Goal: Task Accomplishment & Management: Use online tool/utility

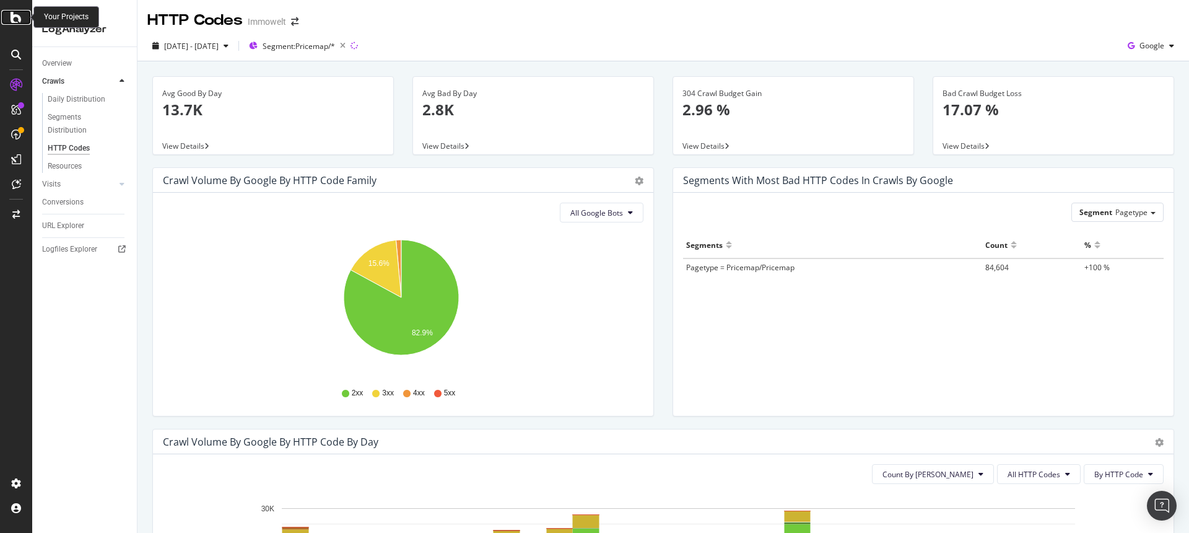
click at [13, 15] on icon at bounding box center [16, 17] width 11 height 15
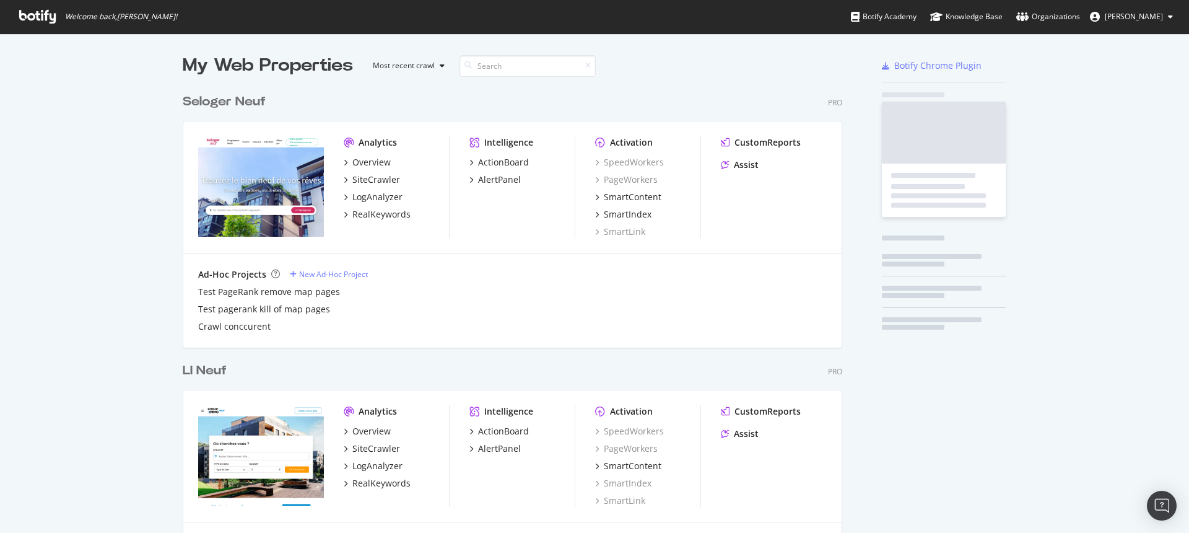
scroll to position [523, 1171]
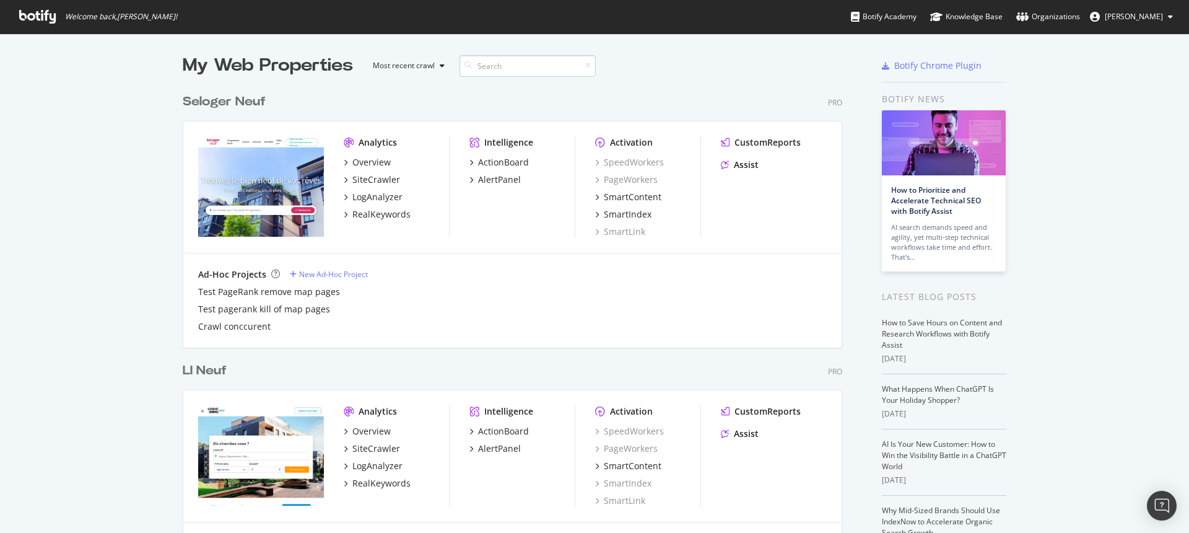
click at [483, 74] on input at bounding box center [528, 66] width 136 height 22
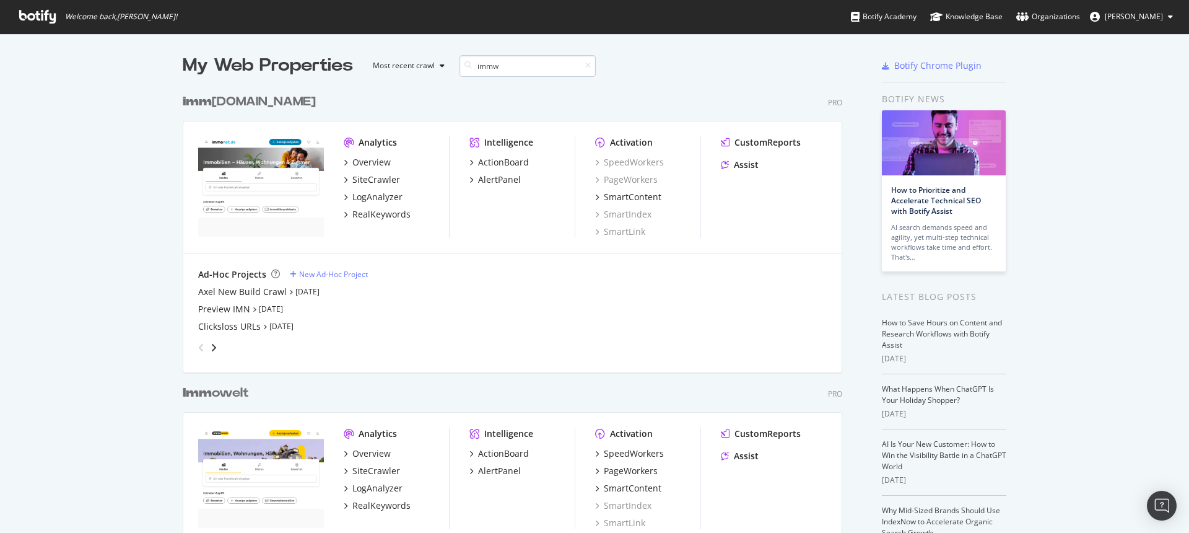
scroll to position [1446, 660]
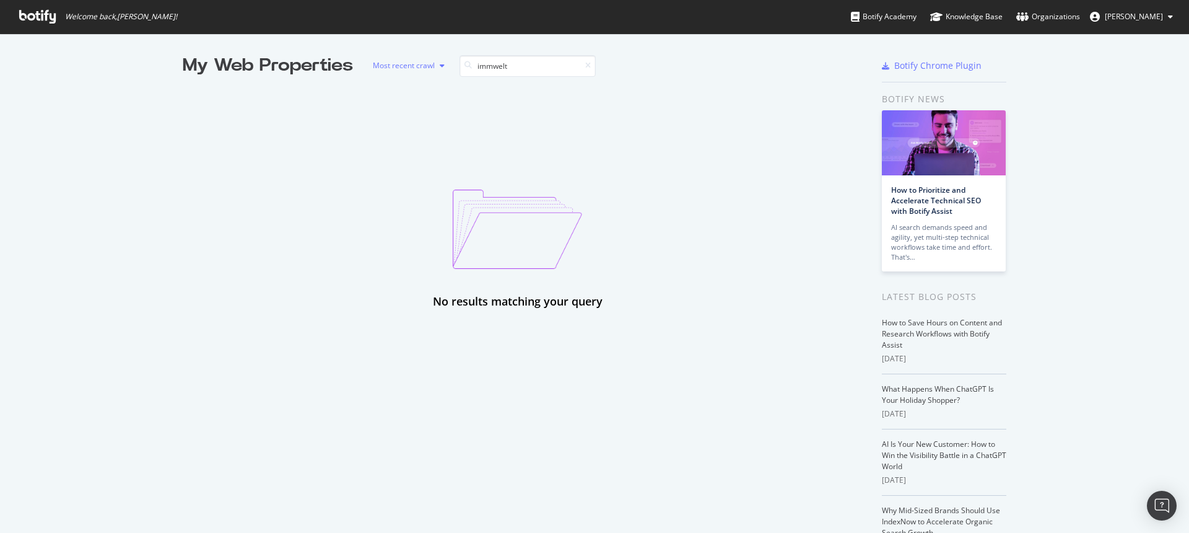
drag, startPoint x: 515, startPoint y: 73, endPoint x: 391, endPoint y: 56, distance: 125.6
click at [391, 56] on div "My Web Properties Most recent crawl immwelt" at bounding box center [475, 65] width 584 height 25
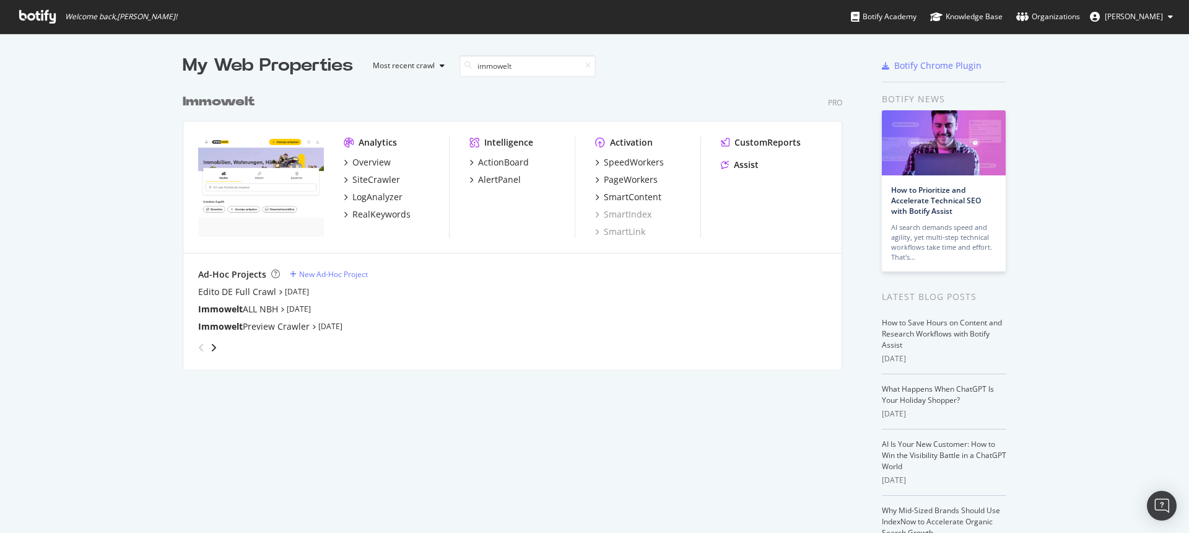
scroll to position [282, 660]
type input "immowelt"
click at [368, 183] on div "SiteCrawler" at bounding box center [376, 179] width 48 height 12
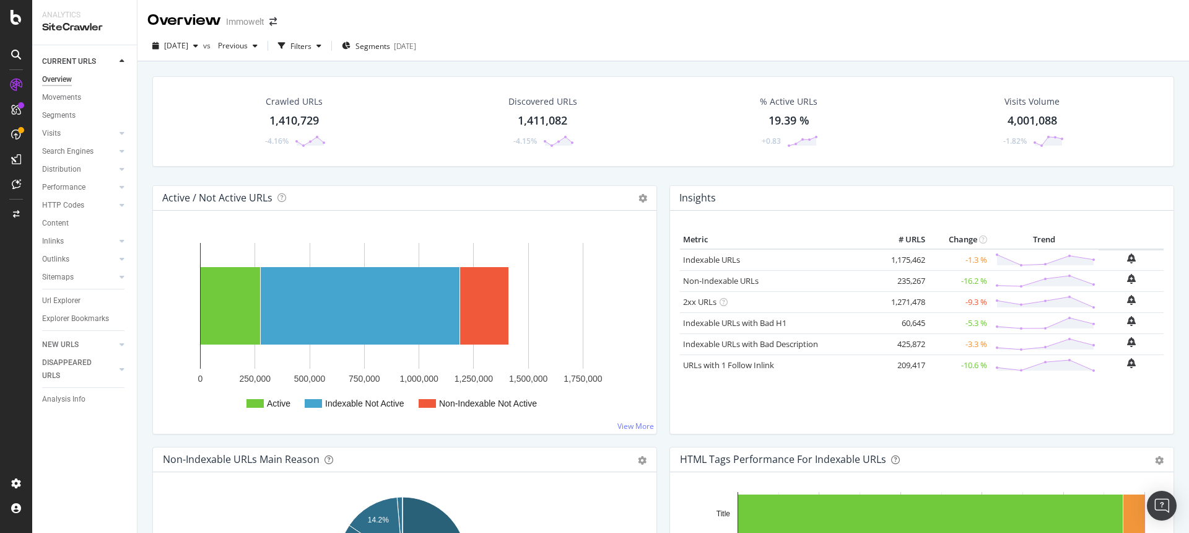
click at [304, 118] on div "1,410,729" at bounding box center [294, 121] width 50 height 16
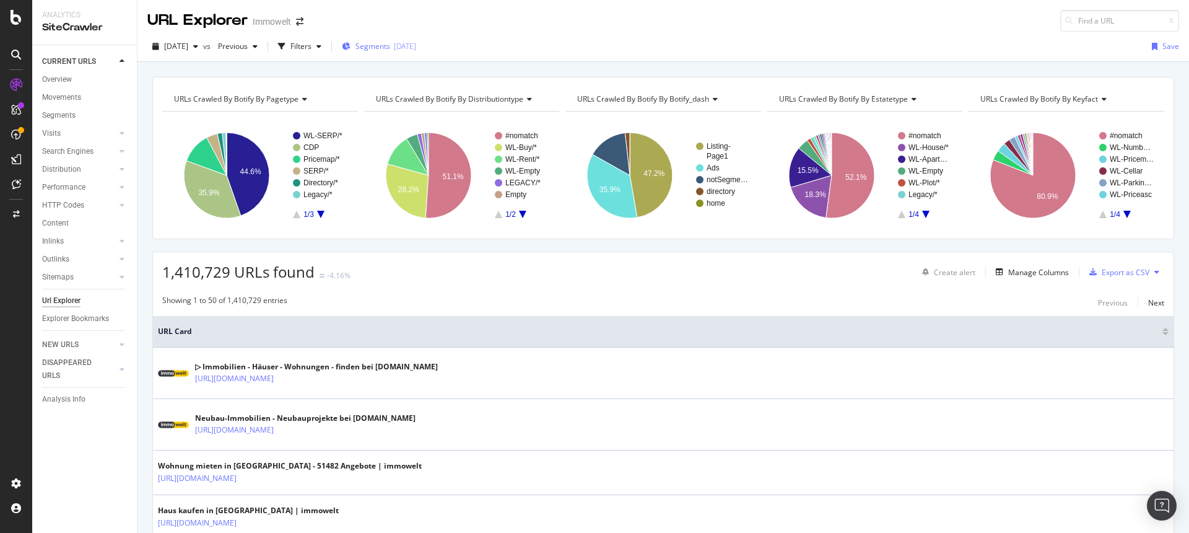
click at [390, 48] on span "Segments" at bounding box center [373, 46] width 35 height 11
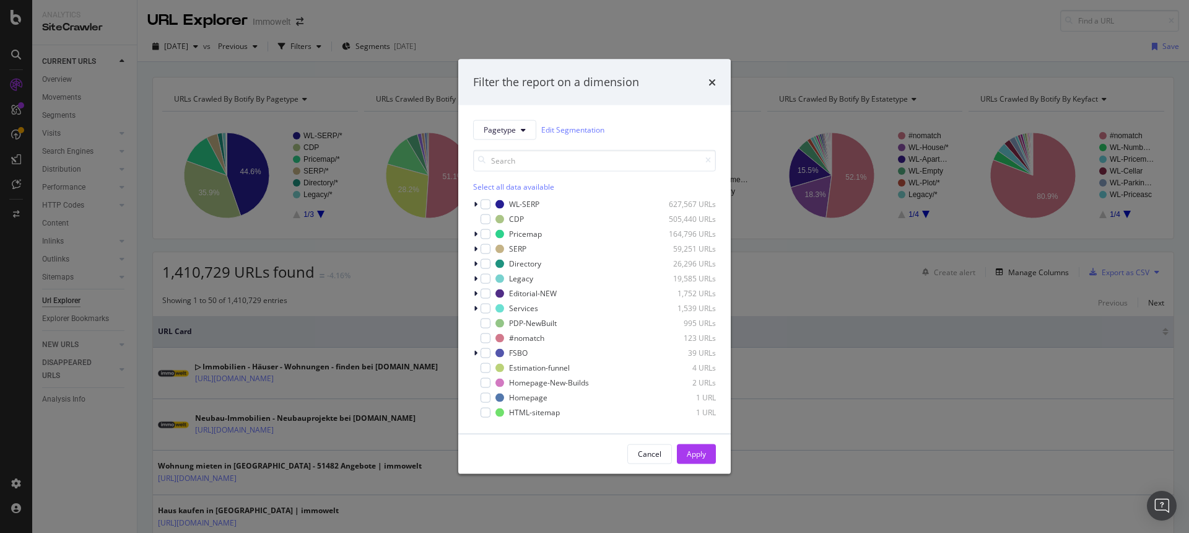
click at [843, 52] on div "Filter the report on a dimension Pagetype Edit Segmentation Select all data ava…" at bounding box center [594, 266] width 1189 height 533
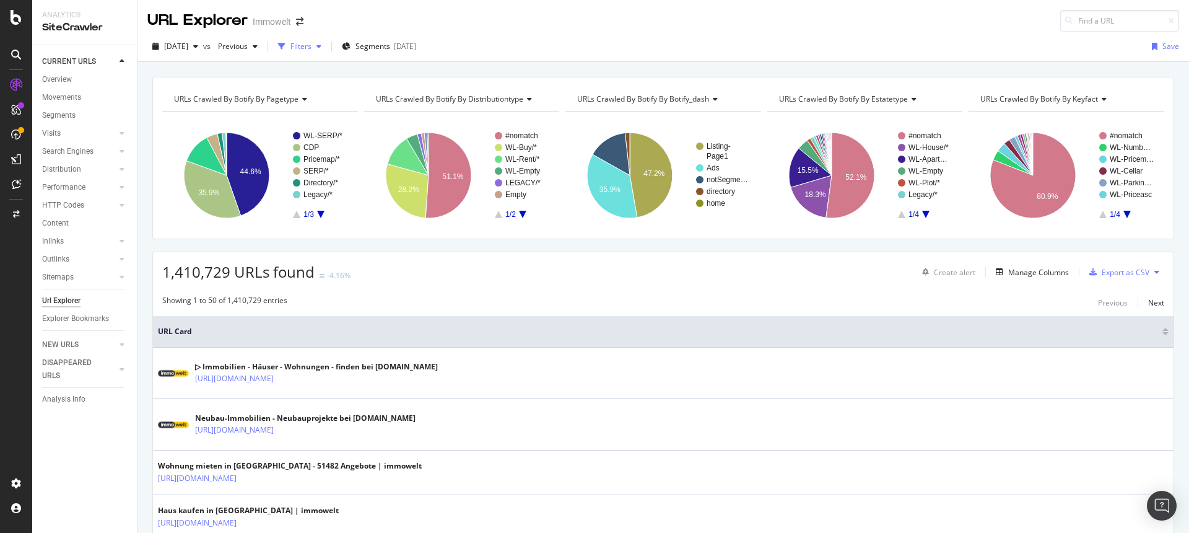
click at [312, 50] on div "Filters" at bounding box center [301, 46] width 21 height 11
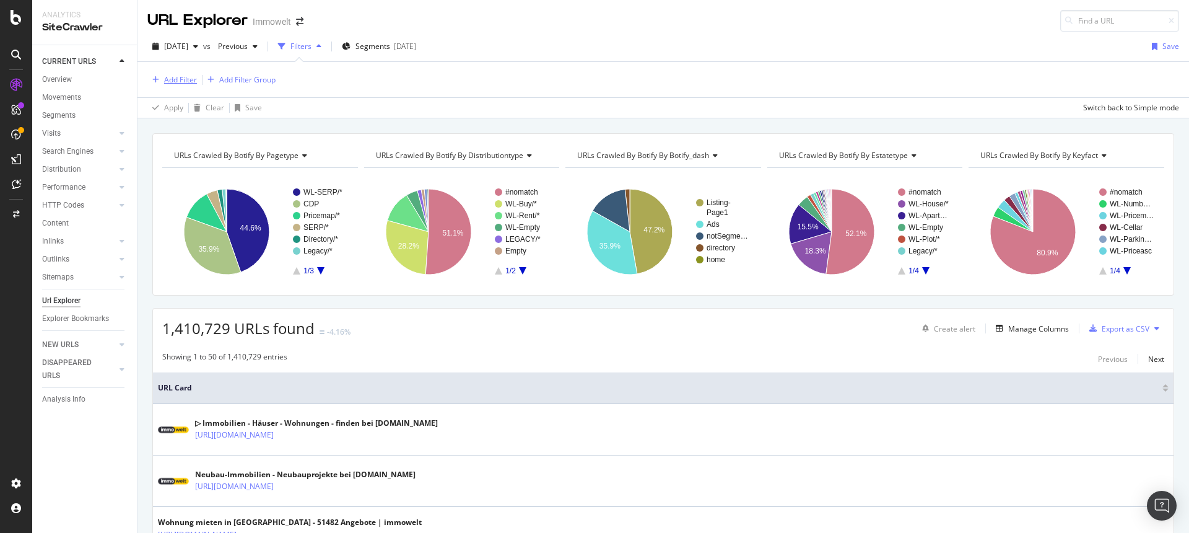
click at [185, 82] on div "Add Filter" at bounding box center [180, 79] width 33 height 11
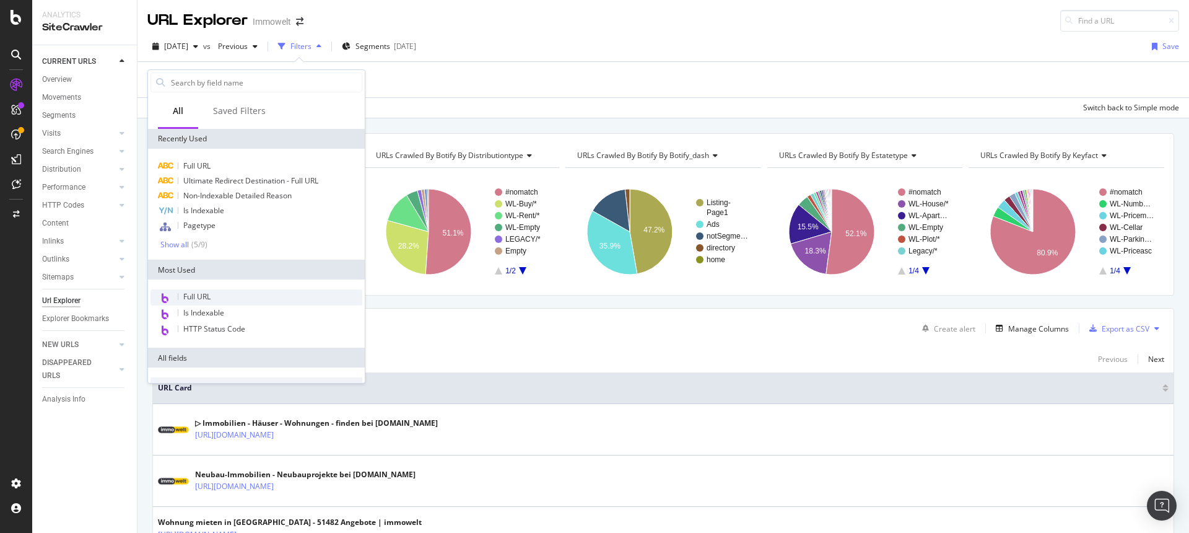
click at [190, 292] on span "Full URL" at bounding box center [196, 296] width 27 height 11
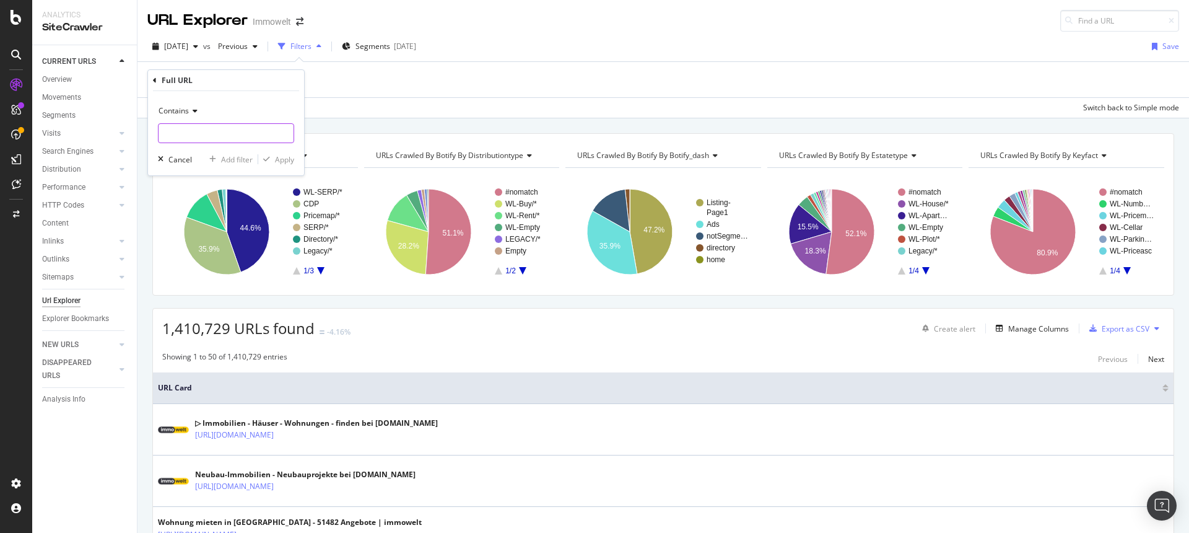
click at [203, 136] on input "text" at bounding box center [226, 133] width 135 height 20
type input "/adressen"
click at [280, 158] on div "Apply" at bounding box center [284, 159] width 19 height 11
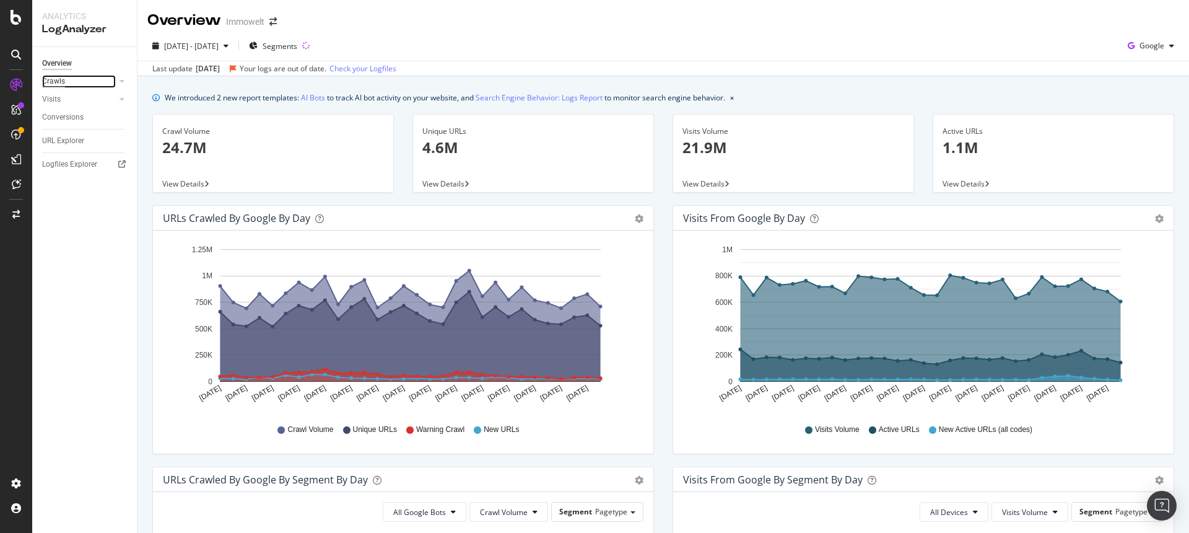
click at [63, 81] on div "Crawls" at bounding box center [53, 81] width 23 height 13
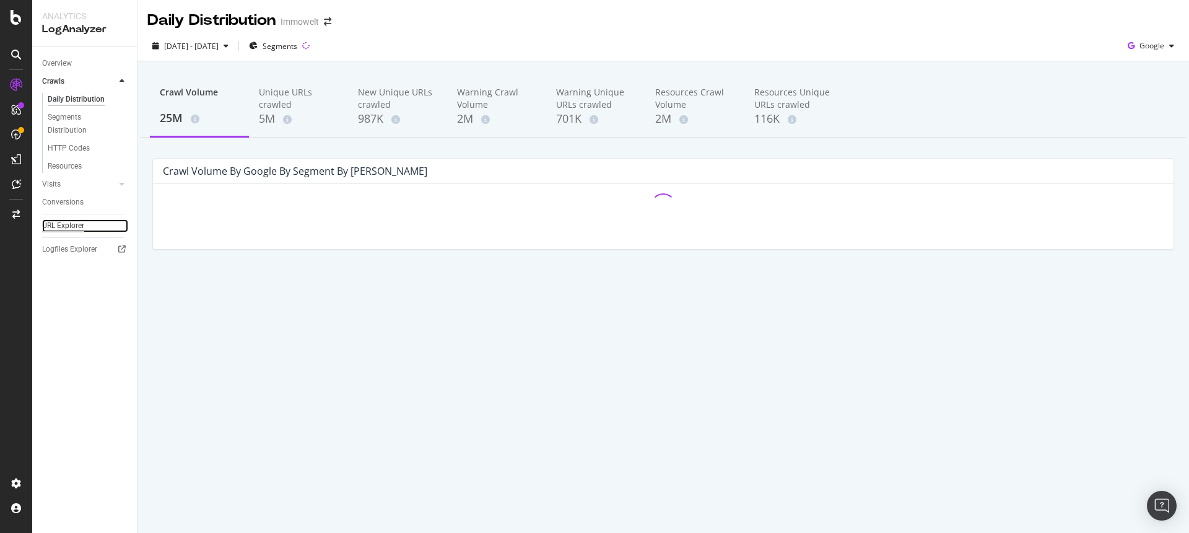
click at [75, 226] on div "URL Explorer" at bounding box center [63, 225] width 42 height 13
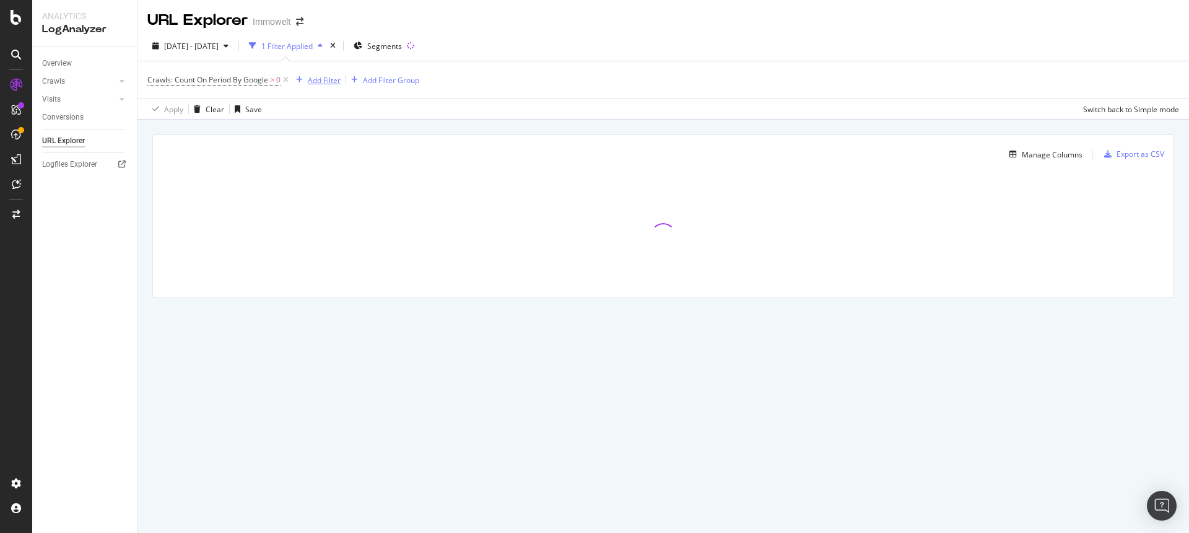
click at [317, 81] on div "Add Filter" at bounding box center [324, 80] width 33 height 11
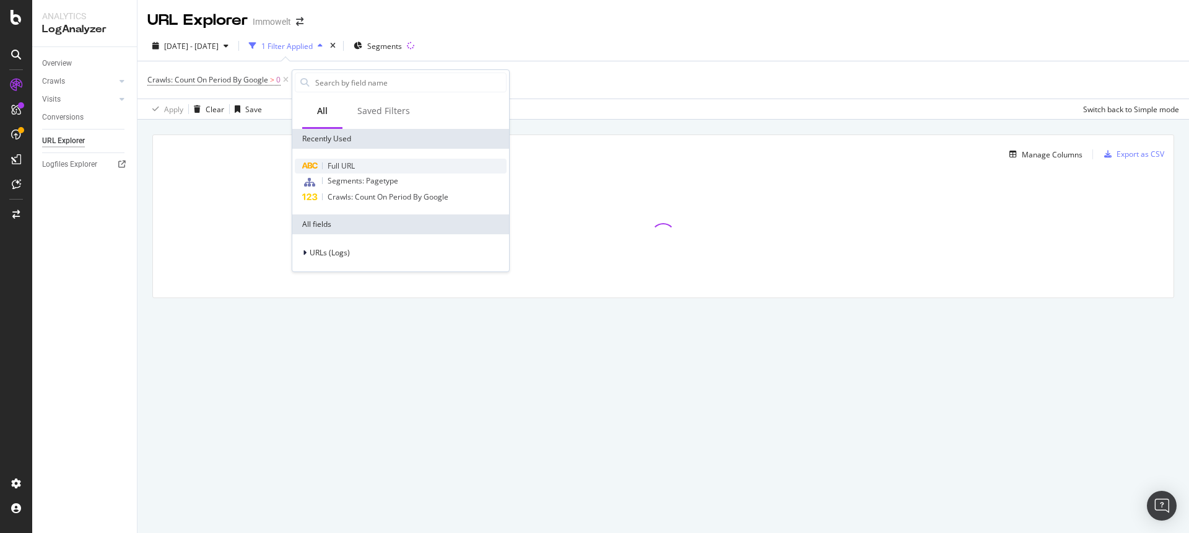
click at [335, 166] on span "Full URL" at bounding box center [341, 165] width 27 height 11
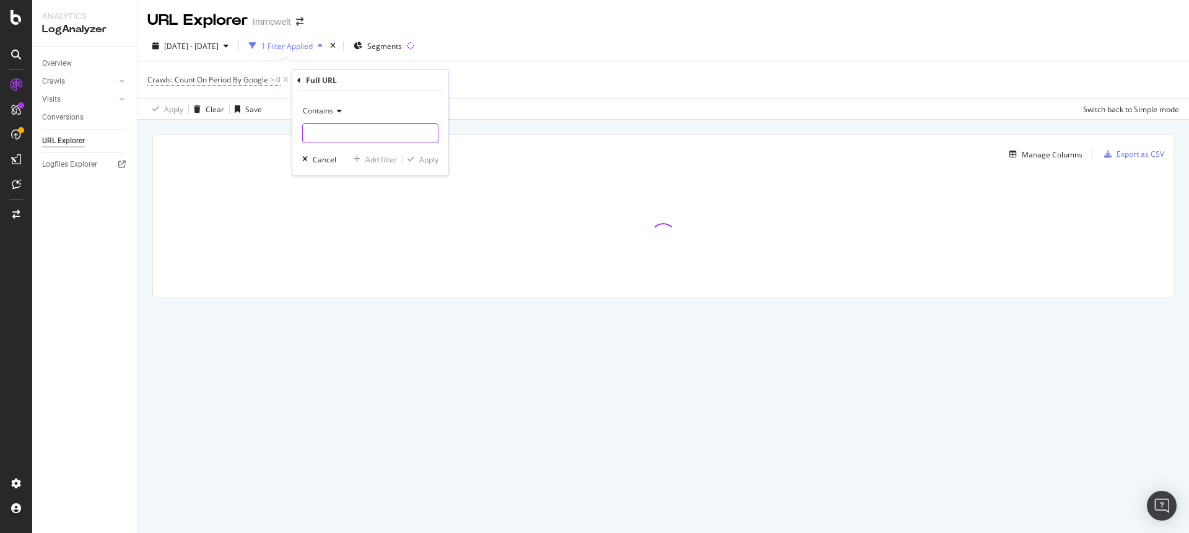
click at [348, 136] on input "text" at bounding box center [370, 133] width 135 height 20
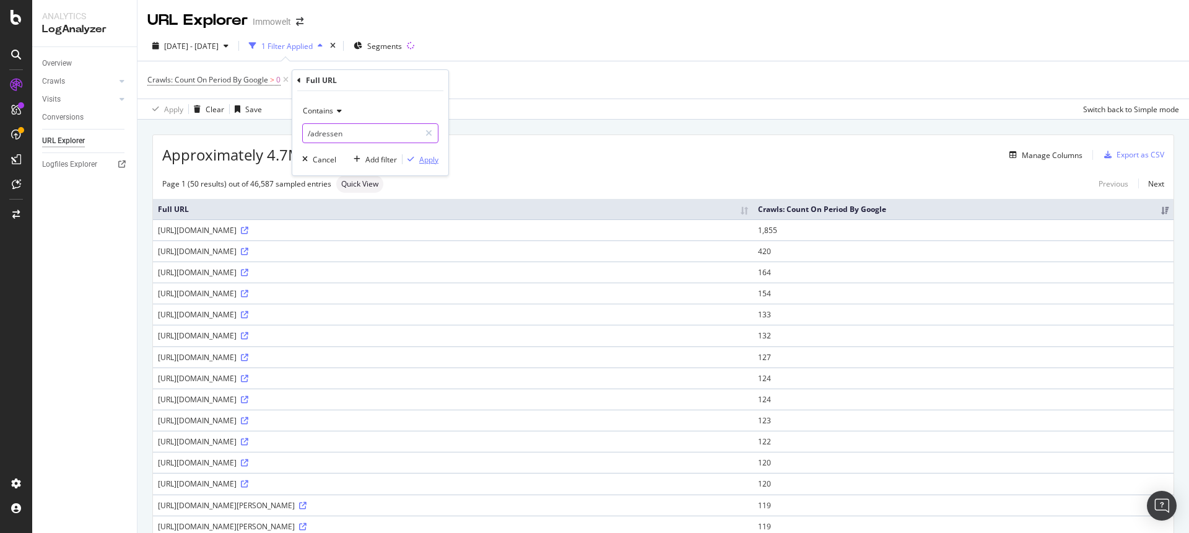
type input "/adressen"
click at [434, 162] on div "Apply" at bounding box center [428, 159] width 19 height 11
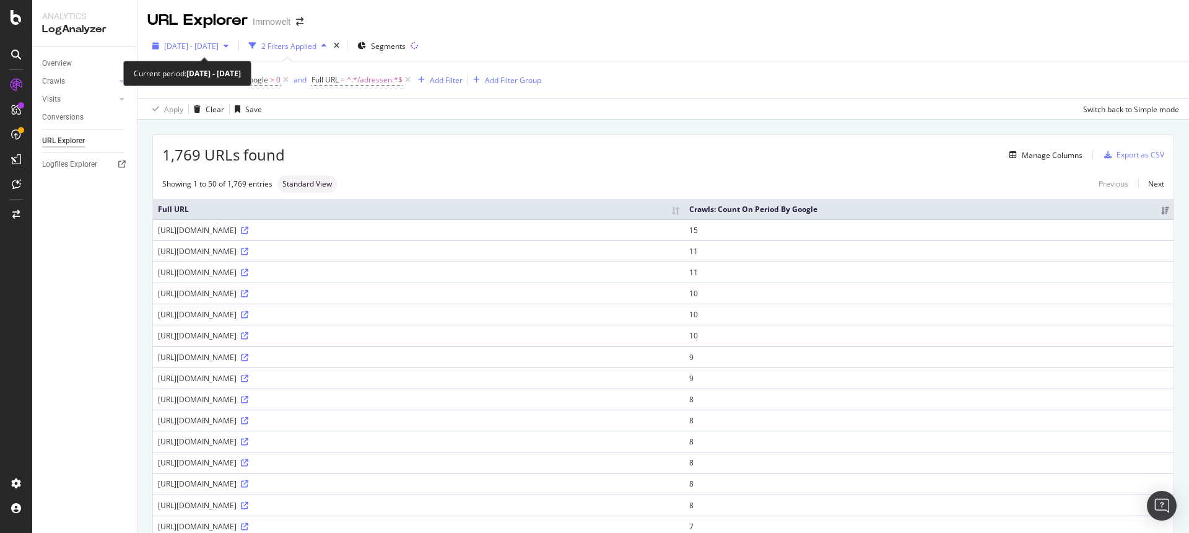
click at [204, 49] on span "[DATE] - [DATE]" at bounding box center [191, 46] width 55 height 11
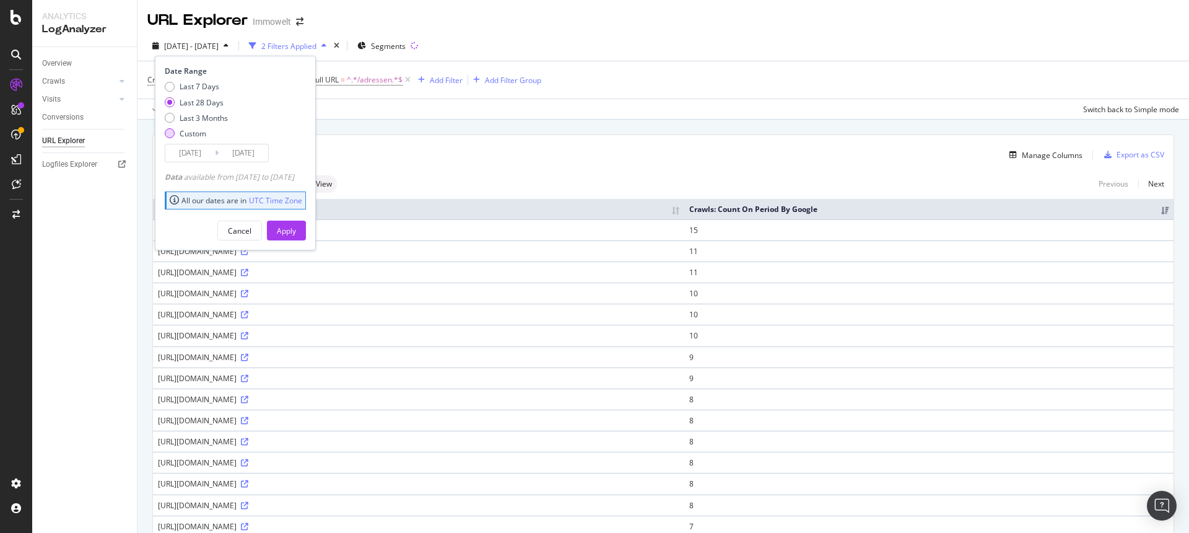
click at [172, 130] on div "Custom" at bounding box center [170, 133] width 10 height 10
click at [172, 118] on div "Last 3 Months" at bounding box center [170, 118] width 10 height 10
click at [167, 135] on div "Custom" at bounding box center [170, 133] width 10 height 10
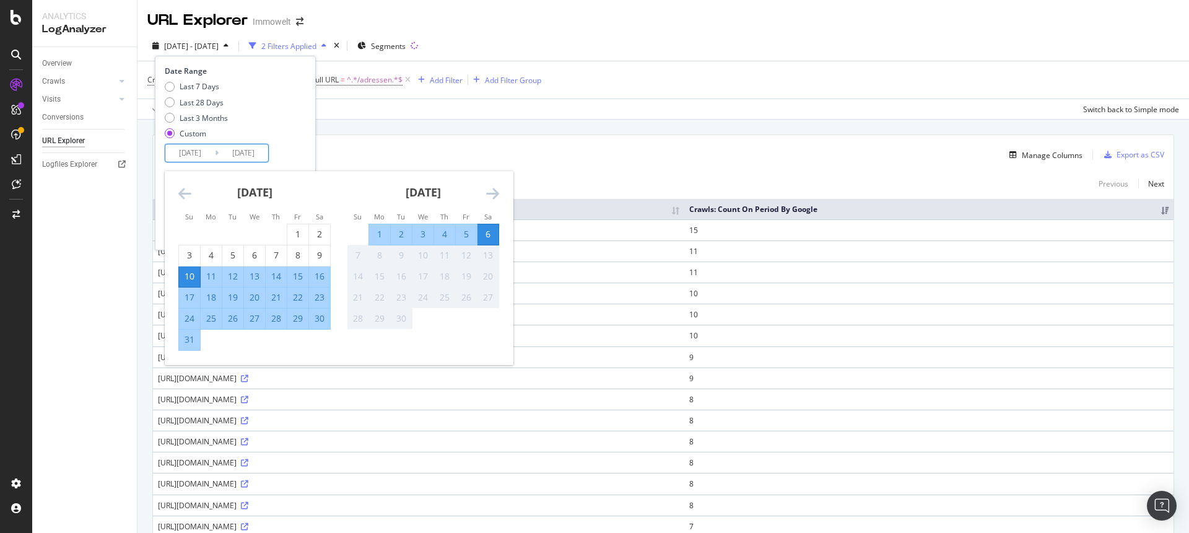
click at [195, 151] on input "[DATE]" at bounding box center [190, 152] width 50 height 17
click at [183, 191] on icon "Move backward to switch to the previous month." at bounding box center [184, 193] width 13 height 15
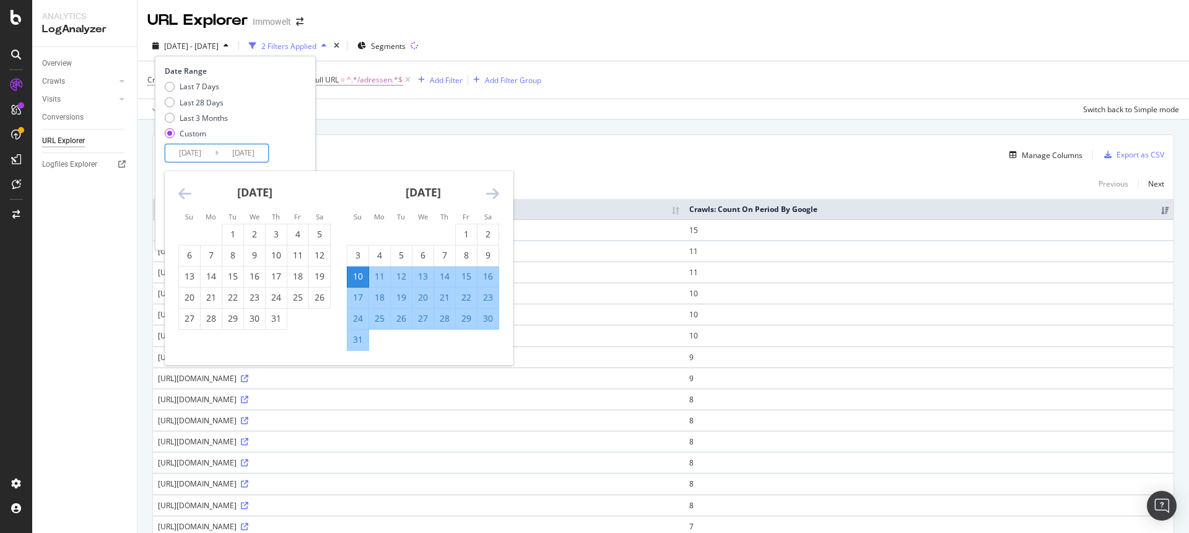
click at [183, 191] on icon "Move backward to switch to the previous month." at bounding box center [184, 193] width 13 height 15
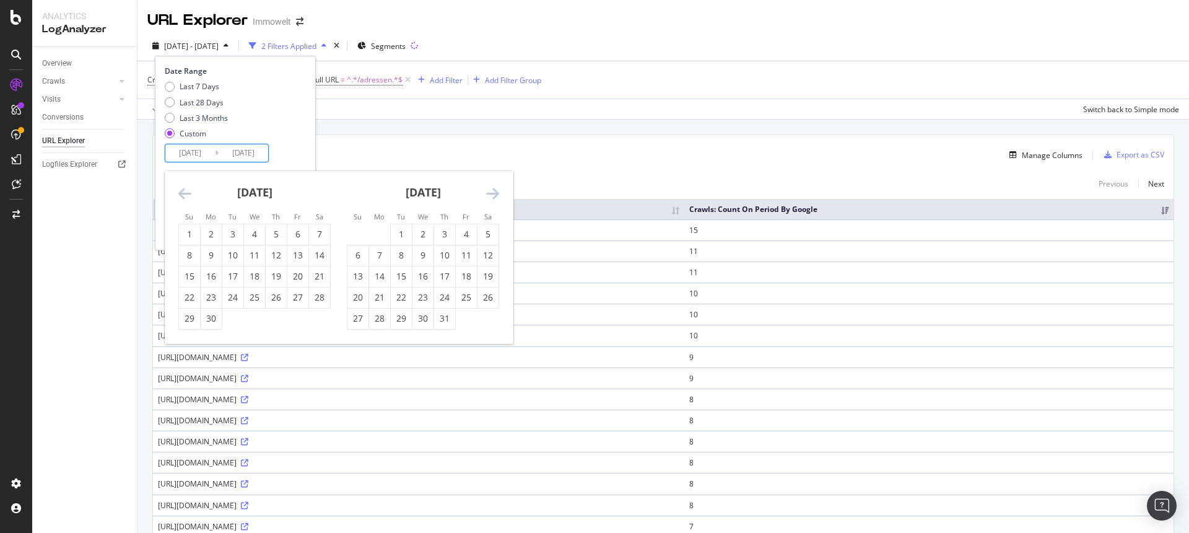
click at [183, 191] on icon "Move backward to switch to the previous month." at bounding box center [184, 193] width 13 height 15
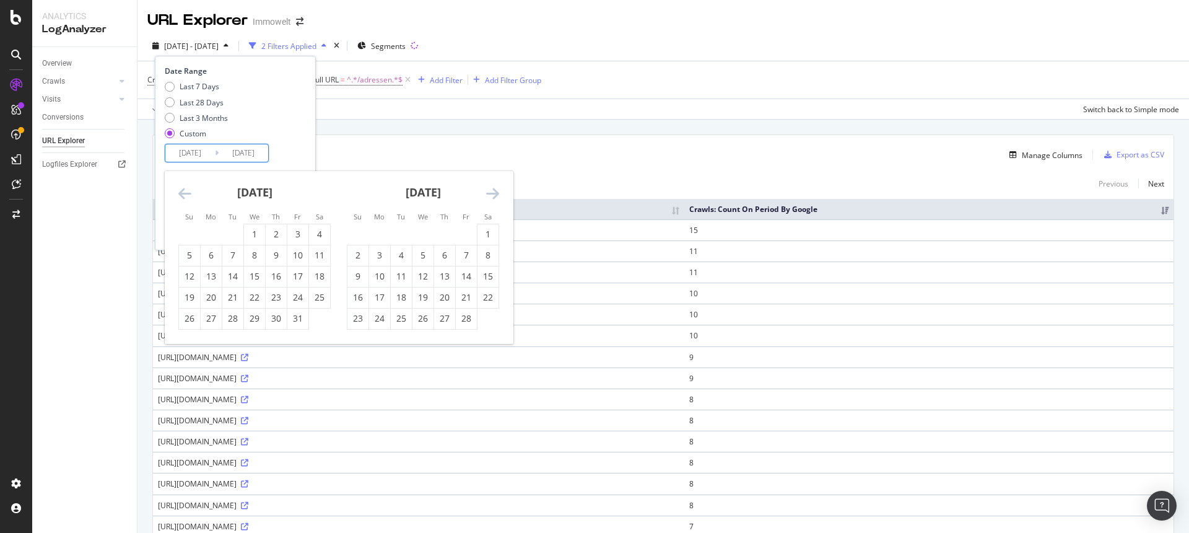
click at [183, 191] on icon "Move backward to switch to the previous month." at bounding box center [184, 193] width 13 height 15
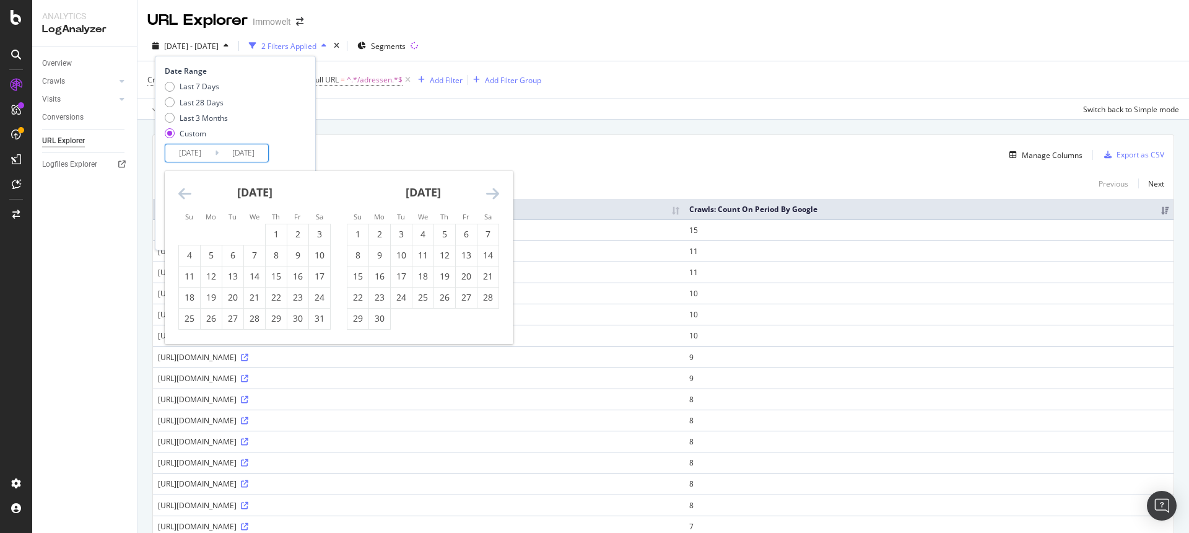
click at [488, 193] on icon "Move forward to switch to the next month." at bounding box center [492, 193] width 13 height 15
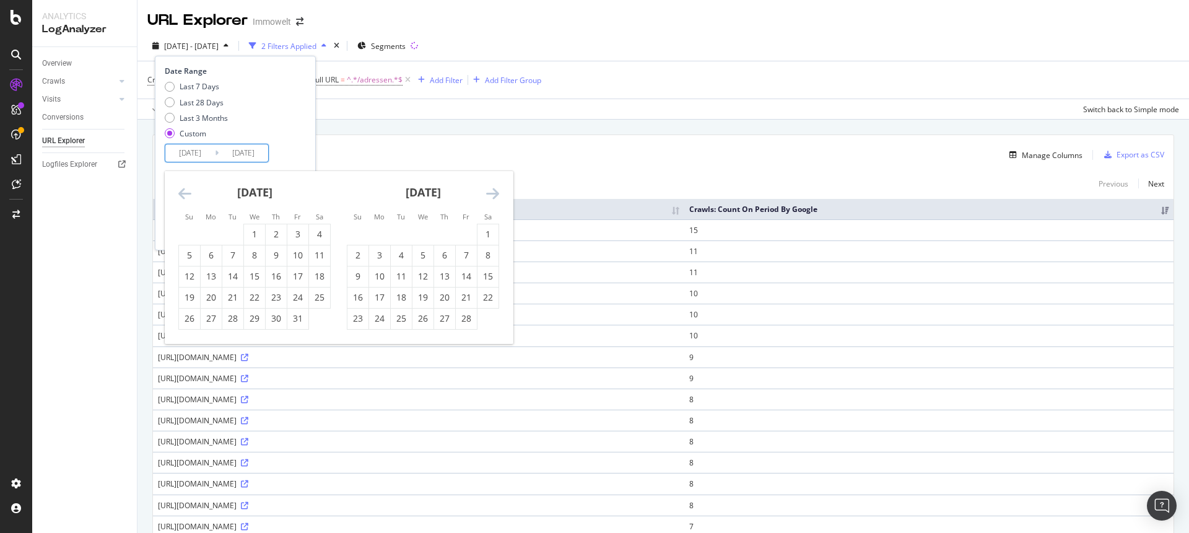
click at [488, 193] on icon "Move forward to switch to the next month." at bounding box center [492, 193] width 13 height 15
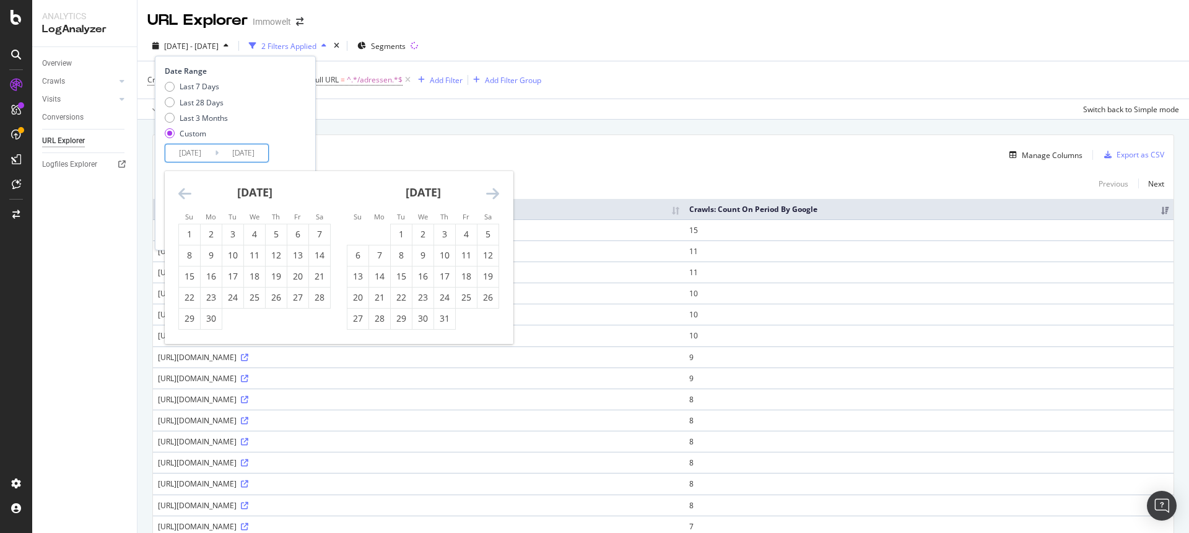
click at [488, 193] on icon "Move forward to switch to the next month." at bounding box center [492, 193] width 13 height 15
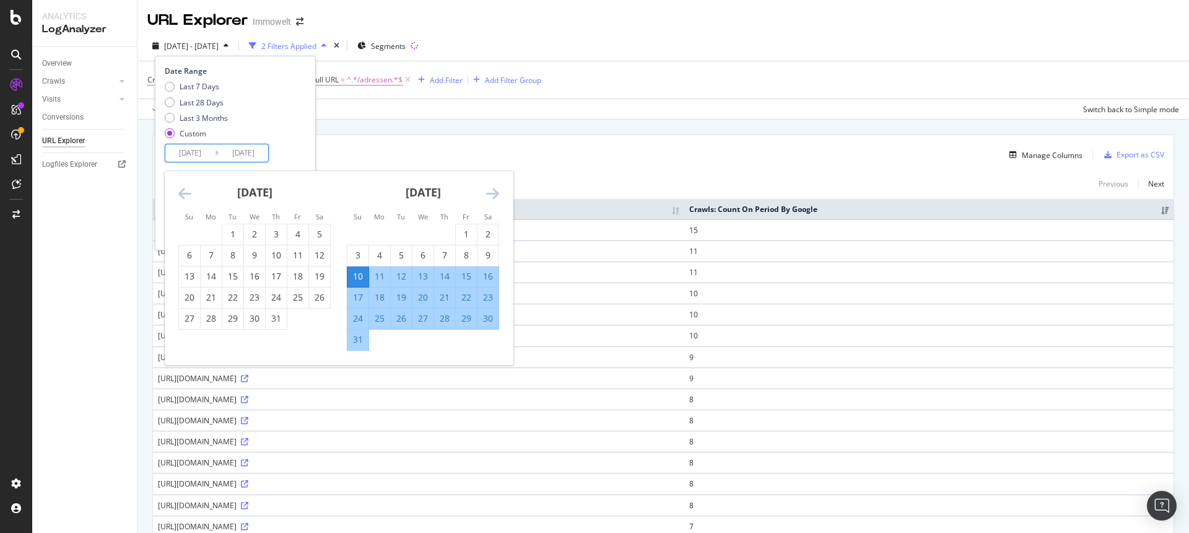
click at [488, 193] on icon "Move forward to switch to the next month." at bounding box center [492, 193] width 13 height 15
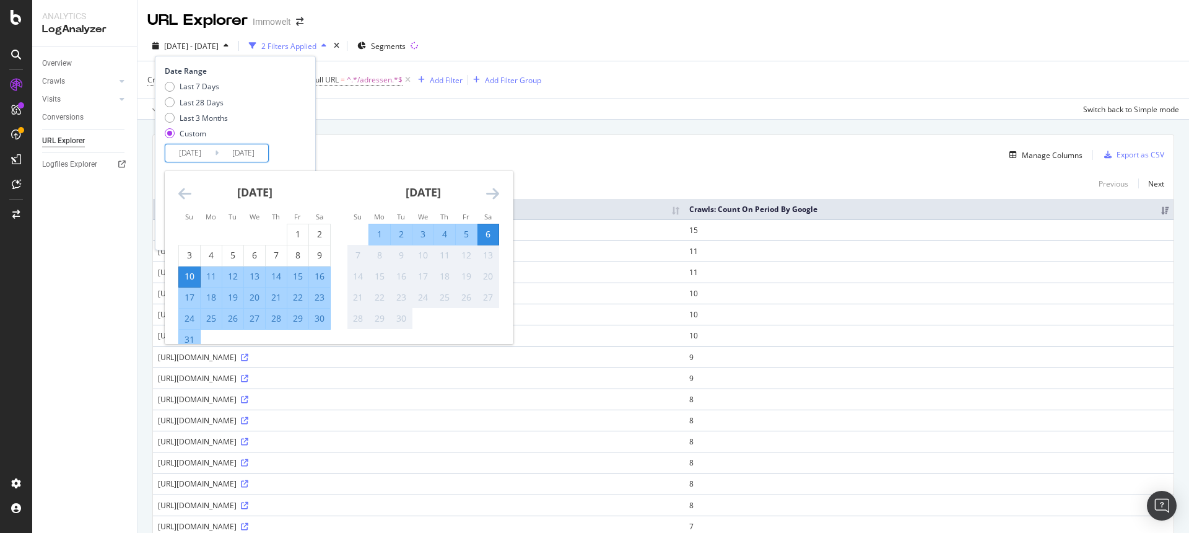
click at [178, 189] on icon "Move backward to switch to the previous month." at bounding box center [184, 193] width 13 height 15
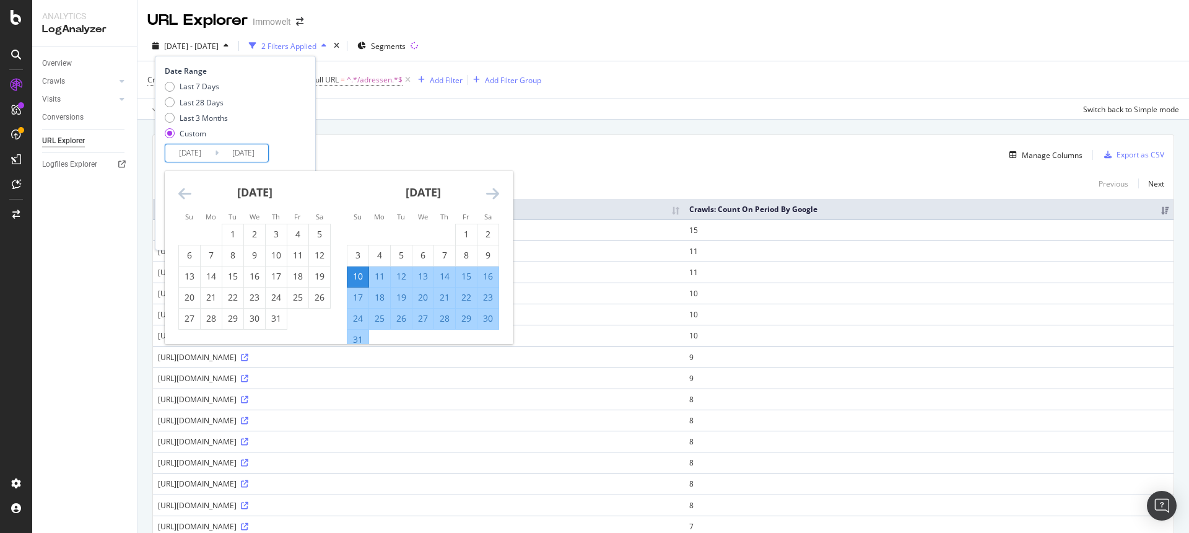
click at [178, 189] on icon "Move backward to switch to the previous month." at bounding box center [184, 193] width 13 height 15
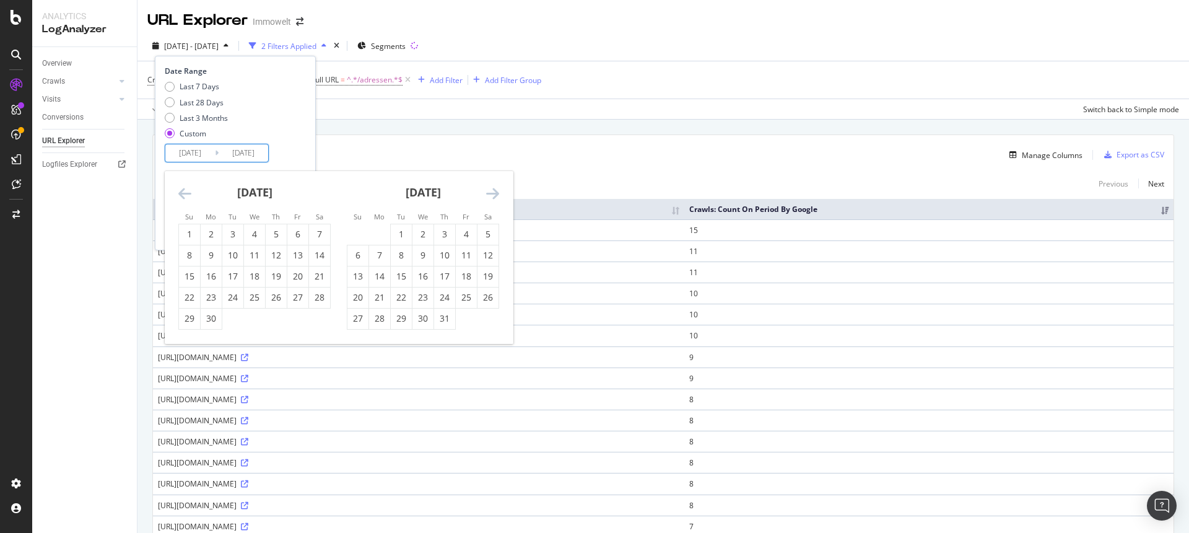
click at [178, 189] on icon "Move backward to switch to the previous month." at bounding box center [184, 193] width 13 height 15
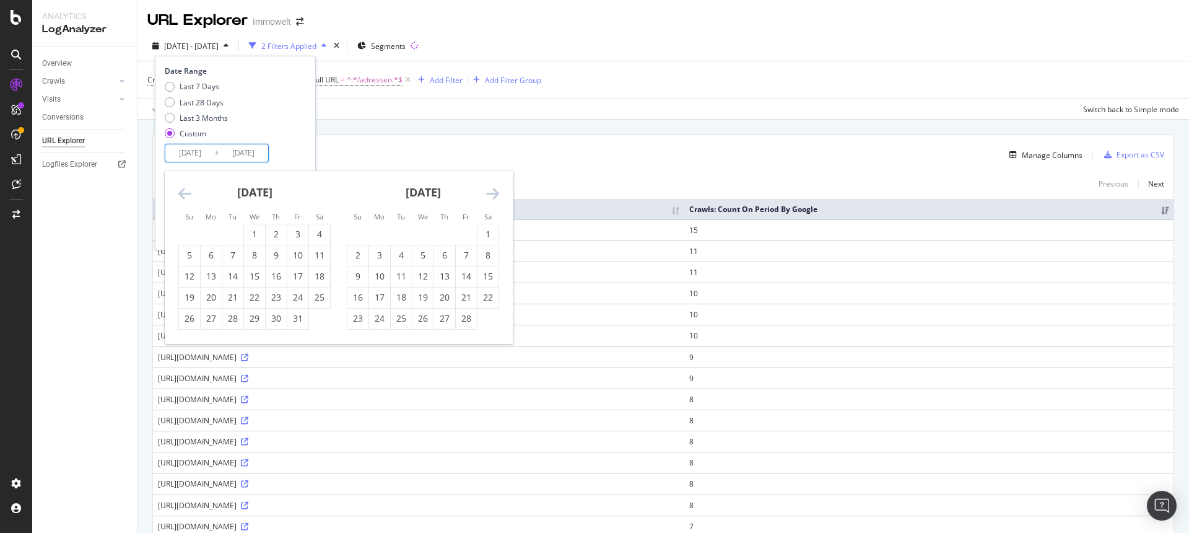
click at [178, 189] on icon "Move backward to switch to the previous month." at bounding box center [184, 193] width 13 height 15
click at [177, 189] on div "[DATE] 1 2 3 4 5 6 7 8 9 10 11 12 13 14 15 16 17 18 19 20 21 22 23 24 25 26 27 …" at bounding box center [254, 250] width 168 height 159
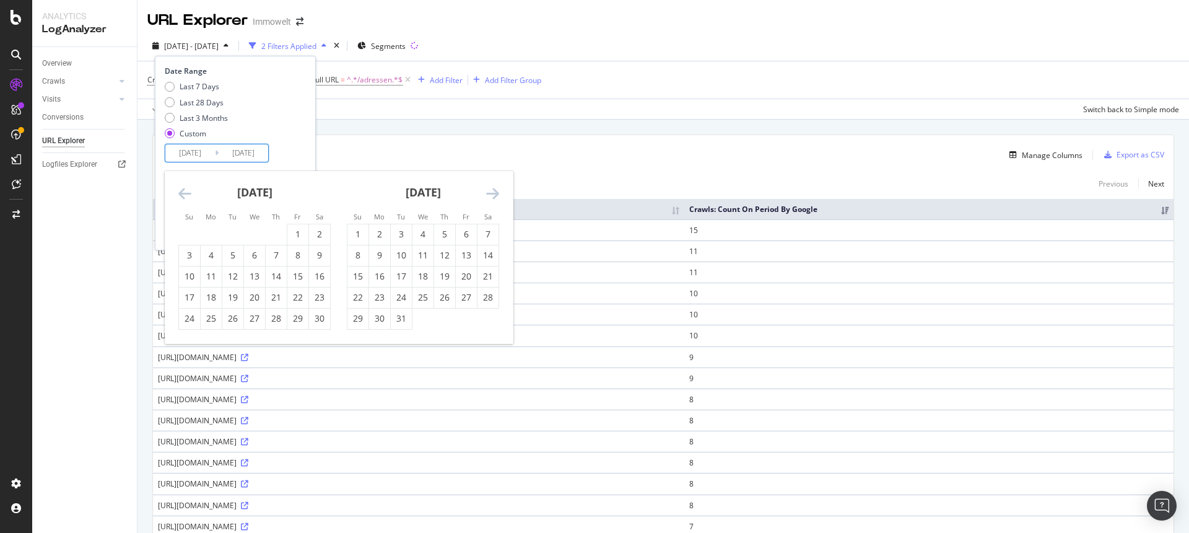
click at [181, 192] on icon "Move backward to switch to the previous month." at bounding box center [184, 193] width 13 height 15
click at [298, 236] on div "6" at bounding box center [297, 234] width 21 height 12
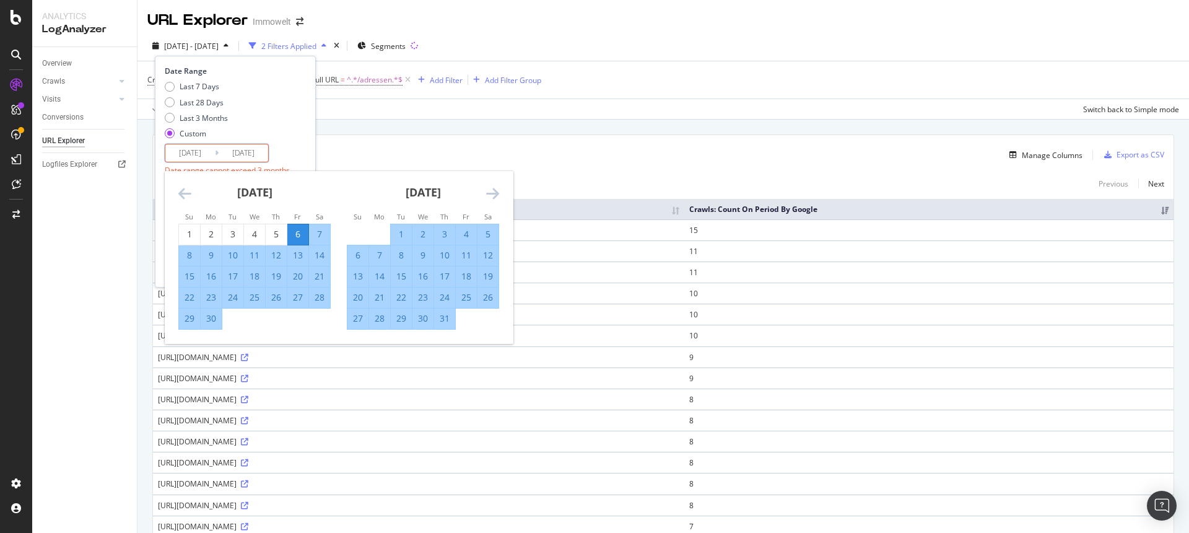
click at [299, 139] on div "Last 7 Days Last 28 Days Last 3 Months Custom" at bounding box center [234, 112] width 138 height 63
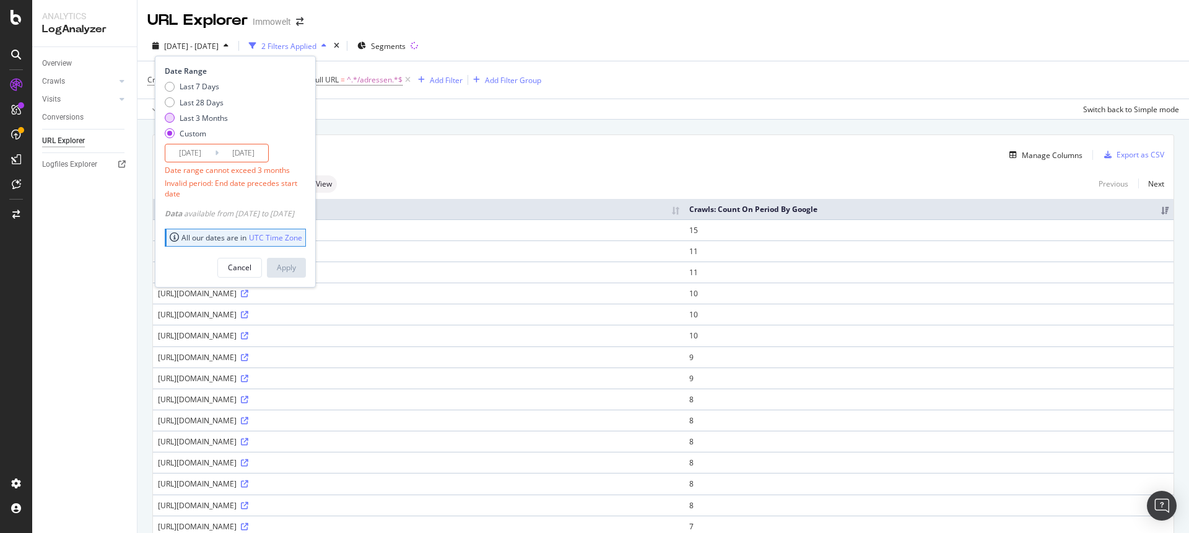
click at [169, 117] on div "Last 3 Months" at bounding box center [170, 118] width 10 height 10
type input "[DATE]"
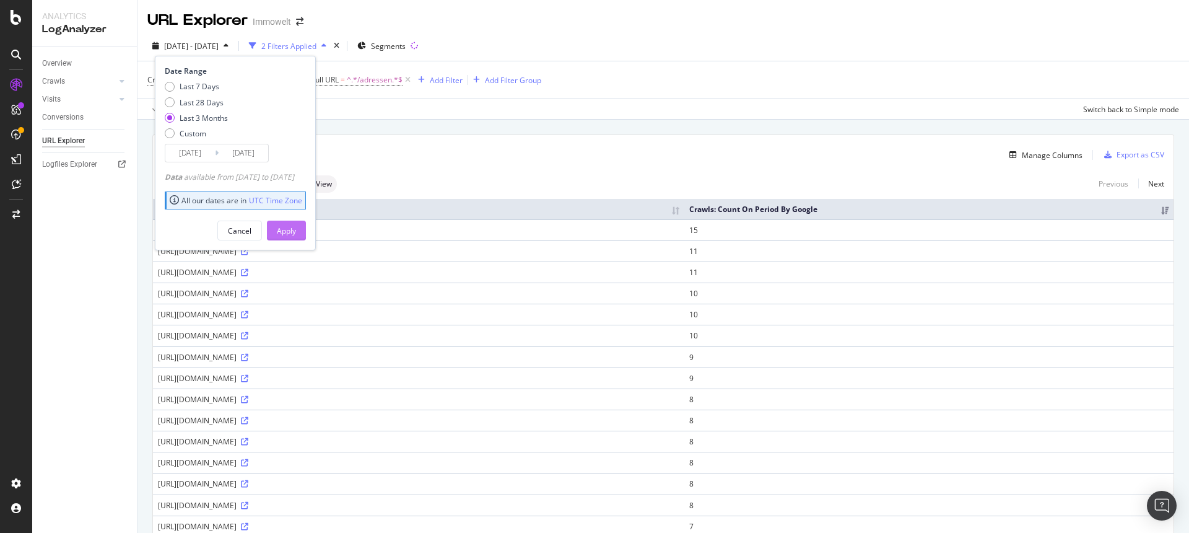
click at [296, 228] on div "Apply" at bounding box center [286, 230] width 19 height 11
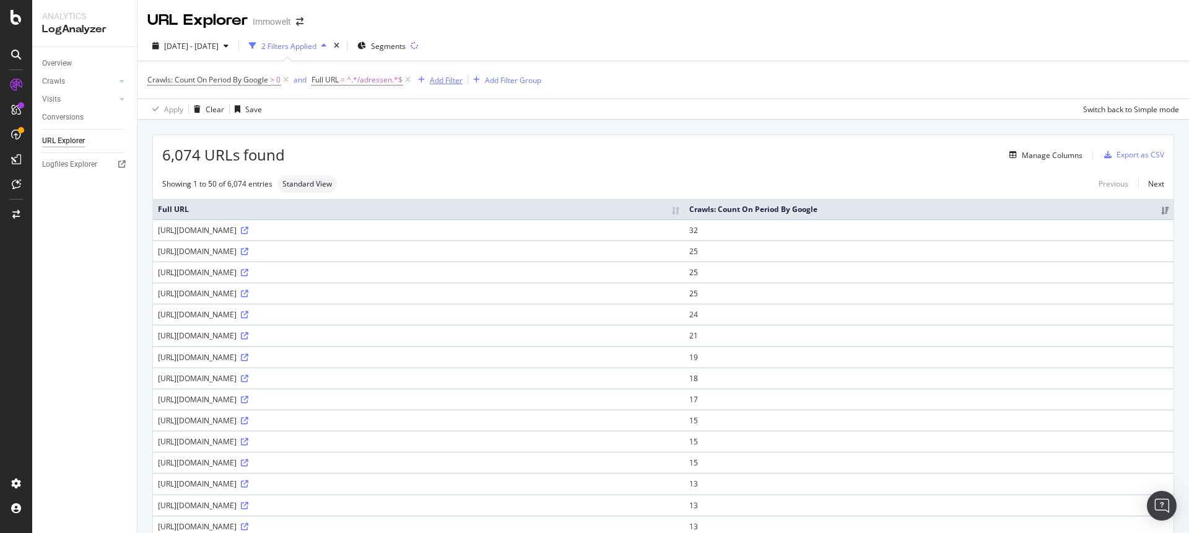
click at [440, 76] on div "Add Filter" at bounding box center [446, 80] width 33 height 11
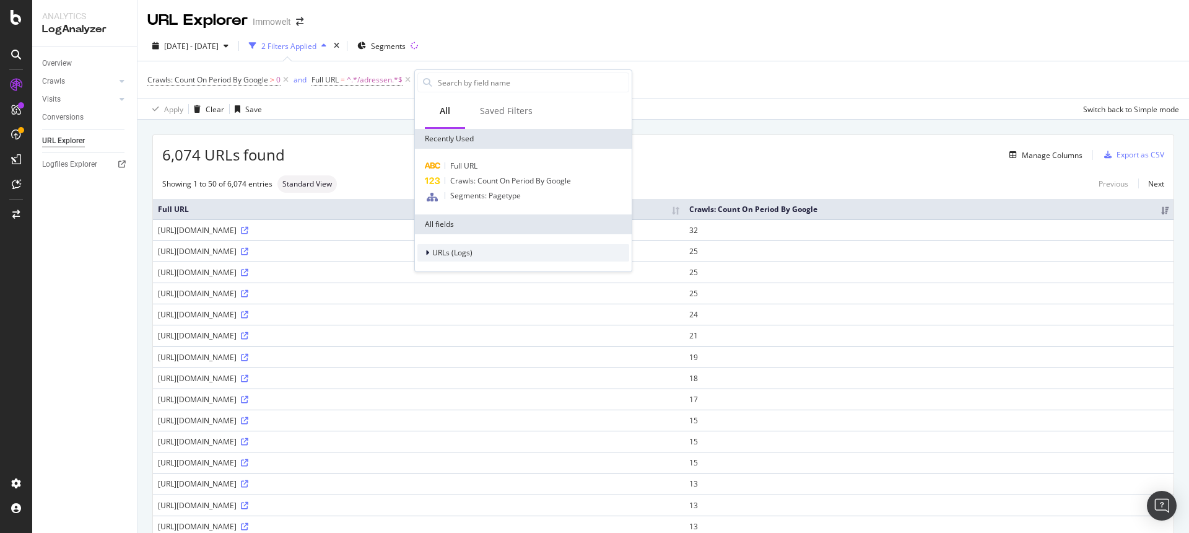
click at [431, 254] on div at bounding box center [428, 253] width 7 height 12
click at [436, 330] on icon at bounding box center [435, 329] width 4 height 7
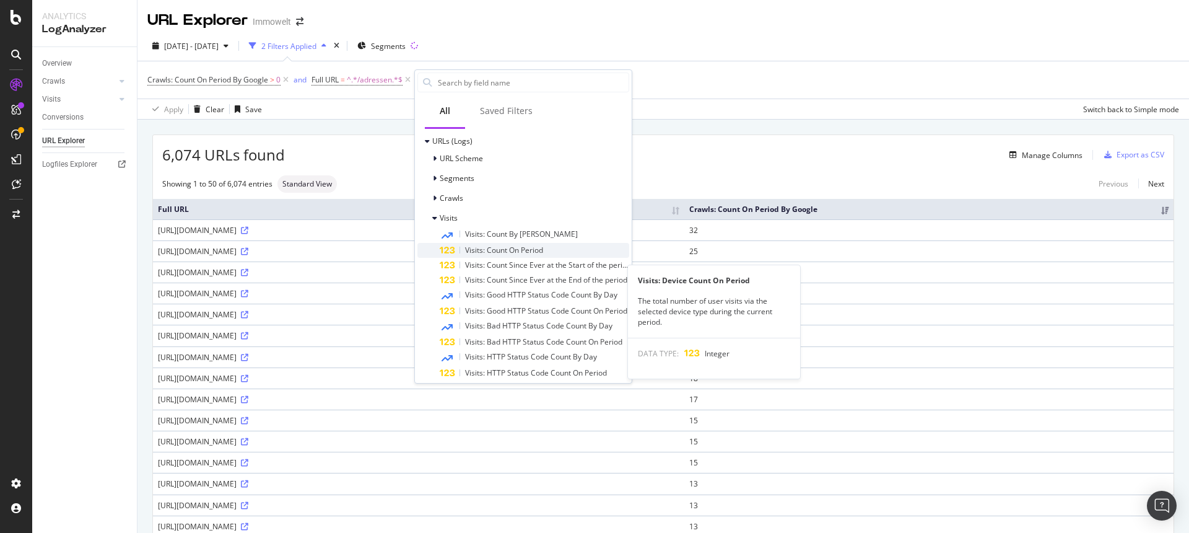
scroll to position [71, 0]
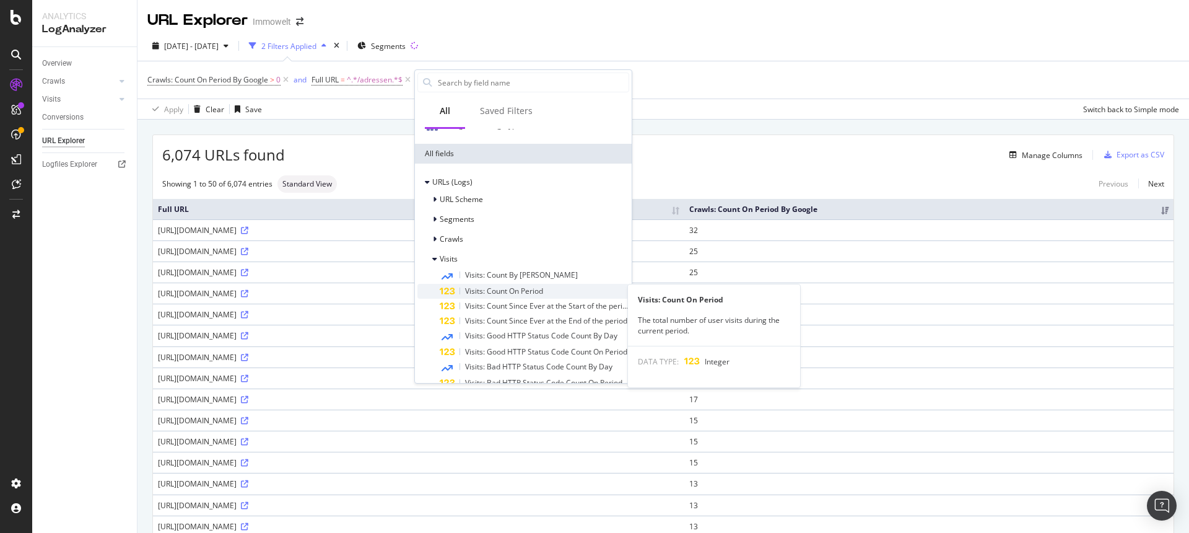
click at [505, 295] on span "Visits: Count On Period" at bounding box center [504, 291] width 78 height 11
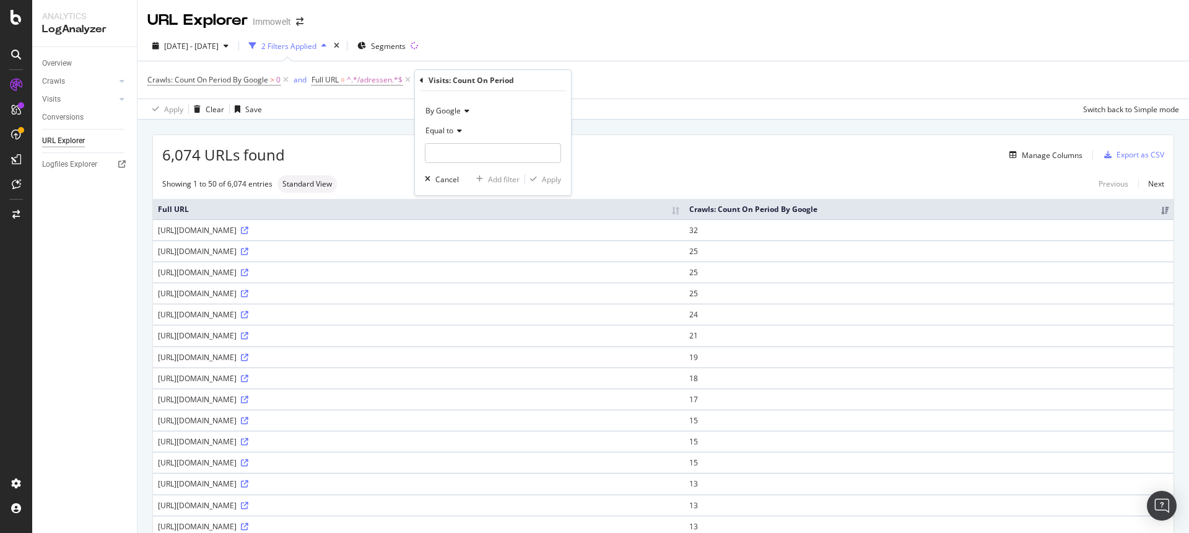
click at [460, 131] on icon at bounding box center [457, 130] width 9 height 7
click at [658, 147] on div "Manage Columns" at bounding box center [684, 154] width 798 height 15
click at [623, 76] on icon at bounding box center [619, 80] width 11 height 12
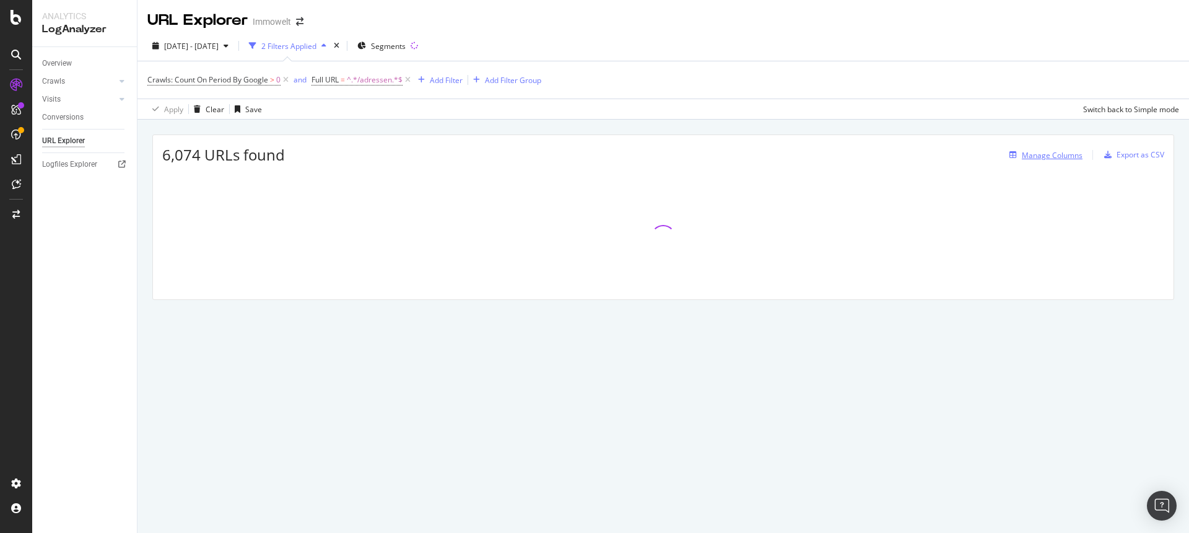
click at [1044, 154] on div "Manage Columns" at bounding box center [1052, 155] width 61 height 11
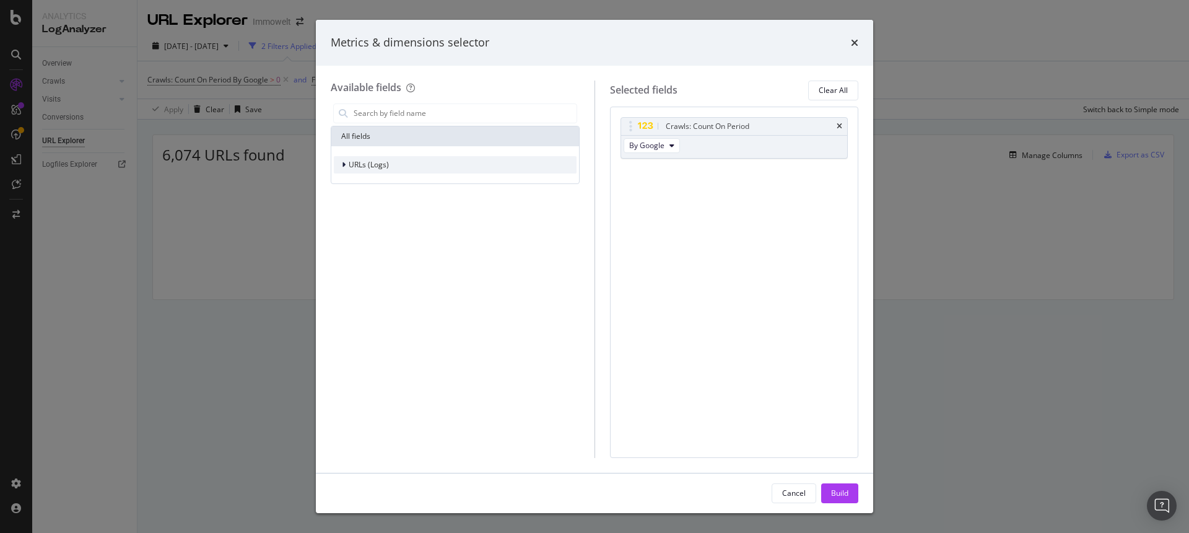
click at [340, 165] on div "URLs (Logs)" at bounding box center [361, 165] width 55 height 12
click at [349, 244] on icon "modal" at bounding box center [351, 241] width 4 height 7
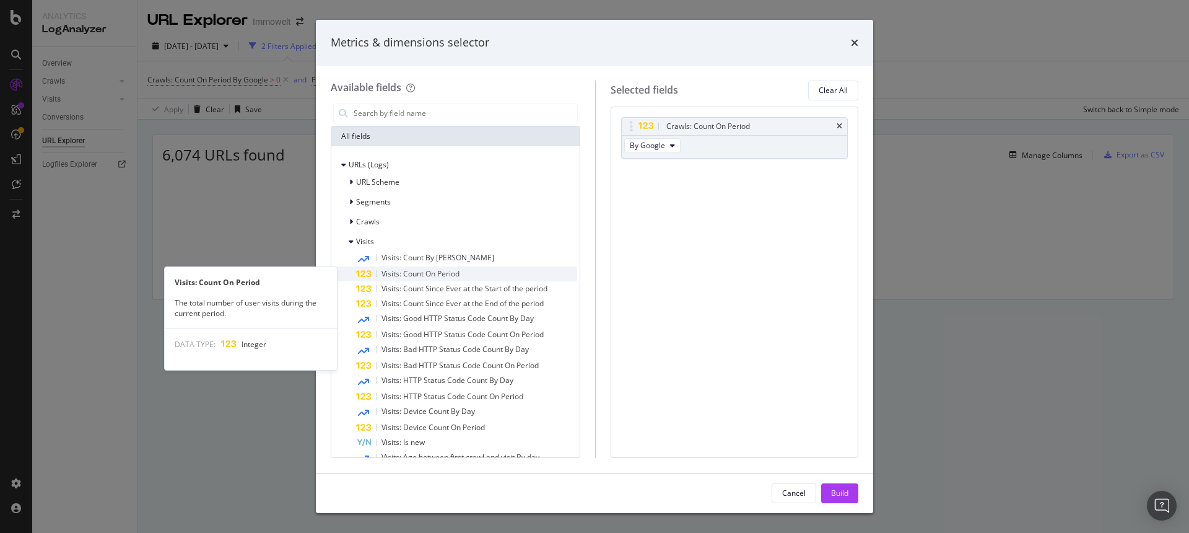
click at [444, 272] on span "Visits: Count On Period" at bounding box center [421, 273] width 78 height 11
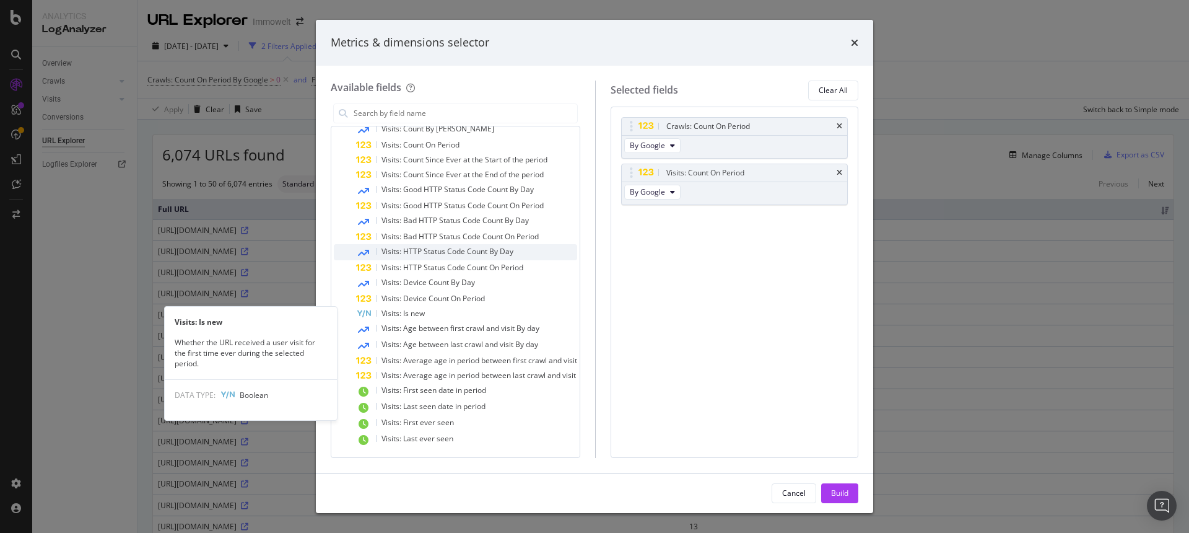
scroll to position [0, 0]
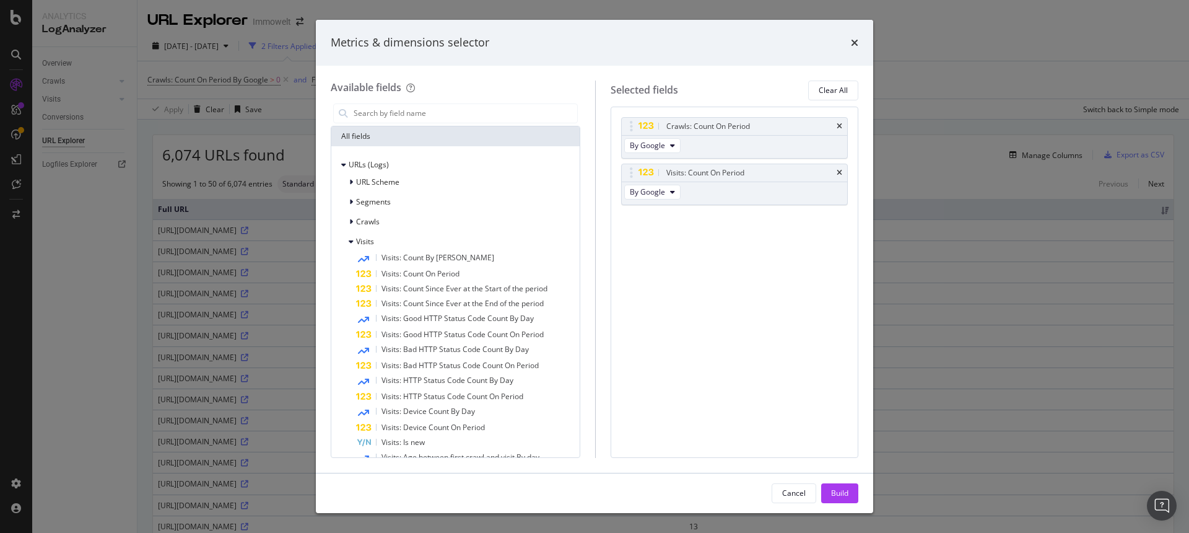
click at [726, 269] on div "Crawls: Count On Period By Google Visits: Count On Period By Google You can use…" at bounding box center [735, 282] width 248 height 351
click at [831, 489] on div "Build" at bounding box center [839, 492] width 17 height 11
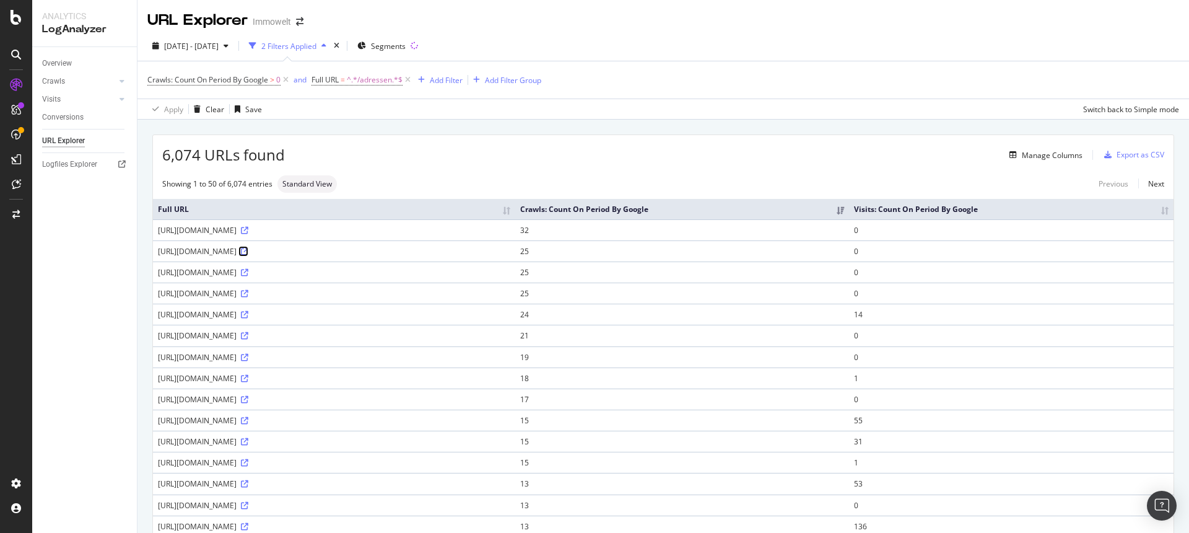
click at [248, 253] on icon at bounding box center [244, 251] width 7 height 7
click at [248, 293] on icon at bounding box center [244, 293] width 7 height 7
click at [248, 317] on icon at bounding box center [244, 314] width 7 height 7
click at [510, 422] on div "[URL][DOMAIN_NAME]" at bounding box center [334, 420] width 352 height 11
click at [248, 423] on icon at bounding box center [244, 420] width 7 height 7
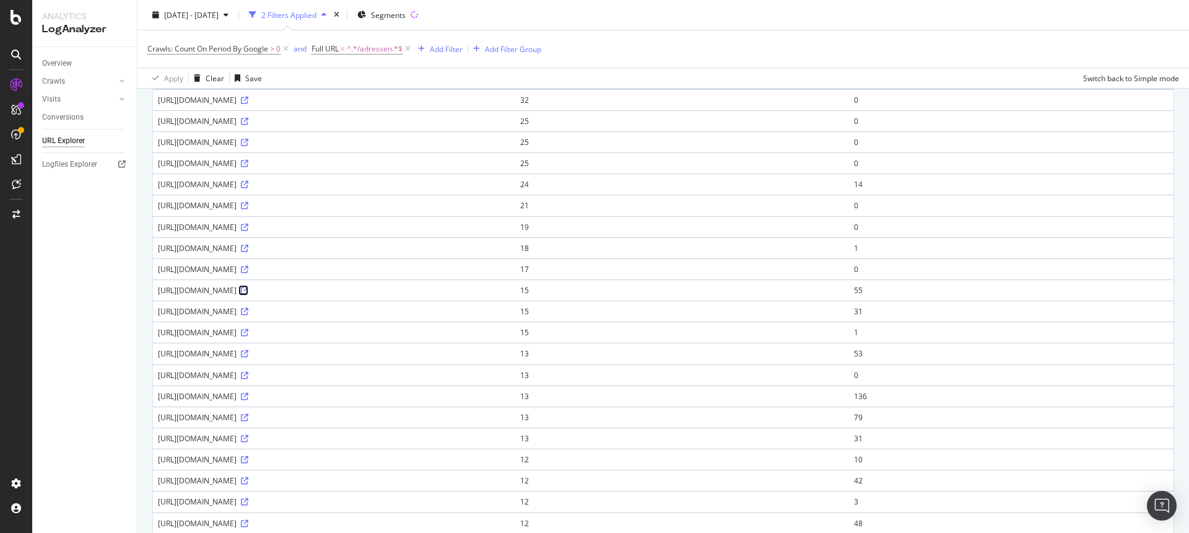
scroll to position [180, 0]
click at [248, 411] on icon at bounding box center [244, 409] width 7 height 7
click at [248, 368] on icon at bounding box center [244, 368] width 7 height 7
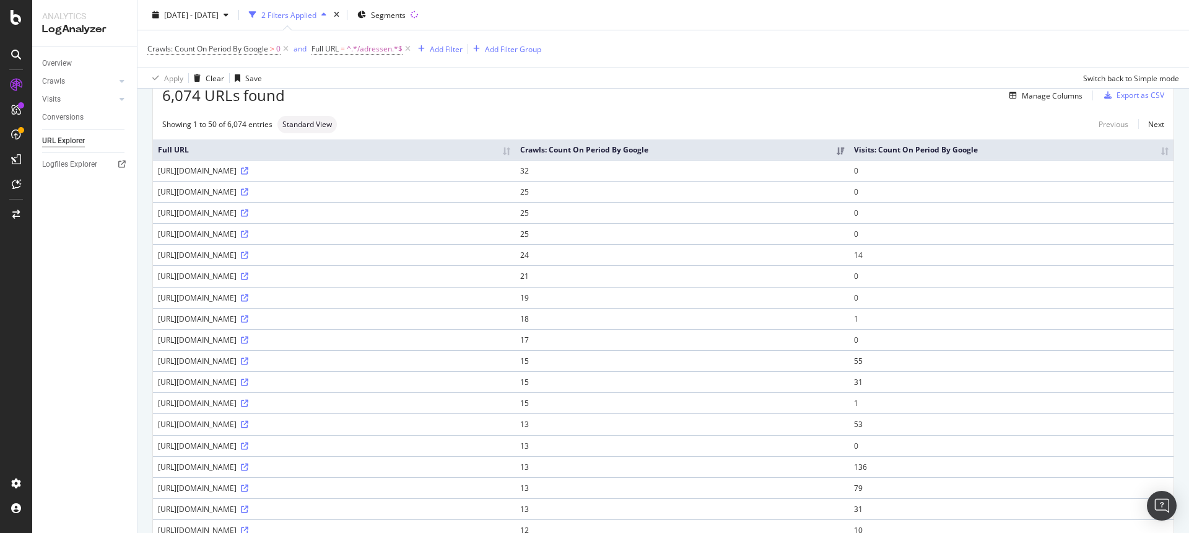
scroll to position [0, 0]
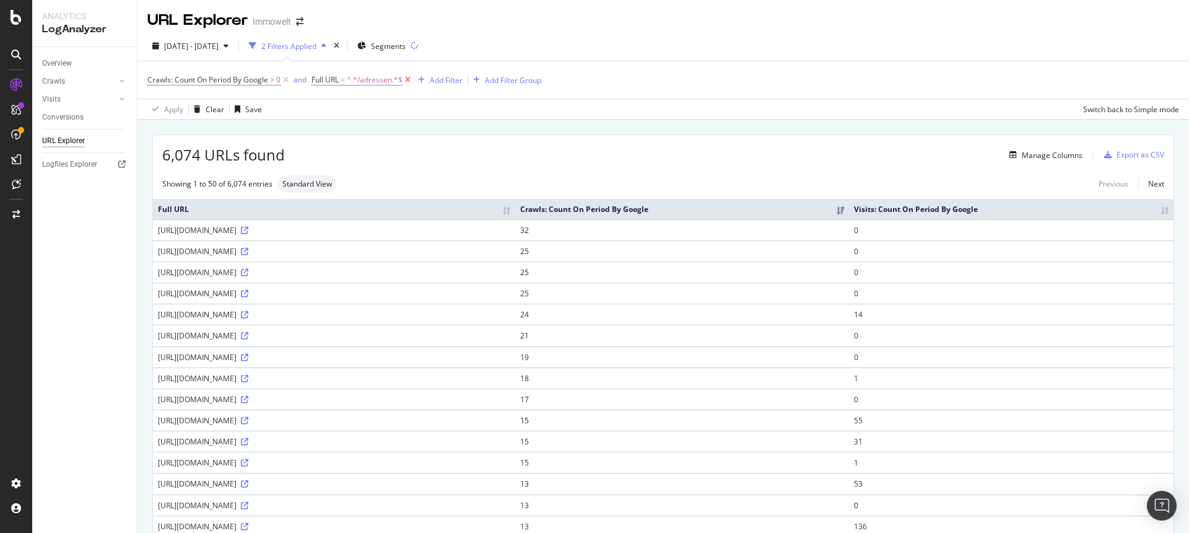
click at [411, 79] on icon at bounding box center [408, 80] width 11 height 12
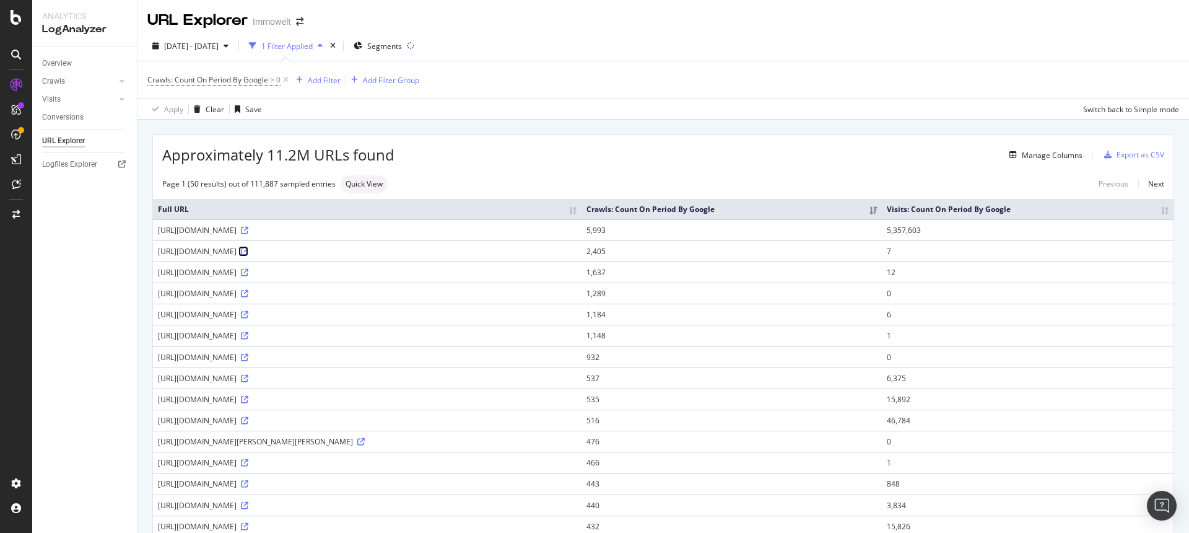
click at [248, 251] on icon at bounding box center [244, 251] width 7 height 7
click at [323, 82] on div "Add Filter" at bounding box center [324, 80] width 33 height 11
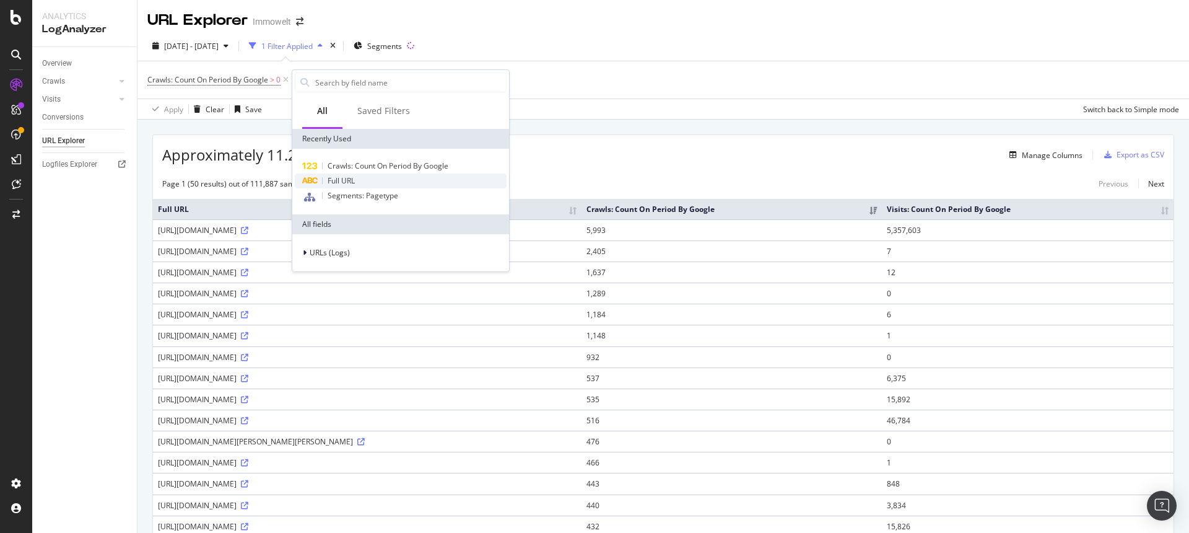
click at [341, 179] on span "Full URL" at bounding box center [341, 180] width 27 height 11
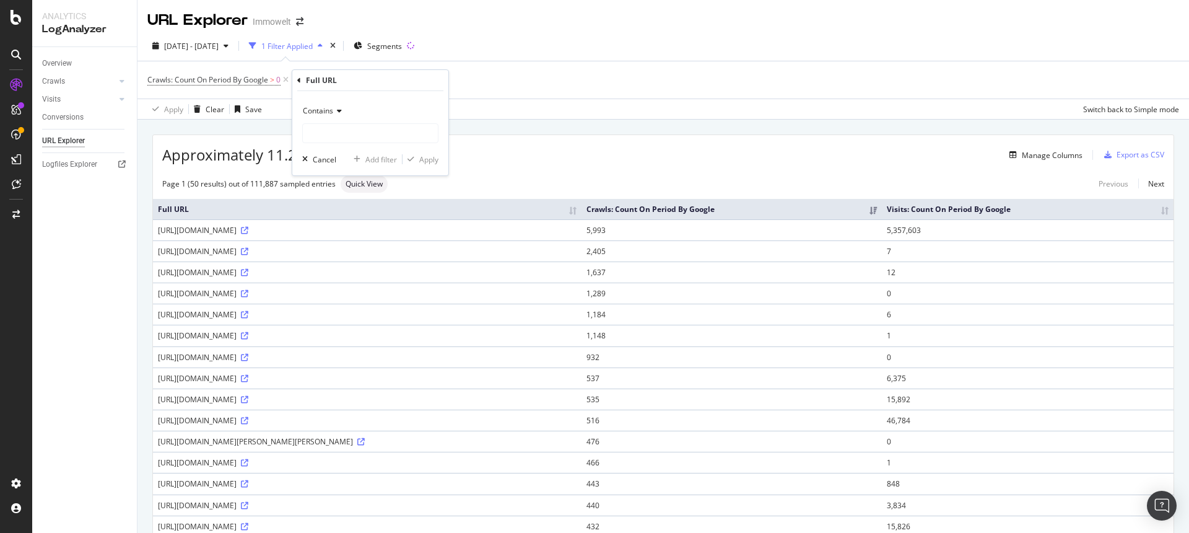
click at [333, 114] on icon at bounding box center [337, 110] width 9 height 7
drag, startPoint x: 346, startPoint y: 245, endPoint x: 347, endPoint y: 230, distance: 14.9
click at [346, 245] on span "Doesn't contain" at bounding box center [335, 249] width 54 height 11
click at [361, 133] on input "text" at bounding box center [370, 133] width 135 height 20
type input ".js"
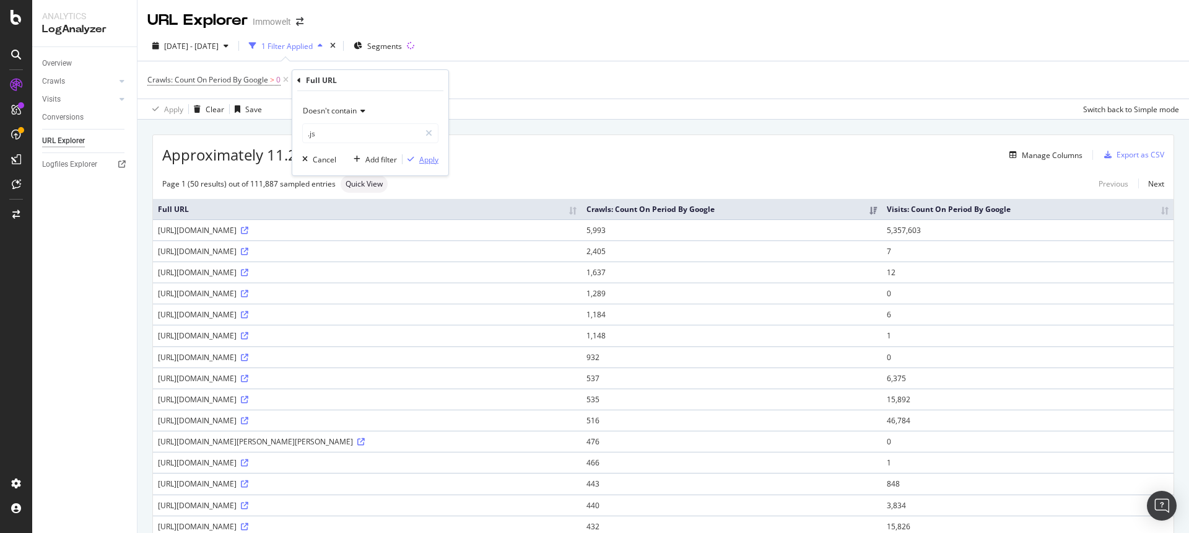
click at [424, 157] on div "Apply" at bounding box center [428, 159] width 19 height 11
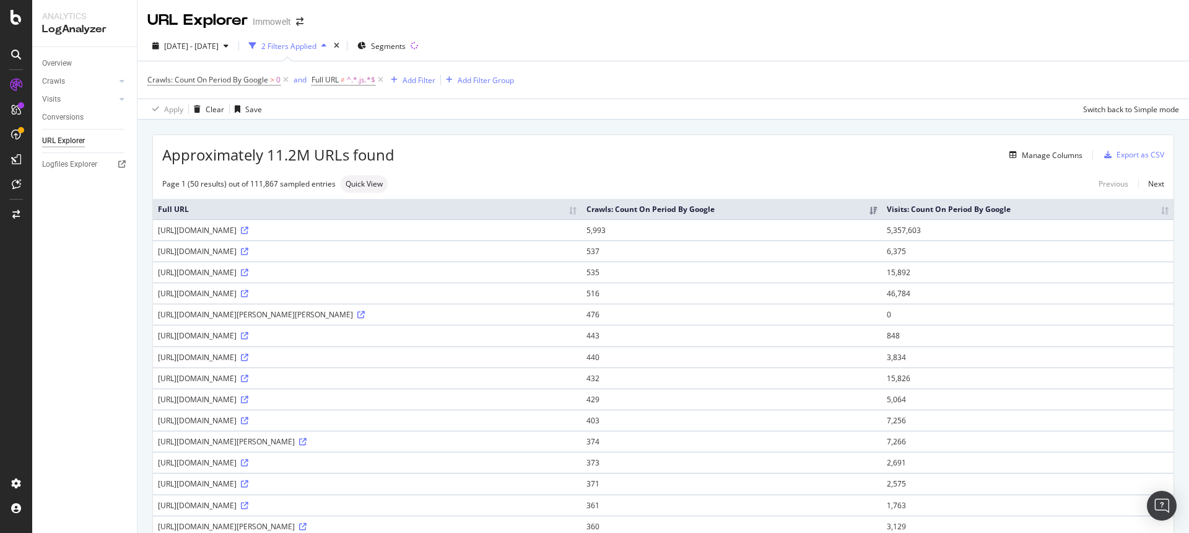
click at [77, 313] on div "Overview Crawls Daily Distribution Segments Distribution HTTP Codes Resources V…" at bounding box center [84, 290] width 105 height 486
click at [79, 374] on div "Overview Crawls Daily Distribution Segments Distribution HTTP Codes Resources V…" at bounding box center [84, 290] width 105 height 486
click at [82, 330] on div "Overview Crawls Daily Distribution Segments Distribution HTTP Codes Resources V…" at bounding box center [84, 290] width 105 height 486
click at [85, 381] on div "Overview Crawls Daily Distribution Segments Distribution HTTP Codes Resources V…" at bounding box center [84, 290] width 105 height 486
click at [88, 409] on div "Overview Crawls Daily Distribution Segments Distribution HTTP Codes Resources V…" at bounding box center [84, 290] width 105 height 486
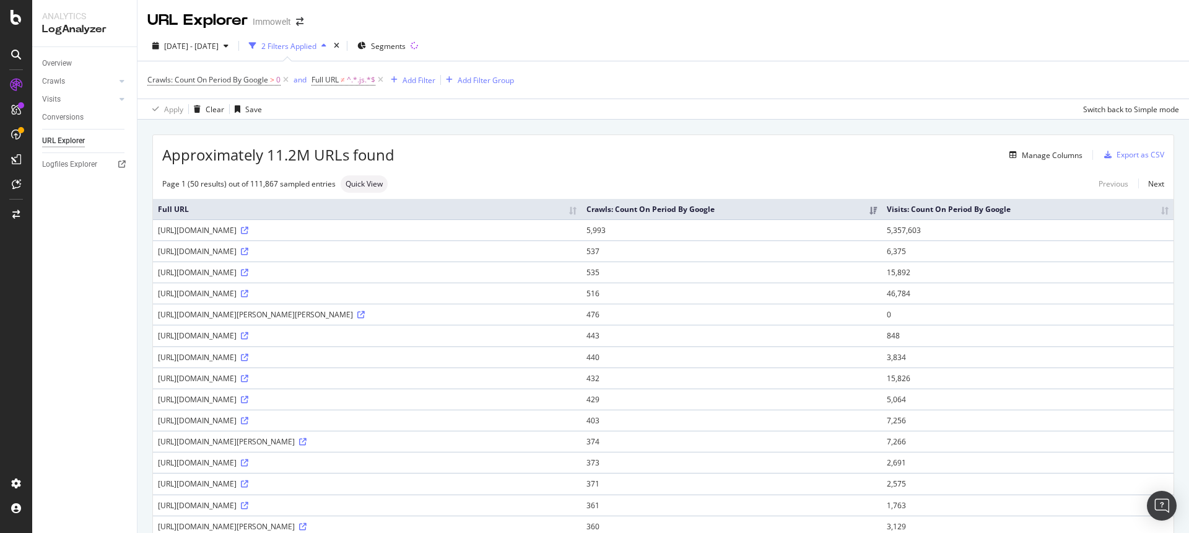
click at [83, 437] on div "Overview Crawls Daily Distribution Segments Distribution HTTP Codes Resources V…" at bounding box center [84, 290] width 105 height 486
click at [69, 359] on div "Overview Crawls Daily Distribution Segments Distribution HTTP Codes Resources V…" at bounding box center [84, 290] width 105 height 486
click at [70, 385] on div "Overview Crawls Daily Distribution Segments Distribution HTTP Codes Resources V…" at bounding box center [84, 290] width 105 height 486
click at [77, 424] on div "Overview Crawls Daily Distribution Segments Distribution HTTP Codes Resources V…" at bounding box center [84, 290] width 105 height 486
click at [77, 435] on div "Overview Crawls Daily Distribution Segments Distribution HTTP Codes Resources V…" at bounding box center [84, 290] width 105 height 486
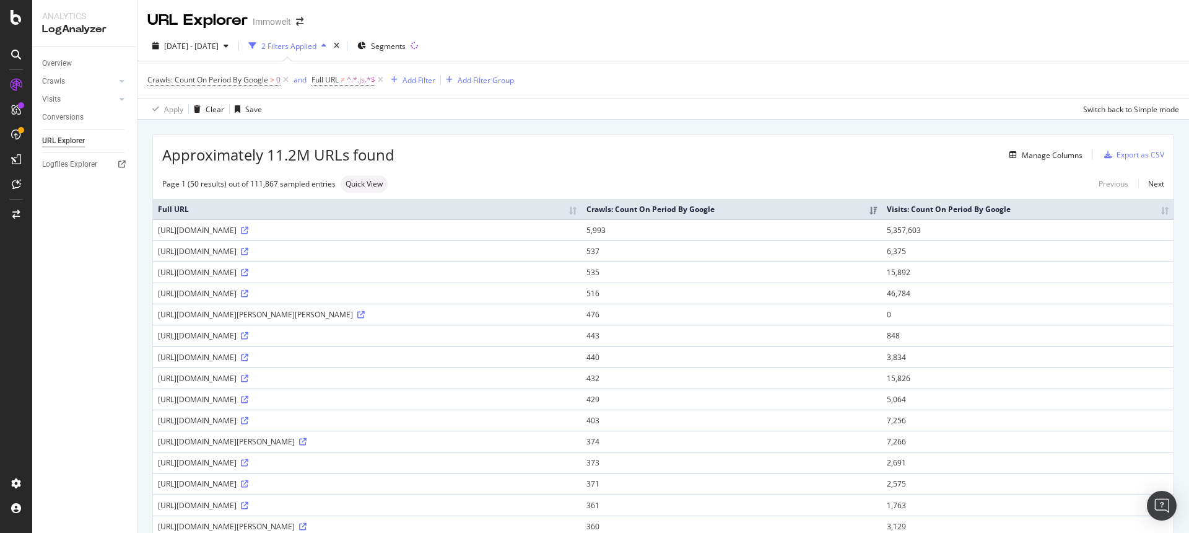
drag, startPoint x: 77, startPoint y: 436, endPoint x: 79, endPoint y: 481, distance: 44.6
click at [78, 453] on div "Overview Crawls Daily Distribution Segments Distribution HTTP Codes Resources V…" at bounding box center [84, 290] width 105 height 486
click at [79, 481] on div "Overview Crawls Daily Distribution Segments Distribution HTTP Codes Resources V…" at bounding box center [84, 290] width 105 height 486
drag, startPoint x: 92, startPoint y: 395, endPoint x: 99, endPoint y: 435, distance: 40.8
click at [92, 395] on div "Overview Crawls Daily Distribution Segments Distribution HTTP Codes Resources V…" at bounding box center [84, 290] width 105 height 486
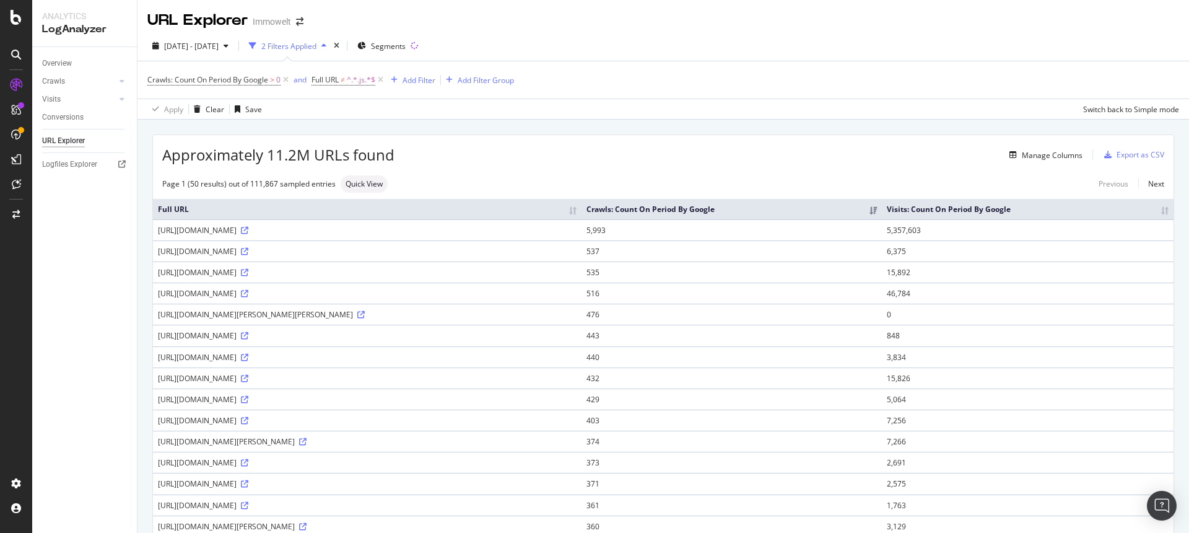
click at [100, 445] on div "Overview Crawls Daily Distribution Segments Distribution HTTP Codes Resources V…" at bounding box center [84, 290] width 105 height 486
click at [101, 457] on div "Overview Crawls Daily Distribution Segments Distribution HTTP Codes Resources V…" at bounding box center [84, 290] width 105 height 486
drag, startPoint x: 108, startPoint y: 349, endPoint x: 119, endPoint y: 287, distance: 62.3
click at [108, 349] on div "Overview Crawls Daily Distribution Segments Distribution HTTP Codes Resources V…" at bounding box center [84, 290] width 105 height 486
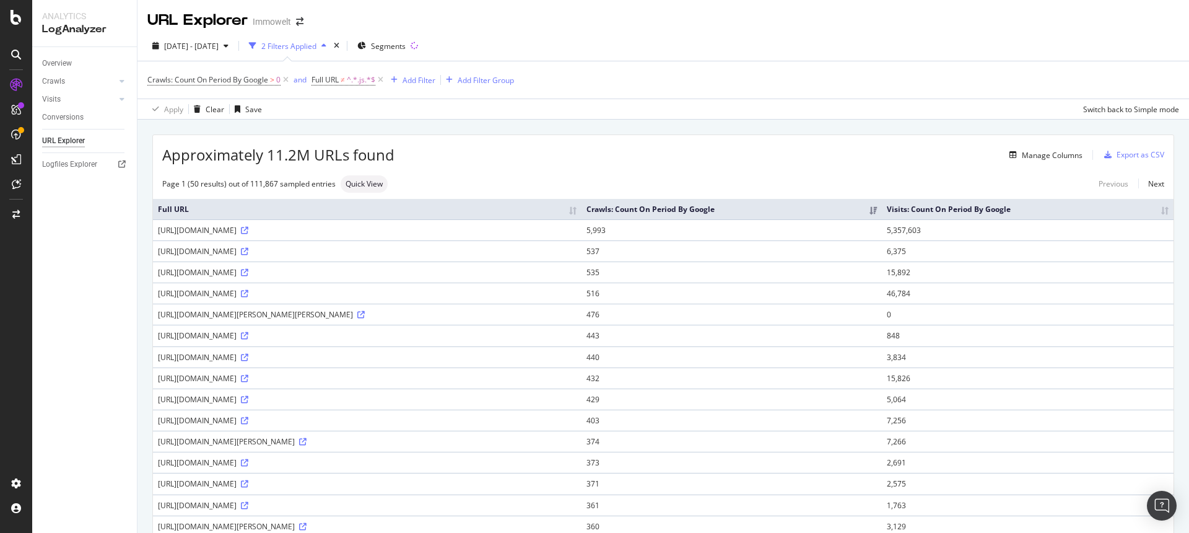
drag, startPoint x: 119, startPoint y: 287, endPoint x: 97, endPoint y: 357, distance: 73.3
click at [117, 299] on div "Overview Crawls Daily Distribution Segments Distribution HTTP Codes Resources V…" at bounding box center [84, 290] width 105 height 486
drag, startPoint x: 97, startPoint y: 357, endPoint x: 91, endPoint y: 396, distance: 38.9
click at [97, 359] on div "Overview Crawls Daily Distribution Segments Distribution HTTP Codes Resources V…" at bounding box center [84, 290] width 105 height 486
click at [87, 421] on div "Overview Crawls Daily Distribution Segments Distribution HTTP Codes Resources V…" at bounding box center [84, 290] width 105 height 486
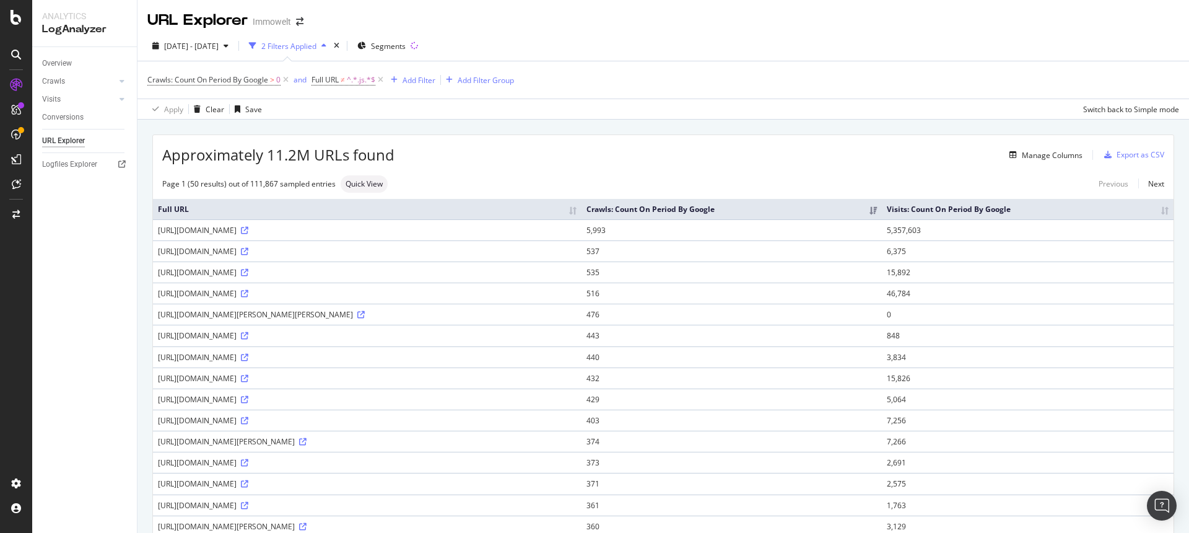
drag, startPoint x: 95, startPoint y: 455, endPoint x: 93, endPoint y: 464, distance: 8.9
click at [94, 458] on div "Overview Crawls Daily Distribution Segments Distribution HTTP Codes Resources V…" at bounding box center [84, 290] width 105 height 486
click at [93, 479] on div "Overview Crawls Daily Distribution Segments Distribution HTTP Codes Resources V…" at bounding box center [84, 290] width 105 height 486
click at [109, 285] on div "Overview Crawls Daily Distribution Segments Distribution HTTP Codes Resources V…" at bounding box center [84, 290] width 105 height 486
click at [1154, 211] on th "Visits: Count On Period By Google" at bounding box center [1028, 209] width 292 height 20
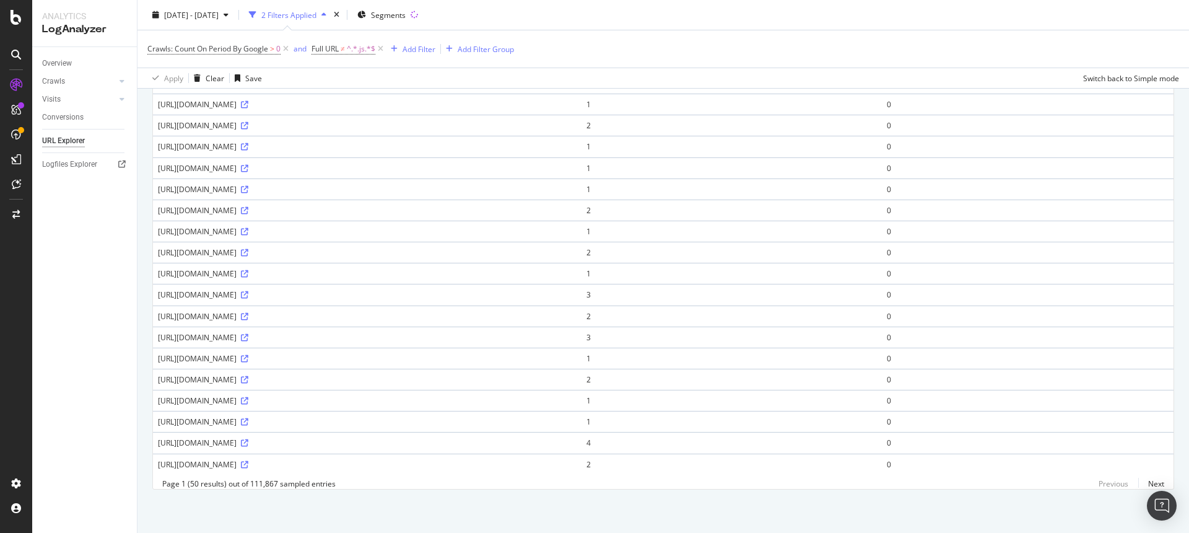
scroll to position [1164, 0]
click at [1143, 492] on link "Next" at bounding box center [1151, 483] width 26 height 18
click at [1147, 493] on body "Analytics LogAnalyzer Overview Crawls Daily Distribution Segments Distribution …" at bounding box center [594, 266] width 1189 height 533
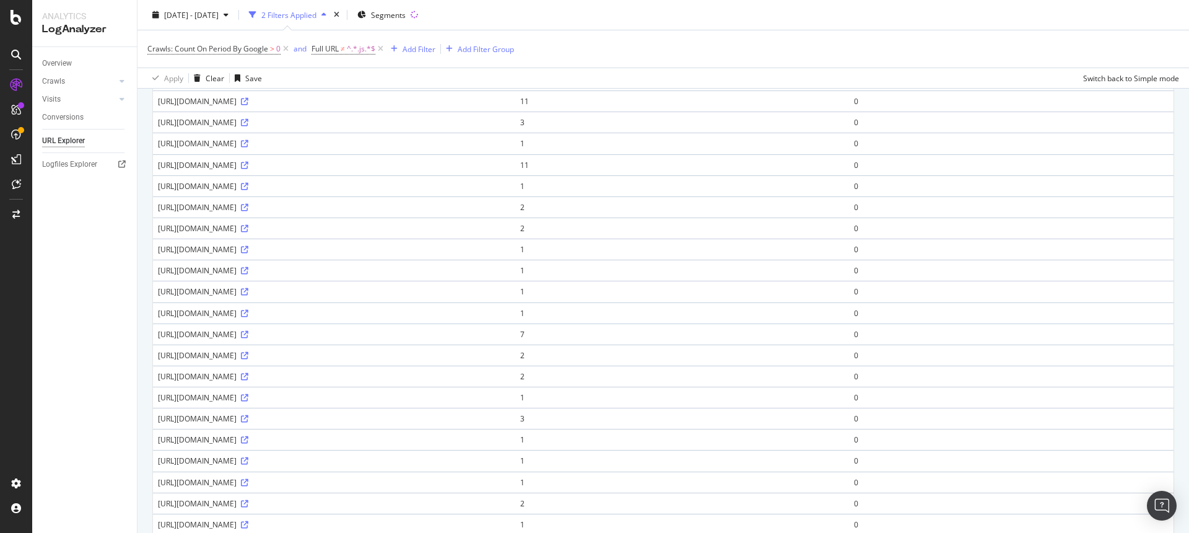
scroll to position [907, 0]
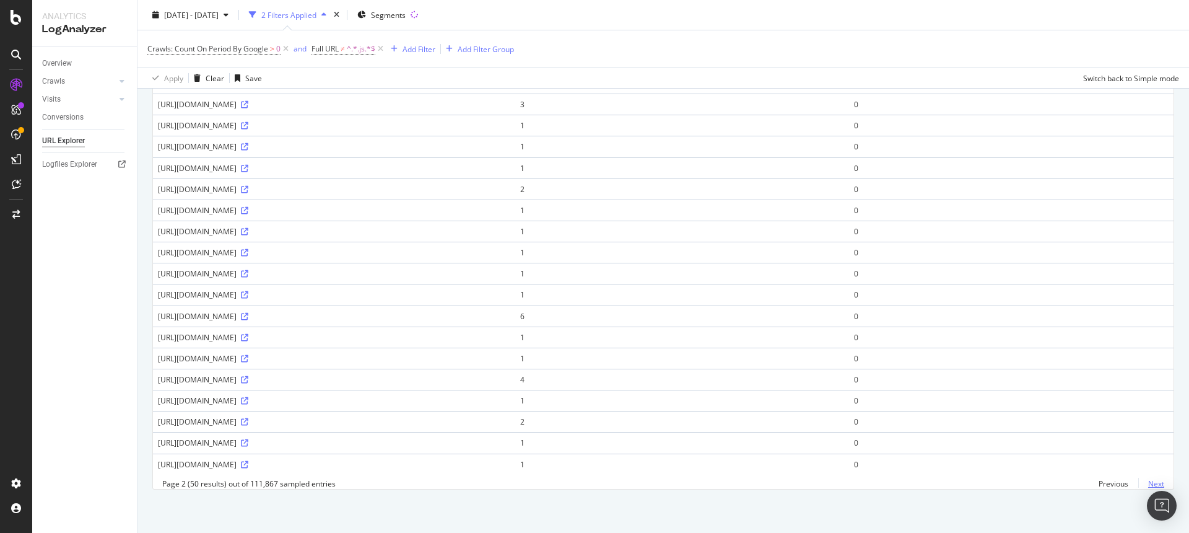
click at [1145, 484] on link "Next" at bounding box center [1151, 483] width 26 height 18
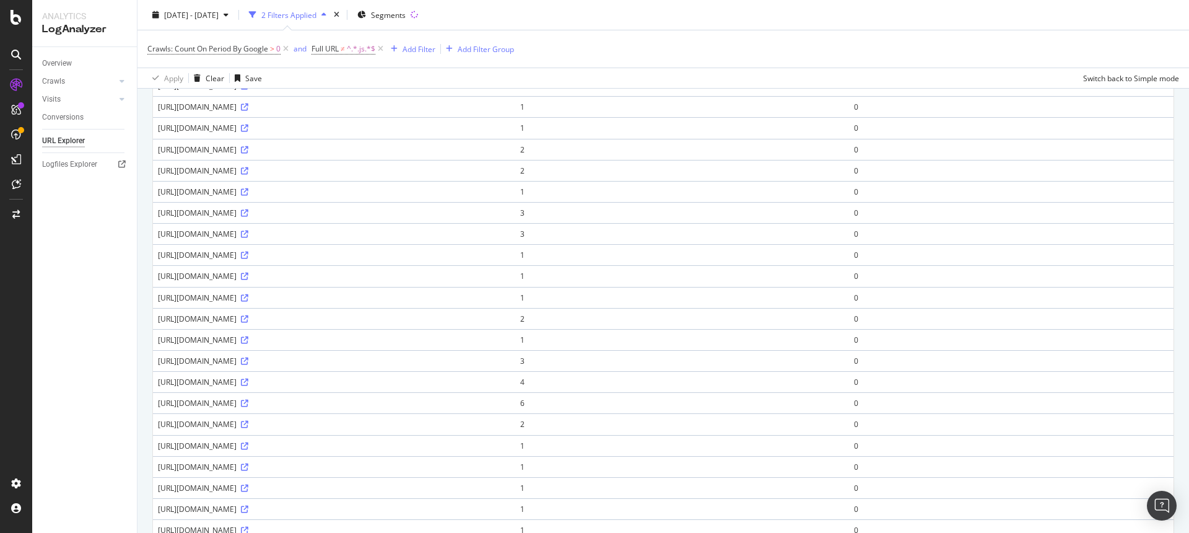
scroll to position [0, 0]
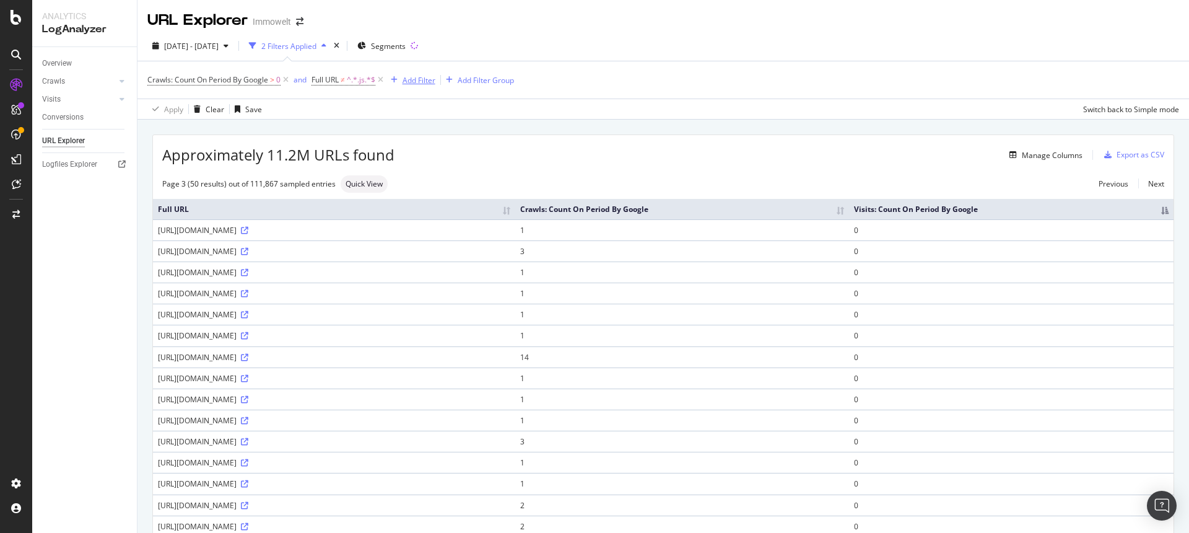
click at [415, 76] on div "Add Filter" at bounding box center [419, 80] width 33 height 11
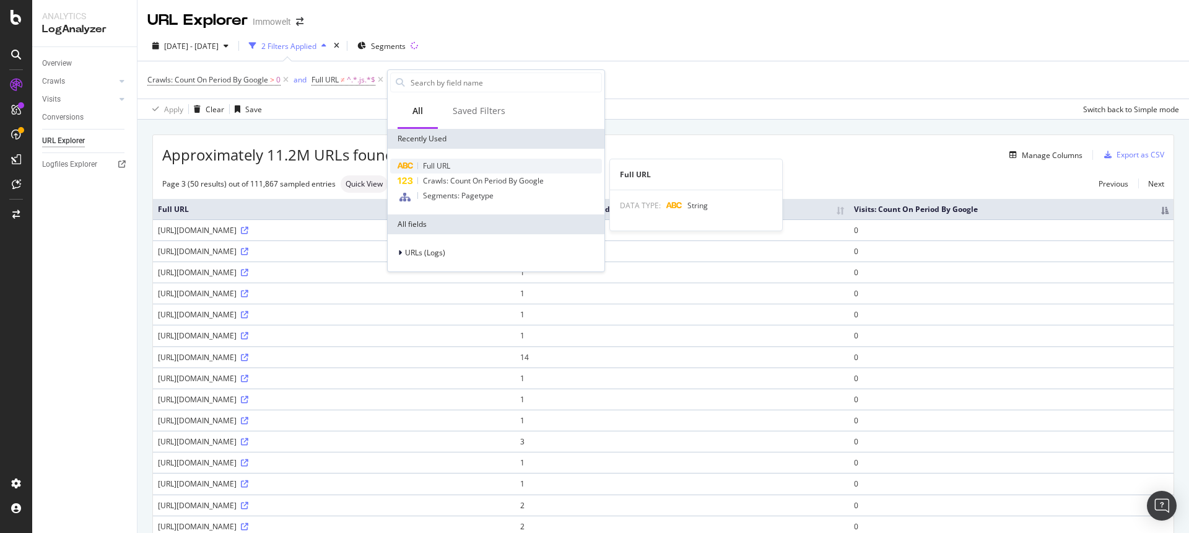
click at [421, 167] on div "Full URL" at bounding box center [496, 166] width 212 height 15
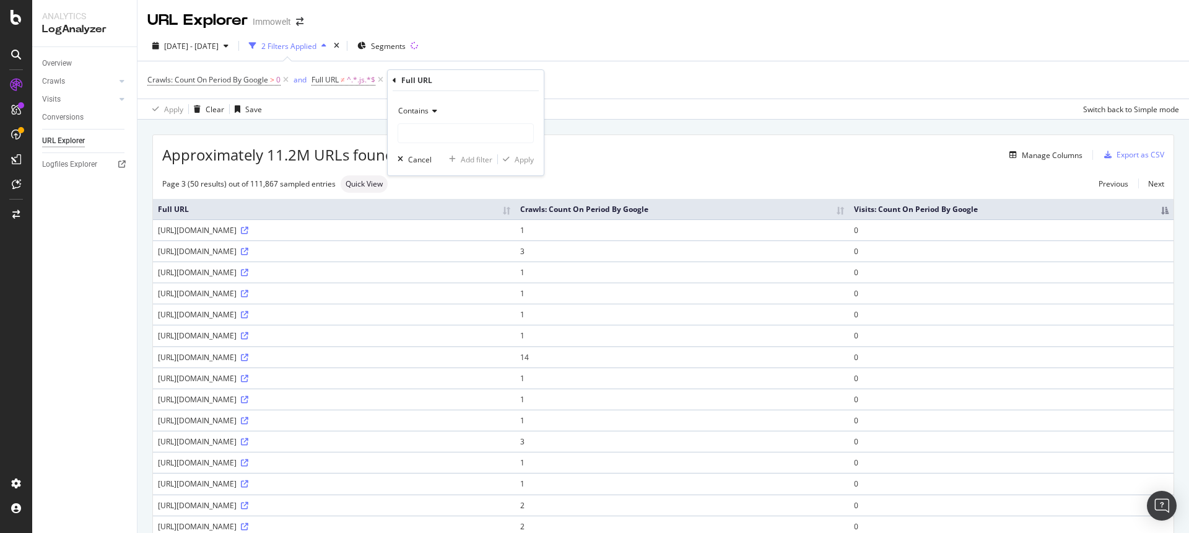
click at [415, 111] on span "Contains" at bounding box center [413, 110] width 30 height 11
click at [435, 249] on span "Doesn't contain" at bounding box center [431, 249] width 54 height 11
click at [431, 132] on input "text" at bounding box center [465, 133] width 135 height 20
type input "expose"
click at [519, 161] on div "Apply" at bounding box center [524, 159] width 19 height 11
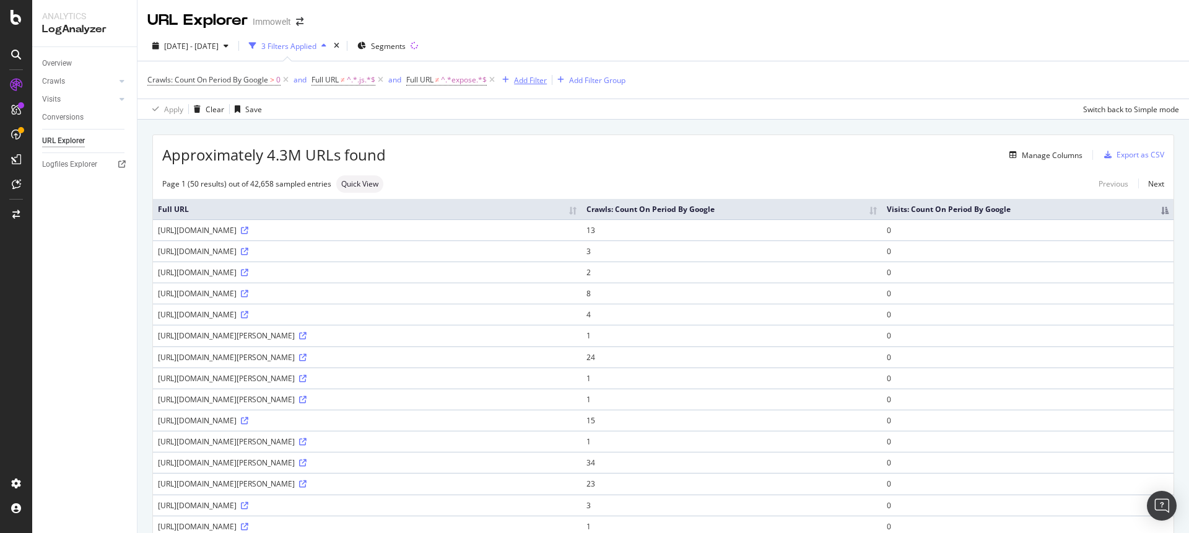
click at [536, 78] on div "Add Filter" at bounding box center [530, 80] width 33 height 11
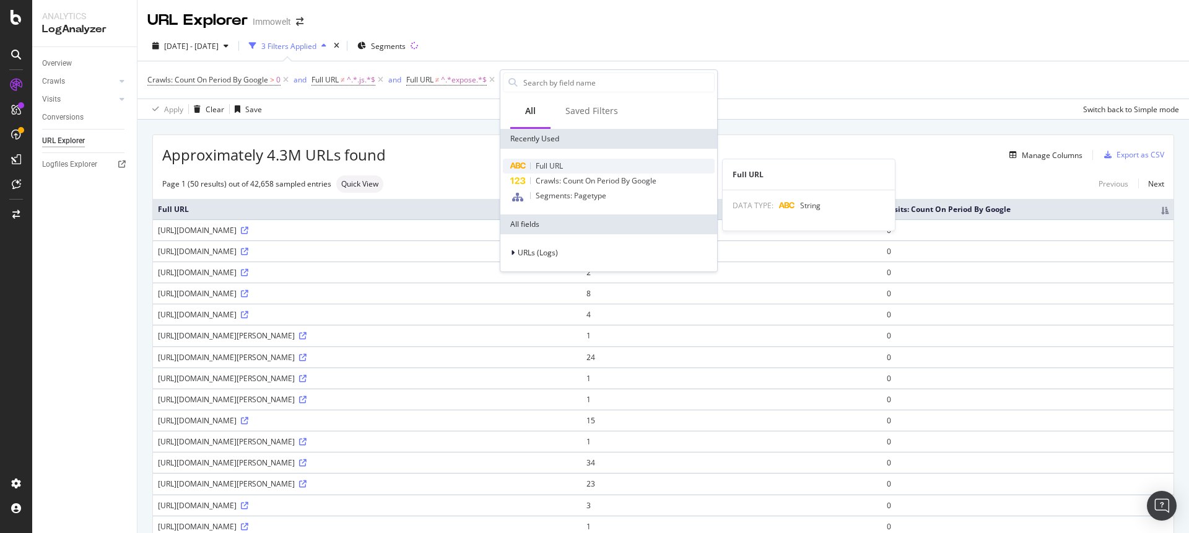
click at [549, 165] on span "Full URL" at bounding box center [549, 165] width 27 height 11
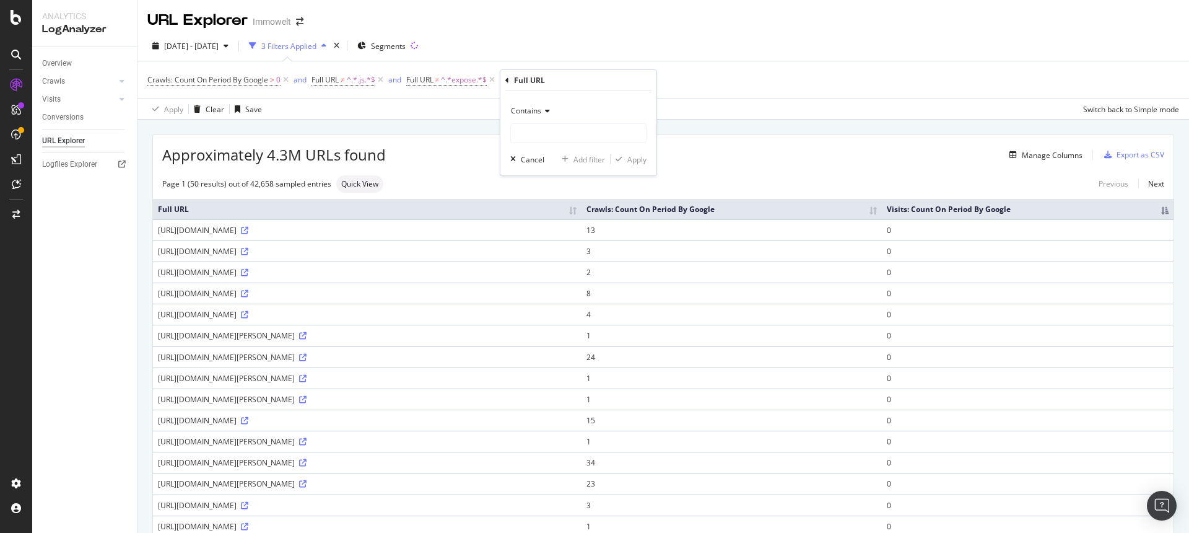
click at [534, 110] on span "Contains" at bounding box center [526, 110] width 30 height 11
click at [541, 247] on span "Doesn't contain" at bounding box center [544, 249] width 54 height 11
click at [530, 134] on input "text" at bounding box center [578, 133] width 135 height 20
type input "/suche"
click at [626, 155] on div "button" at bounding box center [619, 158] width 17 height 7
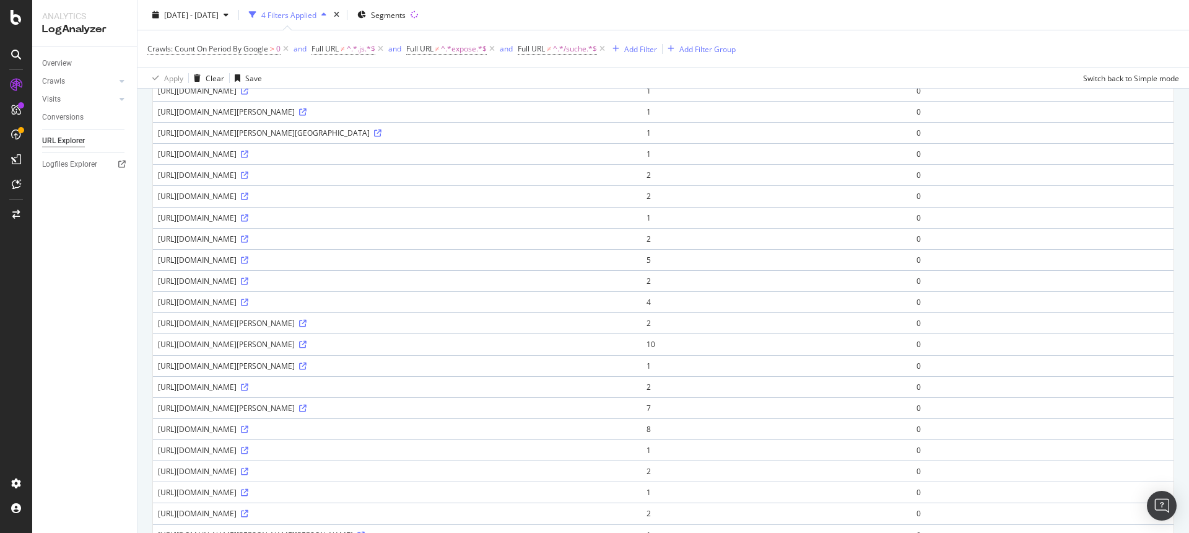
scroll to position [422, 0]
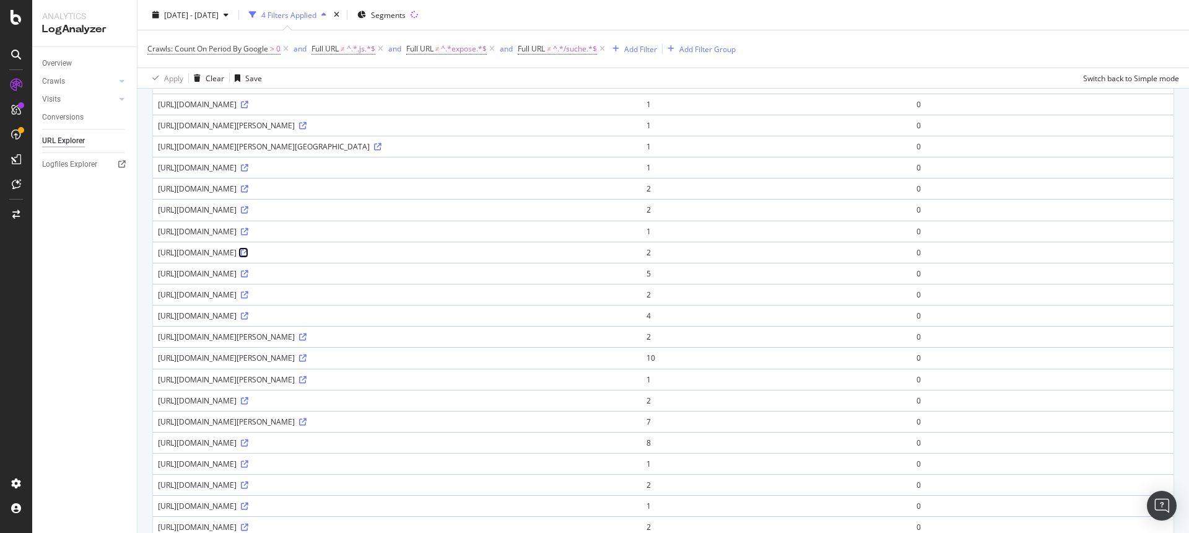
click at [248, 252] on icon at bounding box center [244, 252] width 7 height 7
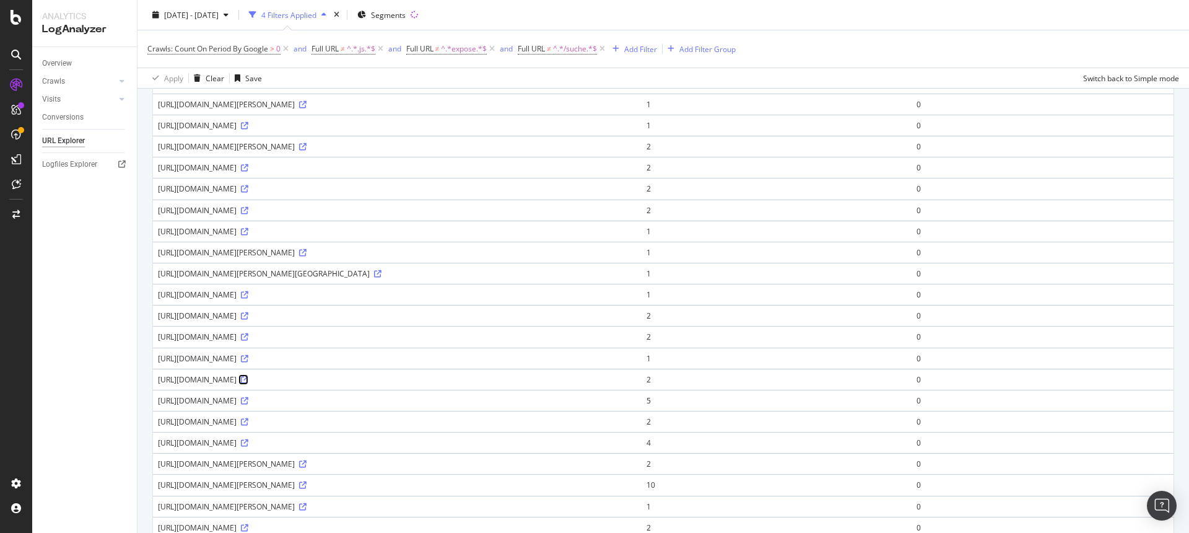
scroll to position [0, 0]
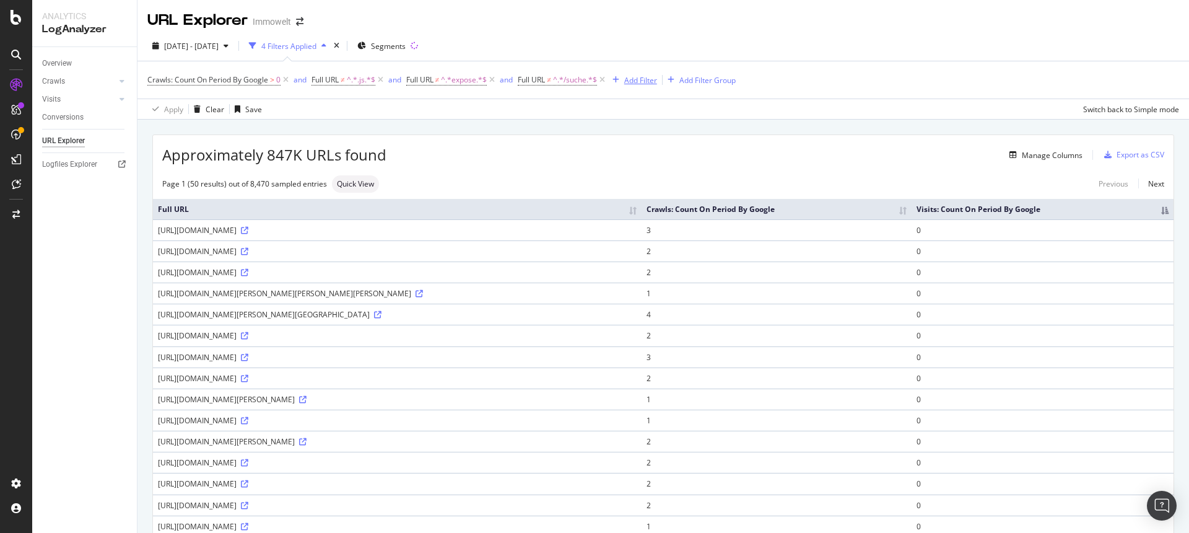
click at [652, 82] on div "Add Filter" at bounding box center [640, 80] width 33 height 11
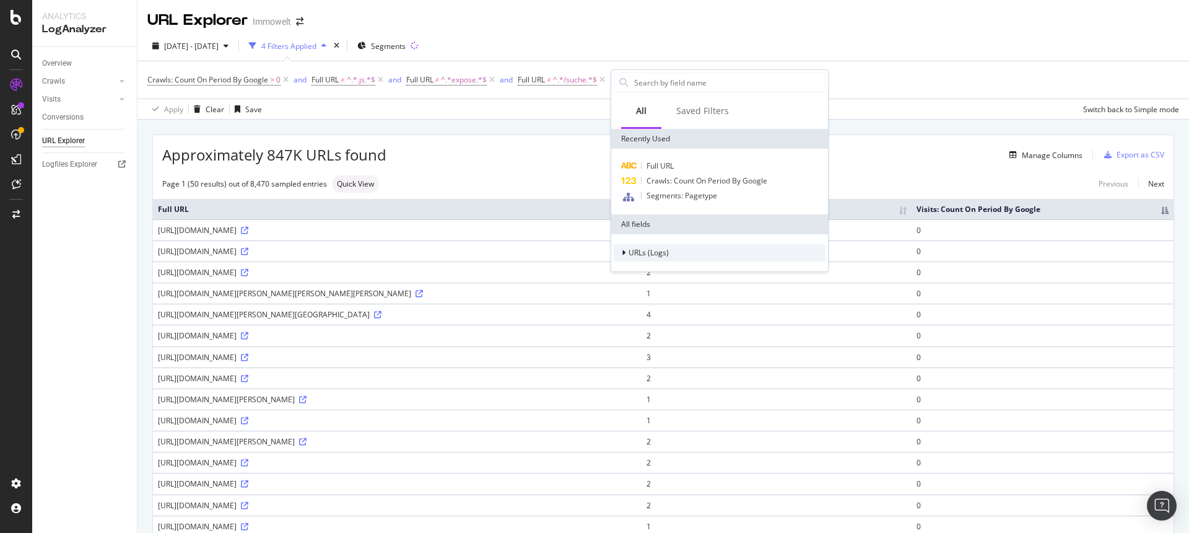
click at [627, 254] on div at bounding box center [624, 253] width 7 height 12
click at [699, 114] on div "Saved Filters" at bounding box center [702, 111] width 53 height 12
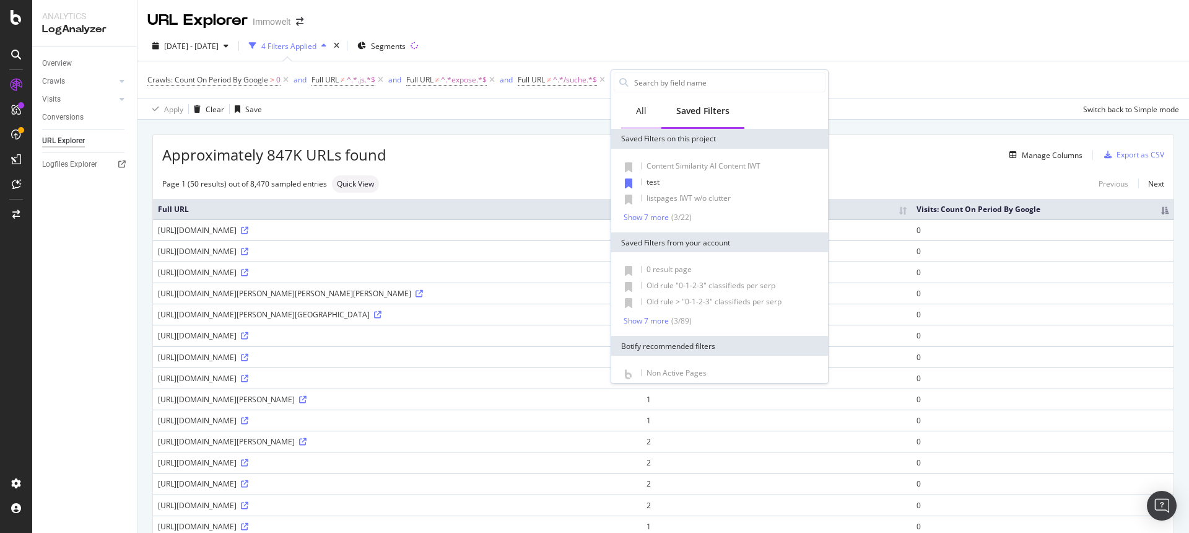
click at [642, 109] on div "All" at bounding box center [641, 111] width 11 height 12
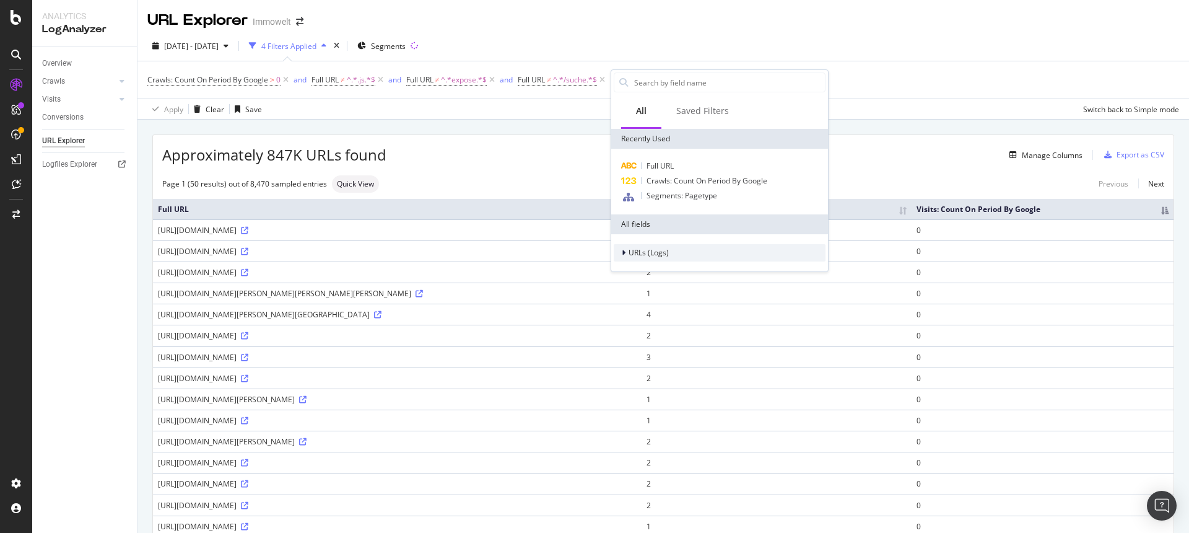
click at [622, 251] on icon at bounding box center [624, 252] width 4 height 7
click at [633, 271] on div at bounding box center [632, 270] width 7 height 12
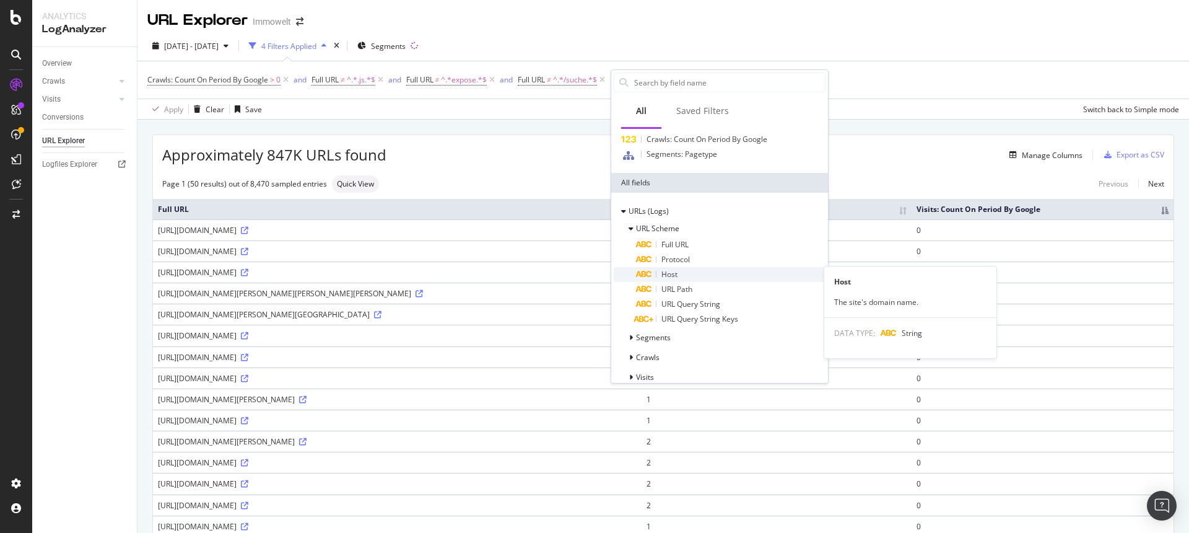
scroll to position [43, 0]
click at [631, 337] on icon at bounding box center [631, 336] width 4 height 7
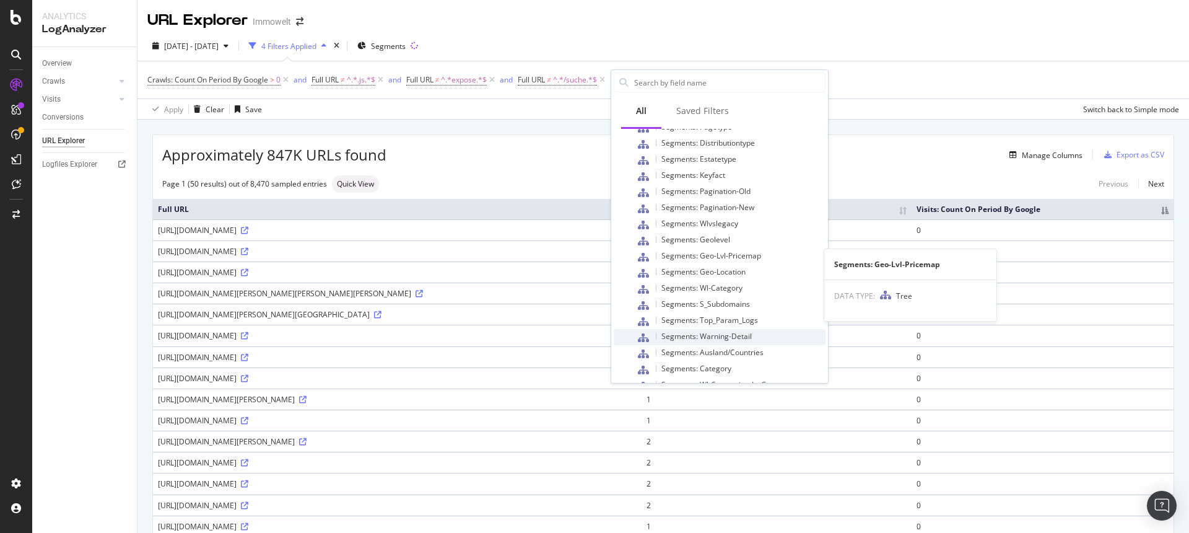
scroll to position [642, 0]
click at [634, 346] on div at bounding box center [632, 344] width 7 height 12
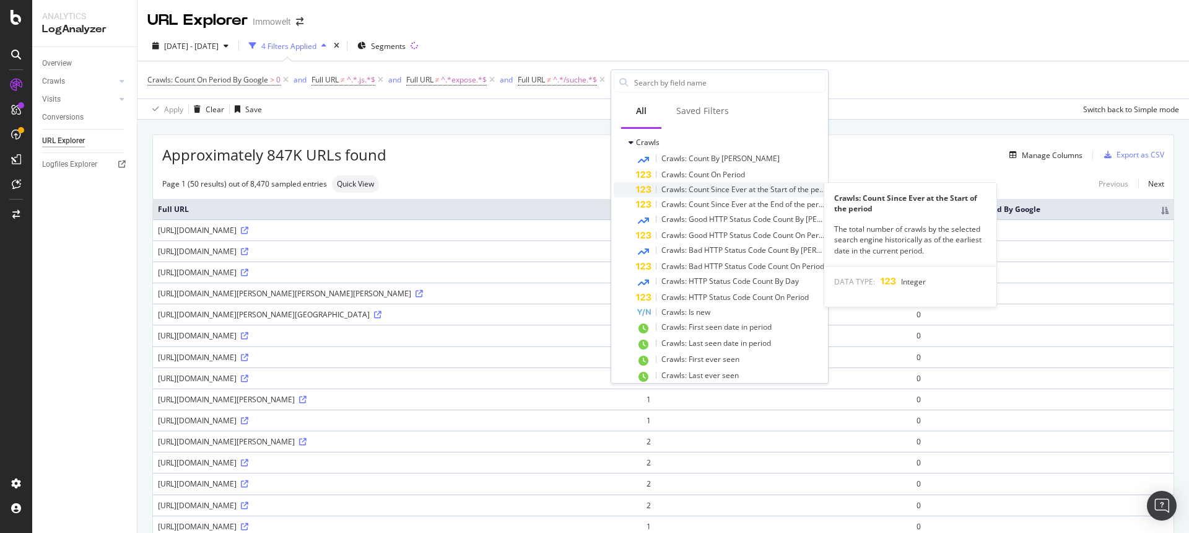
scroll to position [875, 0]
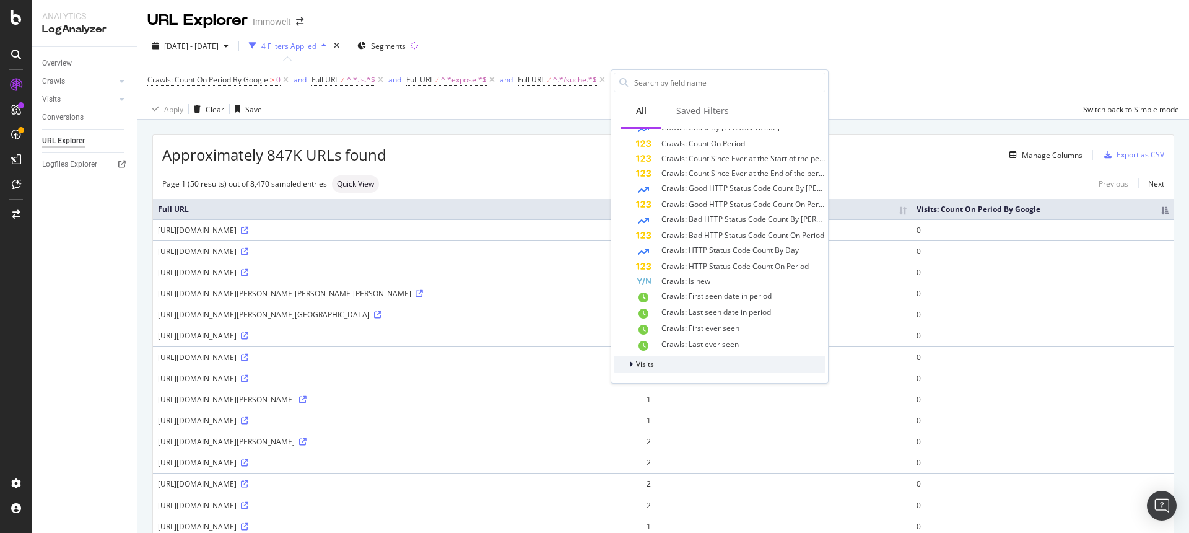
click at [629, 363] on icon at bounding box center [631, 364] width 4 height 7
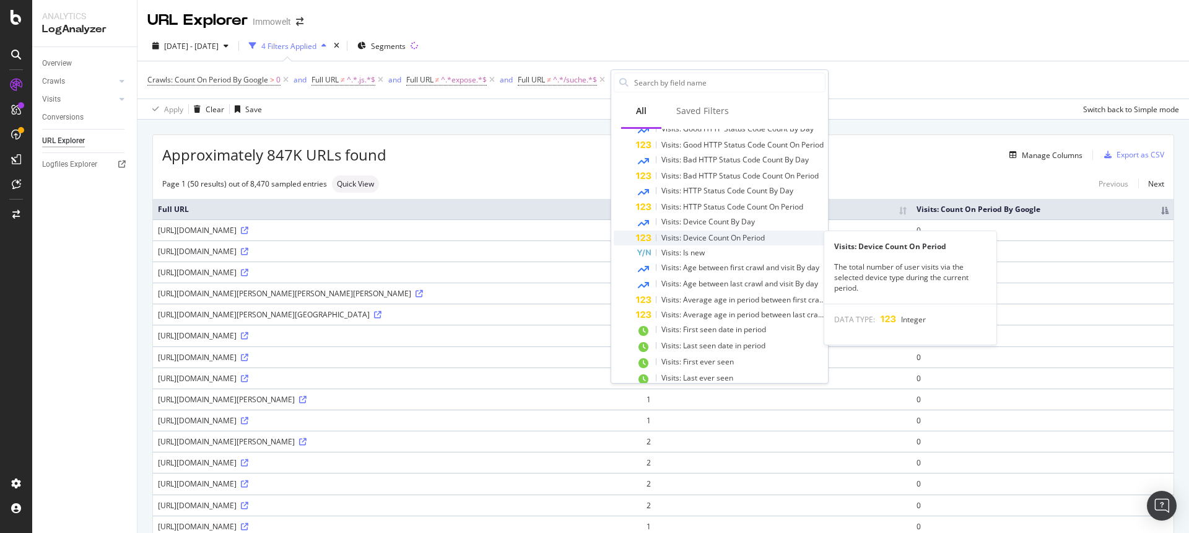
scroll to position [1200, 0]
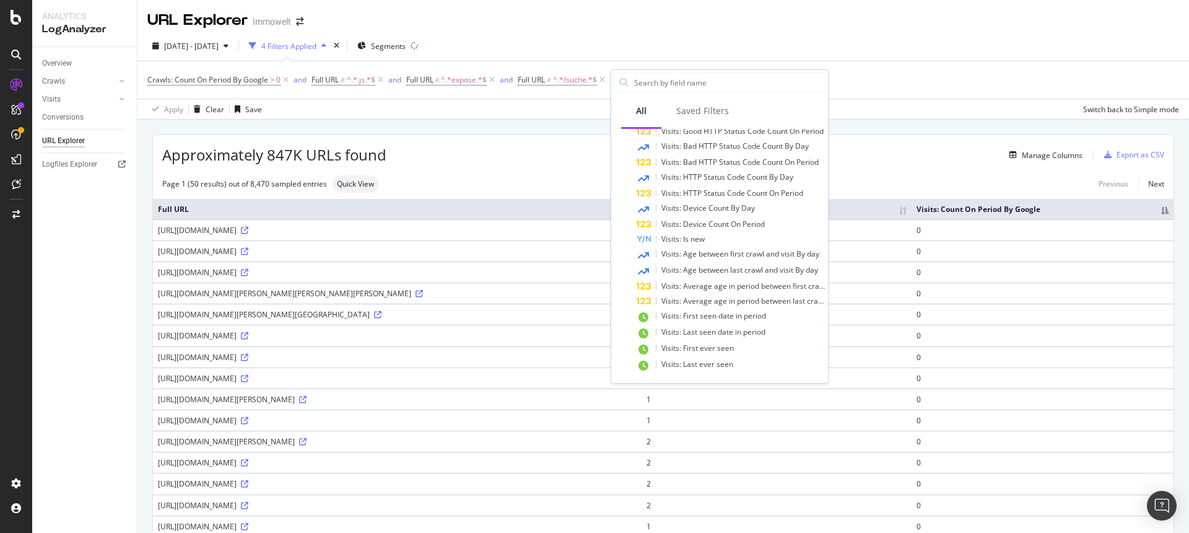
click at [933, 80] on div "Crawls: Count On Period By Google > 0 and Full URL ≠ ^.*.js.*$ and Full URL ≠ ^…" at bounding box center [663, 79] width 1032 height 37
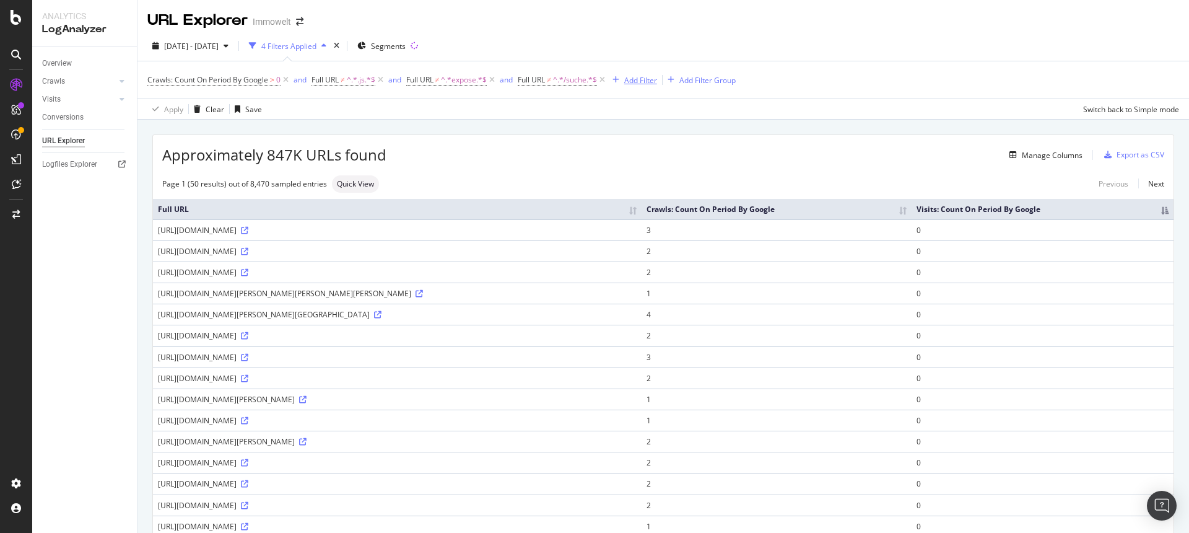
click at [643, 81] on div "Add Filter" at bounding box center [640, 80] width 33 height 11
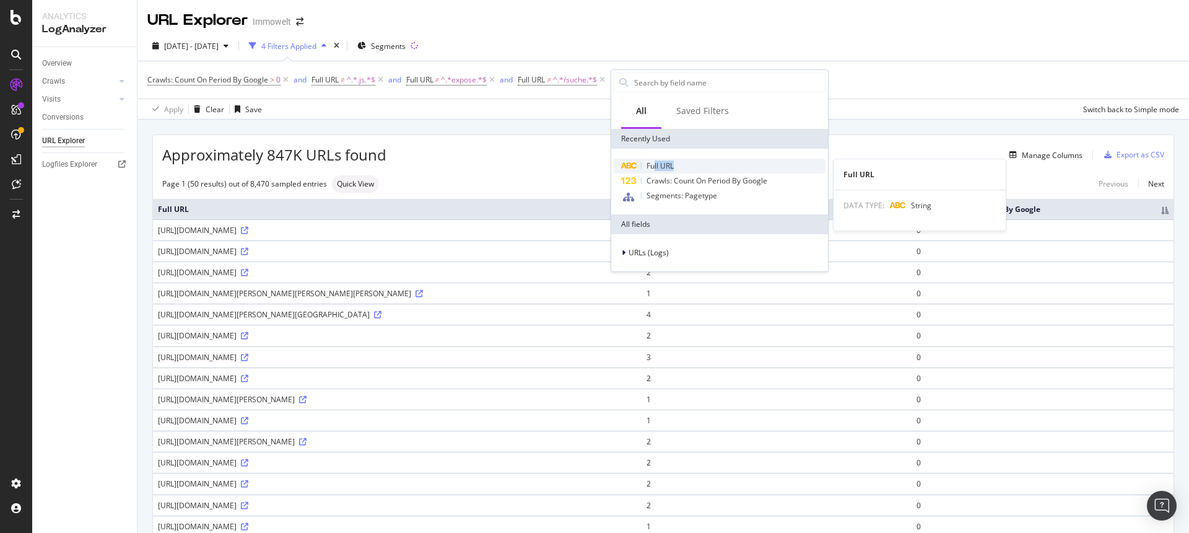
click at [655, 170] on div "Full URL" at bounding box center [720, 166] width 212 height 15
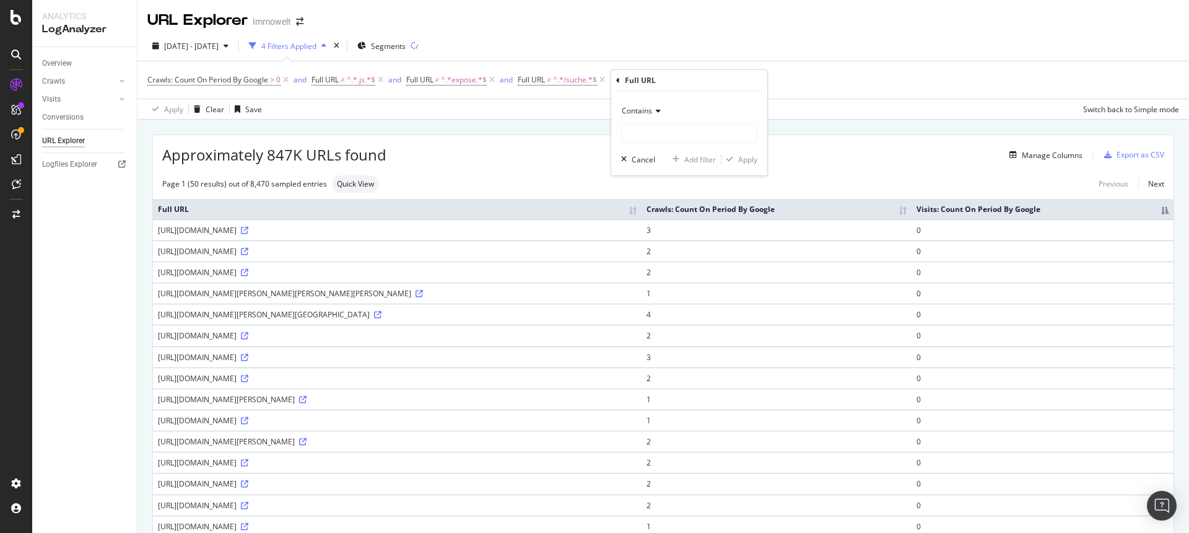
click at [656, 114] on icon at bounding box center [656, 110] width 9 height 7
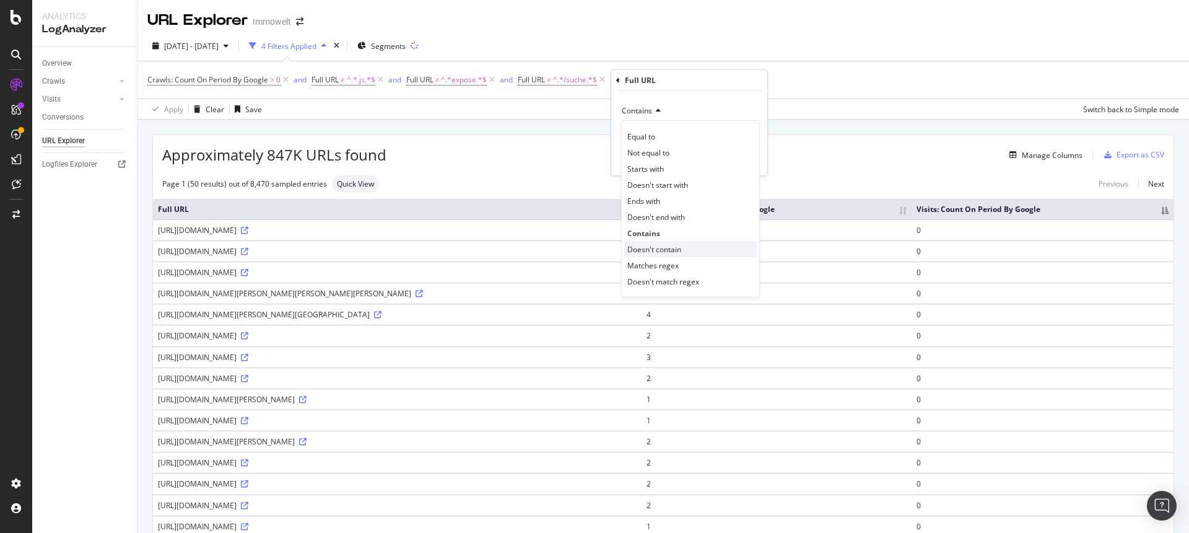
click at [651, 247] on span "Doesn't contain" at bounding box center [654, 249] width 54 height 11
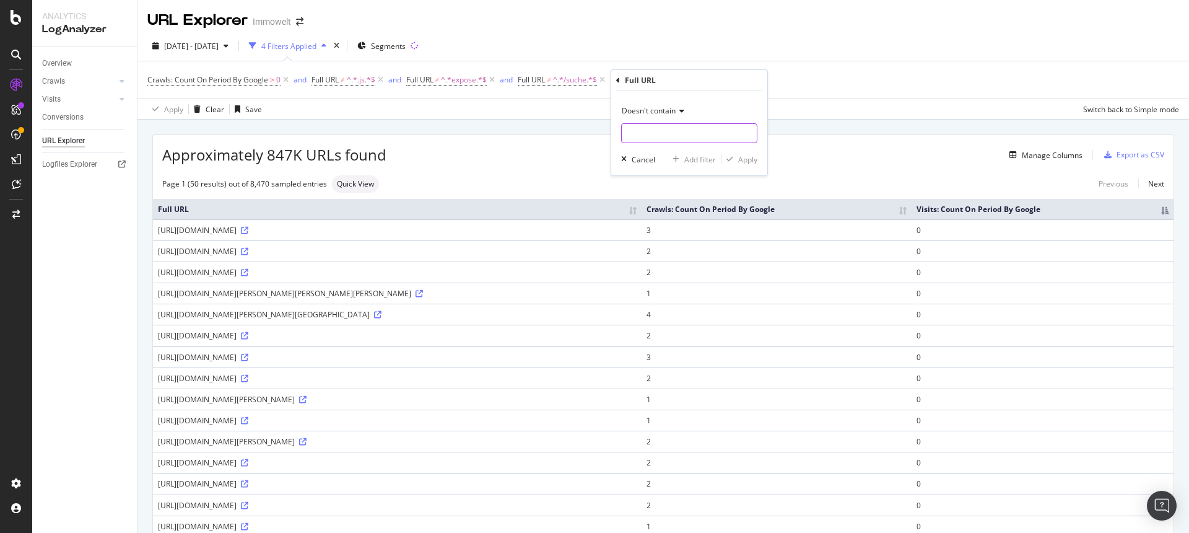
click at [654, 138] on input "text" at bounding box center [689, 133] width 135 height 20
type input "I"
type input "/immobilienpreise"
drag, startPoint x: 731, startPoint y: 152, endPoint x: 740, endPoint y: 162, distance: 13.6
click at [732, 152] on div "Doesn't contain /immobilienpreise Cancel Add filter Apply" at bounding box center [689, 133] width 156 height 84
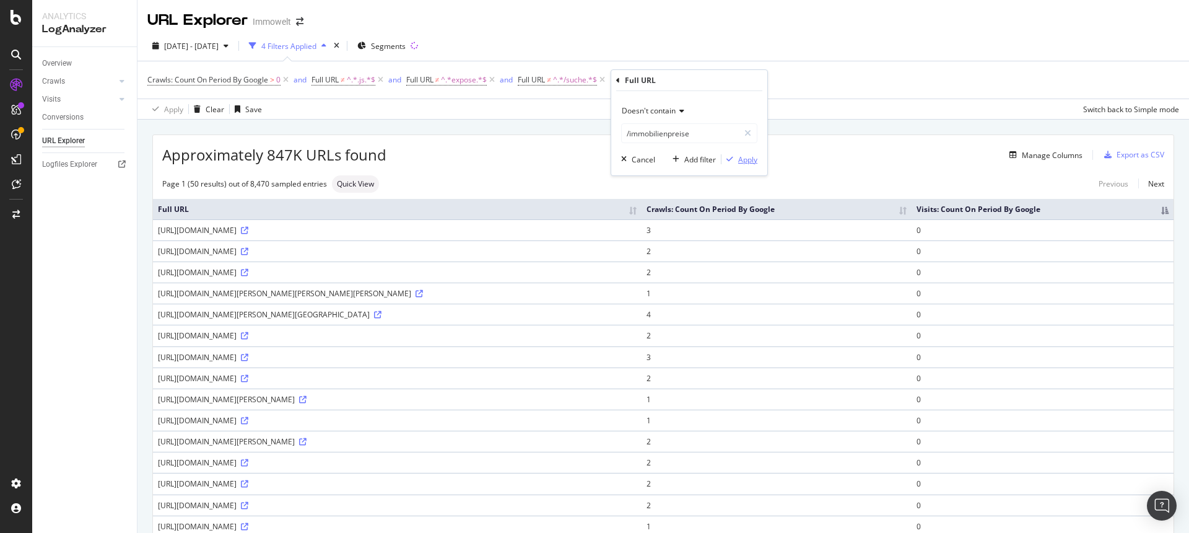
click at [740, 162] on div "Apply" at bounding box center [747, 159] width 19 height 11
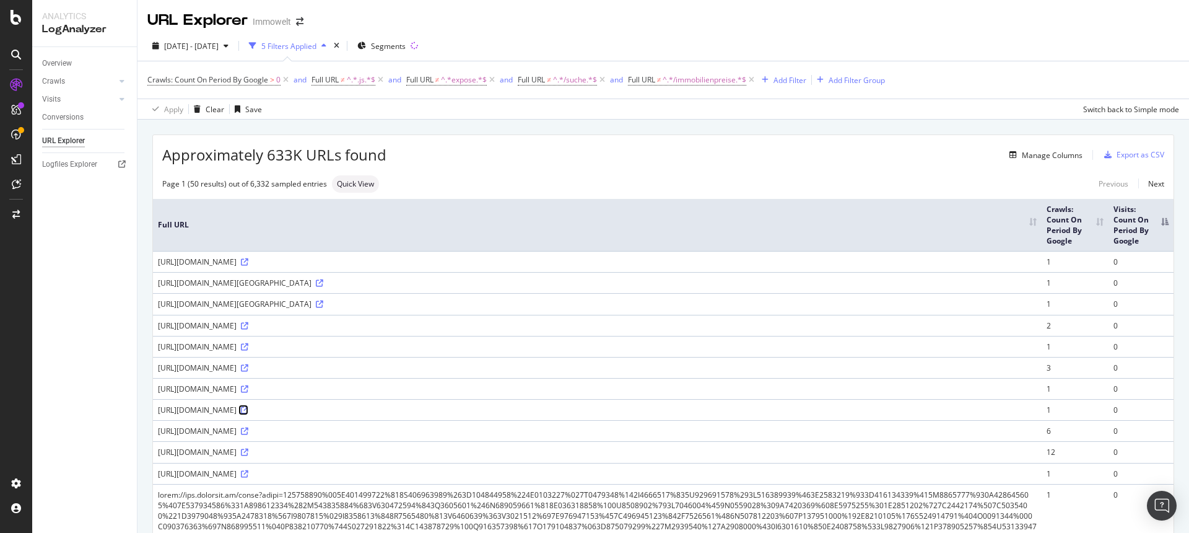
click at [248, 411] on icon at bounding box center [244, 409] width 7 height 7
click at [248, 261] on icon at bounding box center [244, 261] width 7 height 7
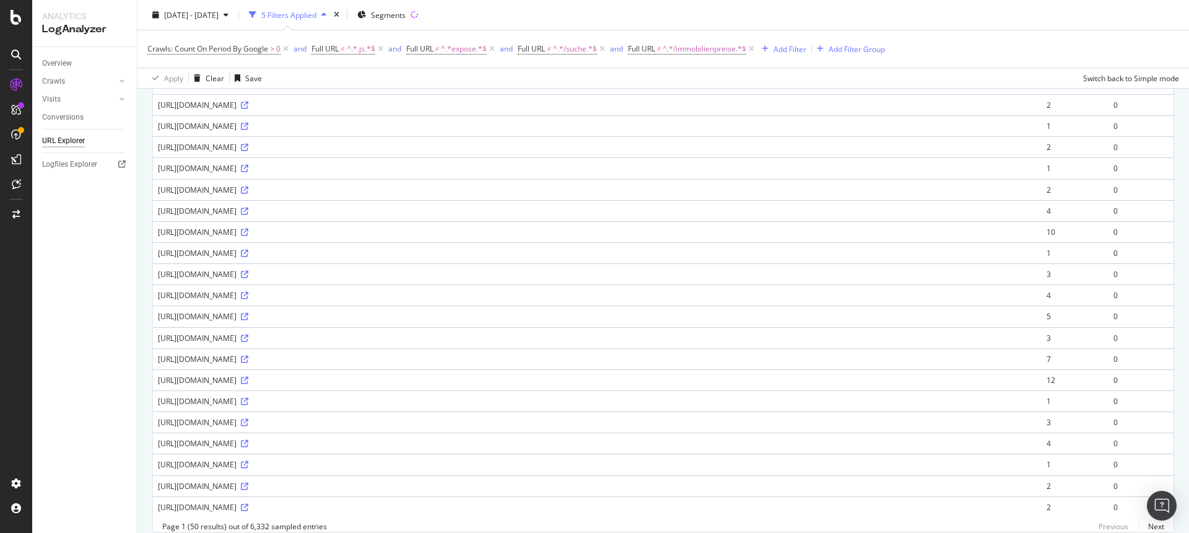
scroll to position [896, 0]
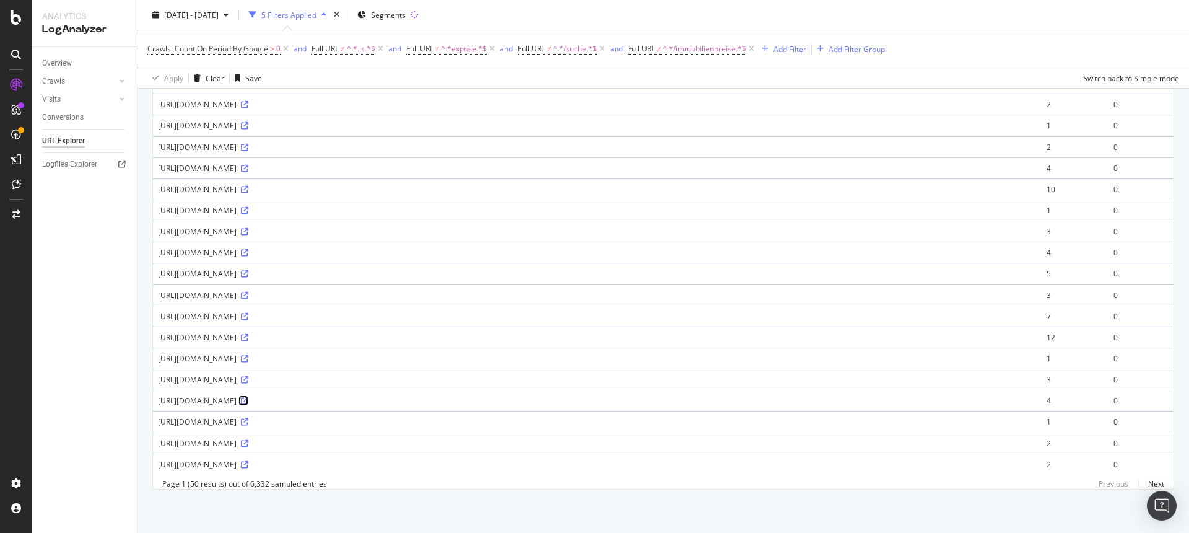
click at [248, 397] on icon at bounding box center [244, 400] width 7 height 7
drag, startPoint x: 468, startPoint y: 393, endPoint x: 155, endPoint y: 391, distance: 313.4
click at [155, 391] on td "[URL][DOMAIN_NAME]" at bounding box center [597, 400] width 889 height 21
copy div "[URL][DOMAIN_NAME]"
click at [570, 416] on div "[URL][DOMAIN_NAME]" at bounding box center [597, 421] width 879 height 11
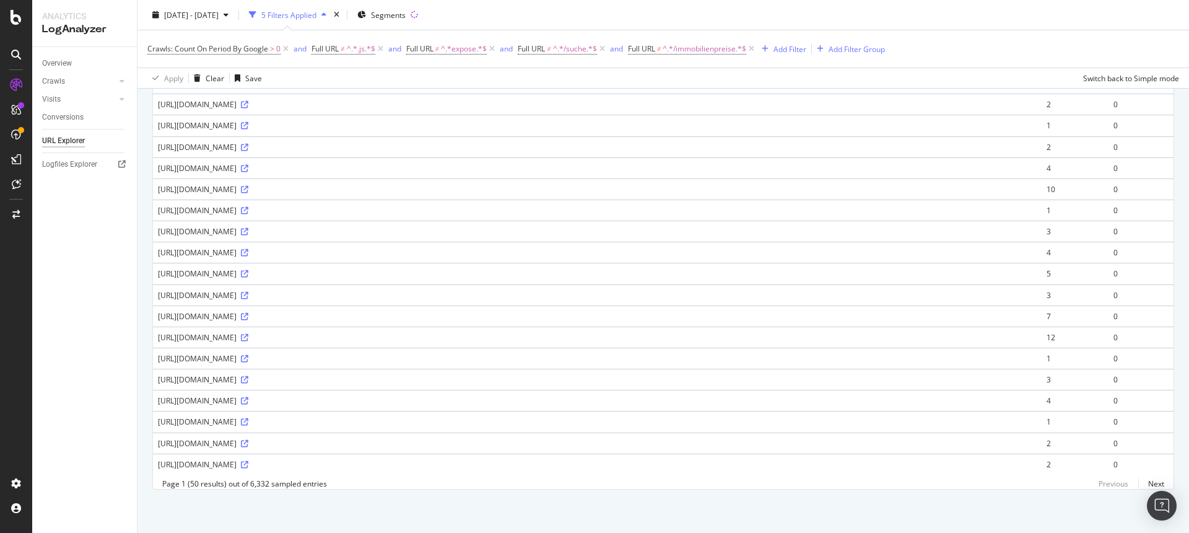
drag, startPoint x: 294, startPoint y: 351, endPoint x: 251, endPoint y: 351, distance: 42.7
click at [251, 353] on div "[URL][DOMAIN_NAME]" at bounding box center [597, 358] width 879 height 11
copy div "classifiedList"
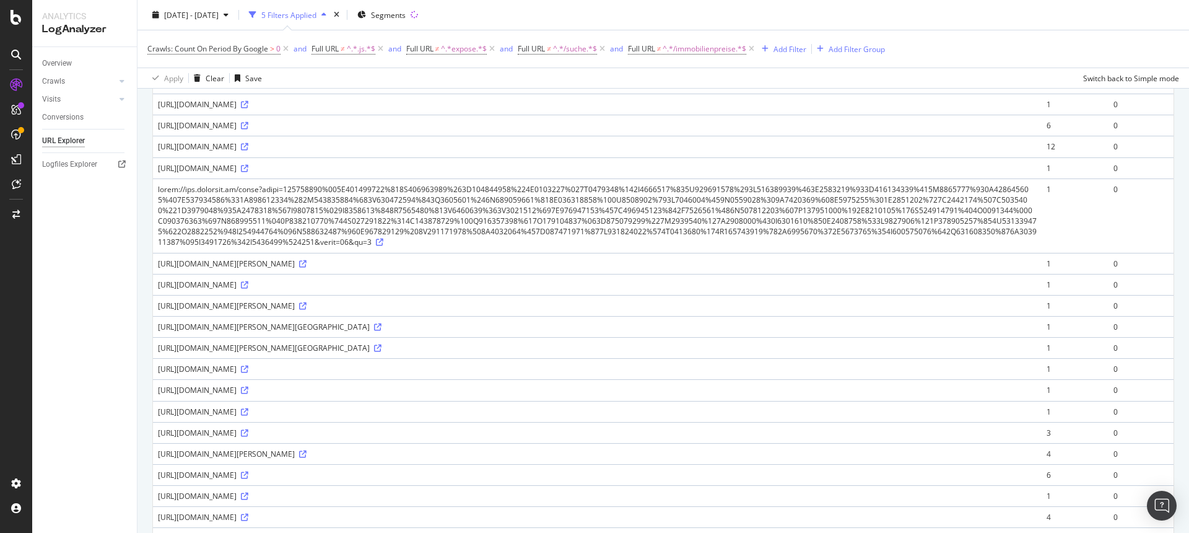
scroll to position [0, 0]
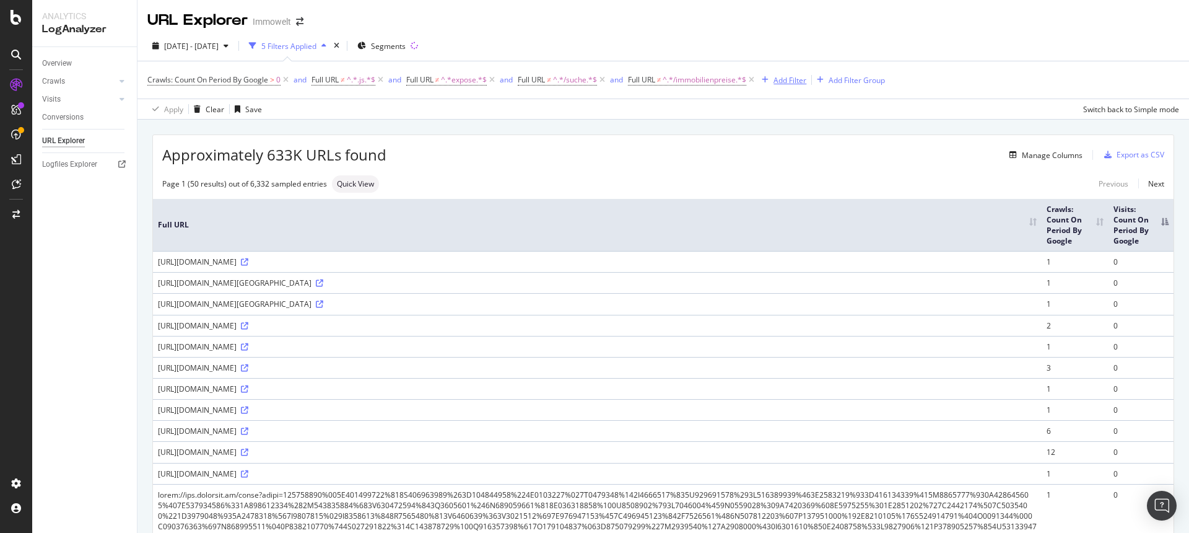
click at [787, 87] on button "Add Filter" at bounding box center [782, 79] width 50 height 15
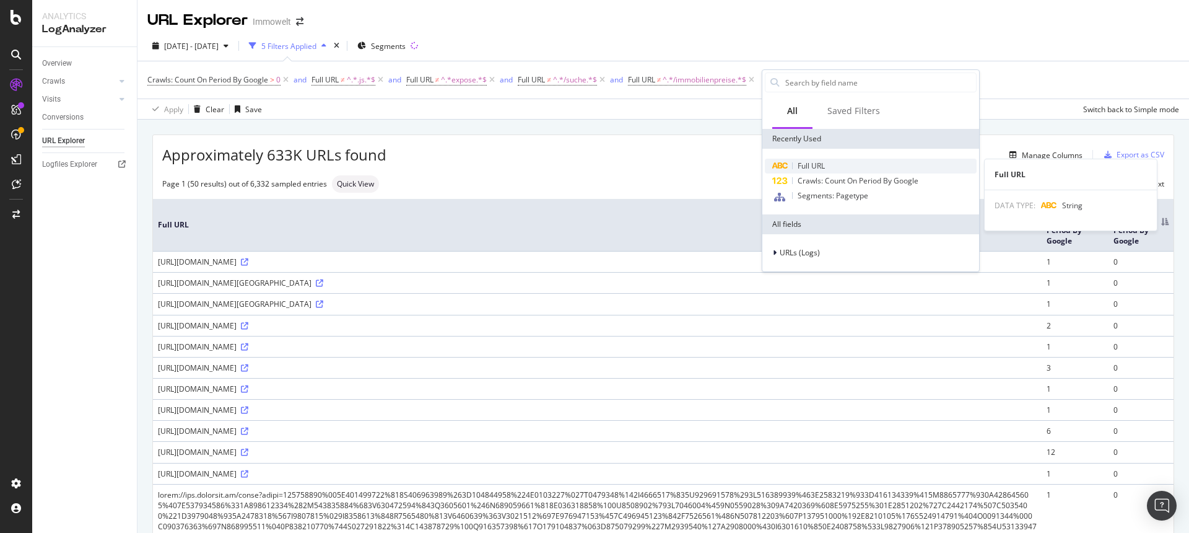
click at [813, 162] on span "Full URL" at bounding box center [811, 165] width 27 height 11
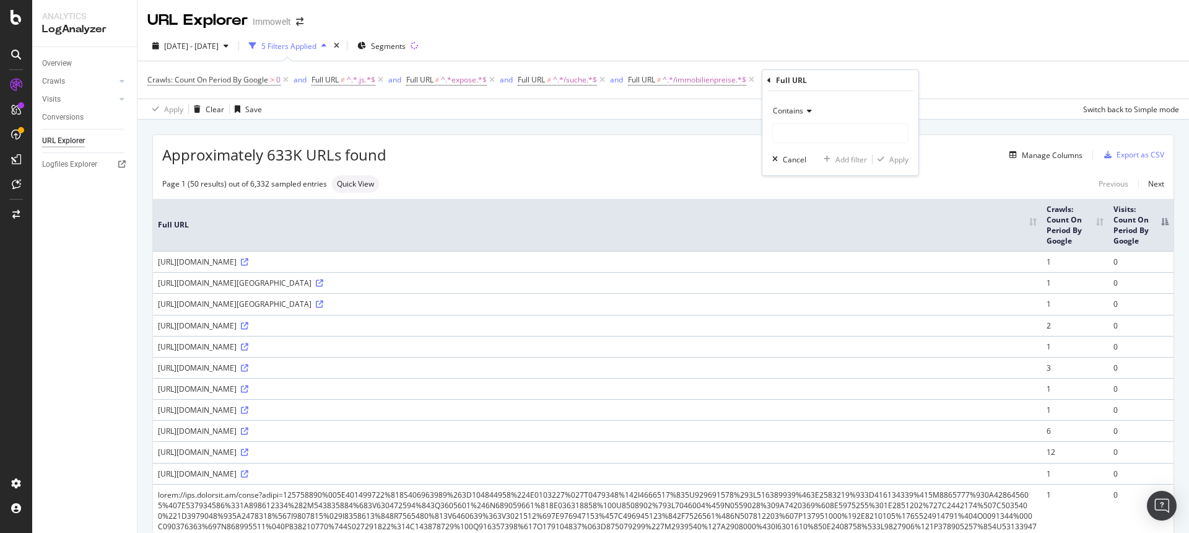
click at [785, 107] on span "Contains" at bounding box center [788, 110] width 30 height 11
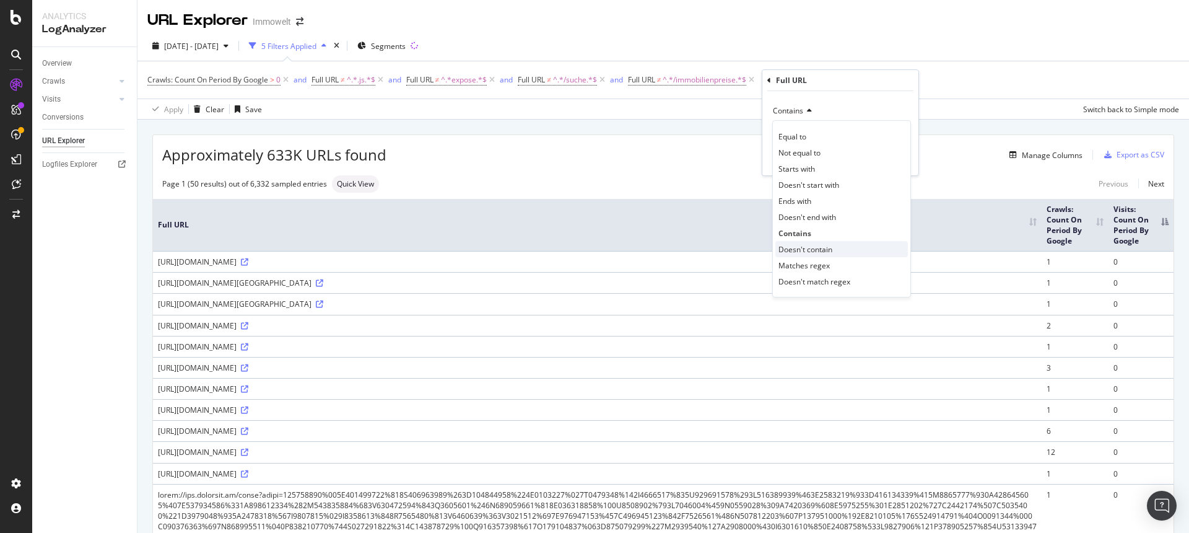
click at [798, 245] on span "Doesn't contain" at bounding box center [806, 249] width 54 height 11
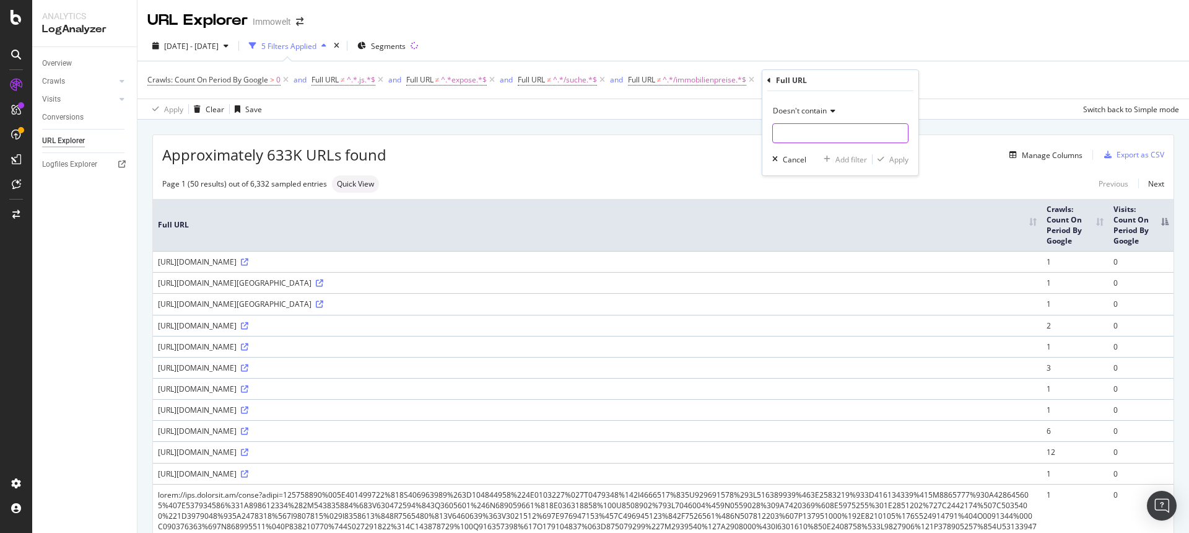
click at [809, 130] on input "text" at bounding box center [840, 133] width 135 height 20
paste input "classifiedList"
type input "classifiedList"
click at [896, 161] on div "Apply" at bounding box center [898, 159] width 19 height 11
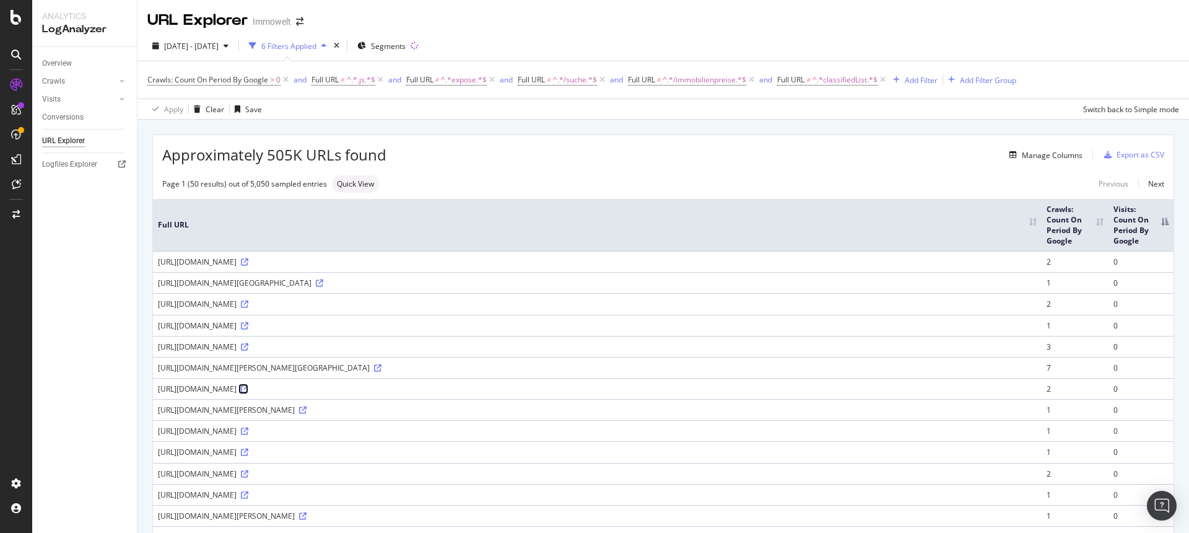
click at [248, 388] on icon at bounding box center [244, 388] width 7 height 7
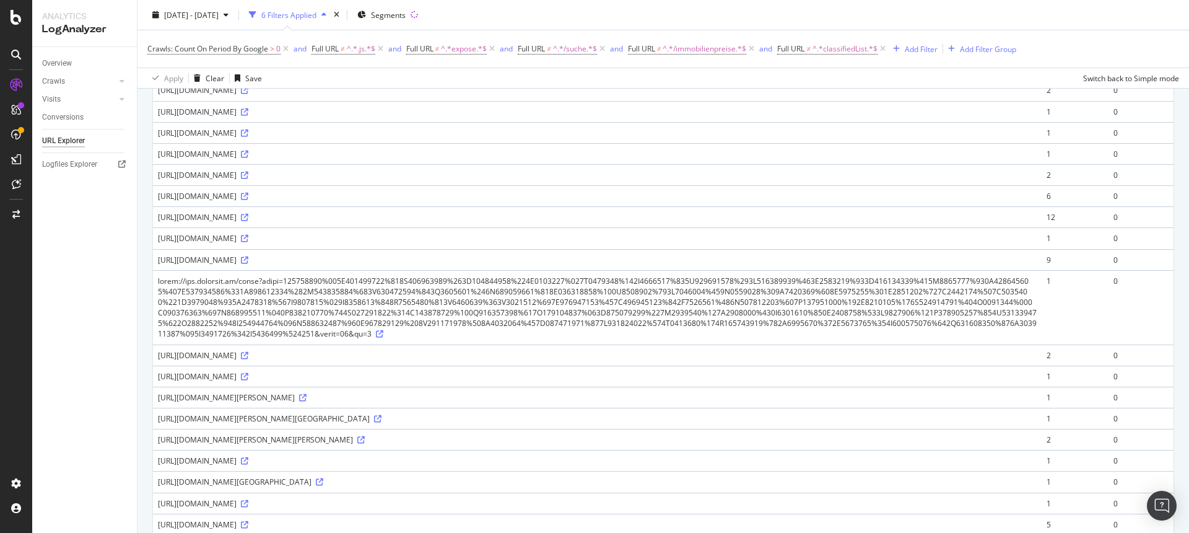
scroll to position [896, 0]
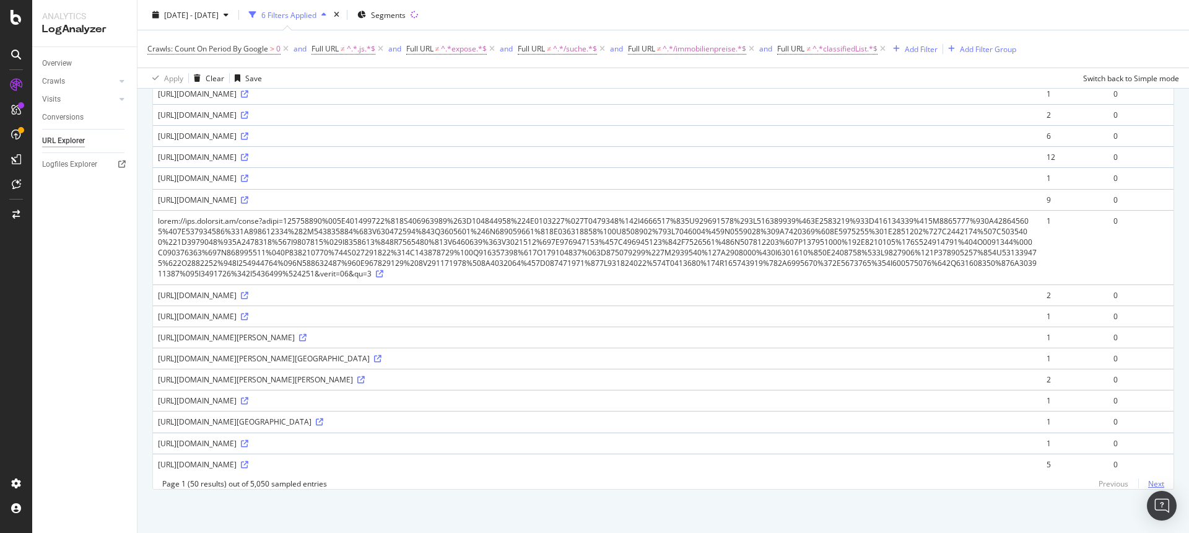
click at [1146, 477] on link "Next" at bounding box center [1151, 483] width 26 height 18
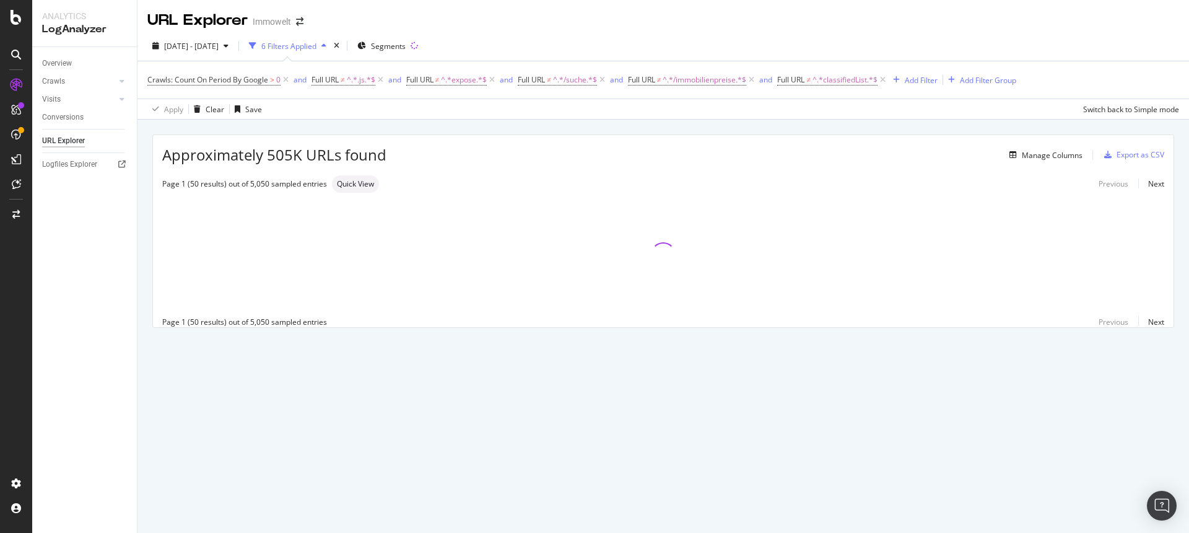
scroll to position [0, 0]
click at [1146, 481] on div "URL Explorer Immowelt [DATE] - [DATE] 6 Filters Applied Segments Crawls: Count …" at bounding box center [664, 266] width 1052 height 533
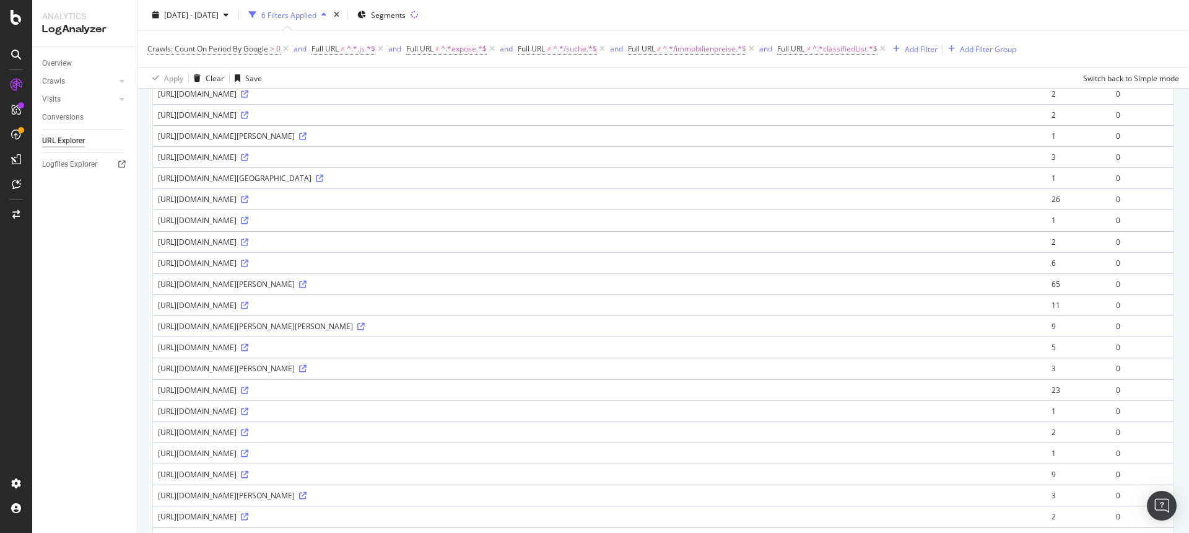
scroll to position [960, 0]
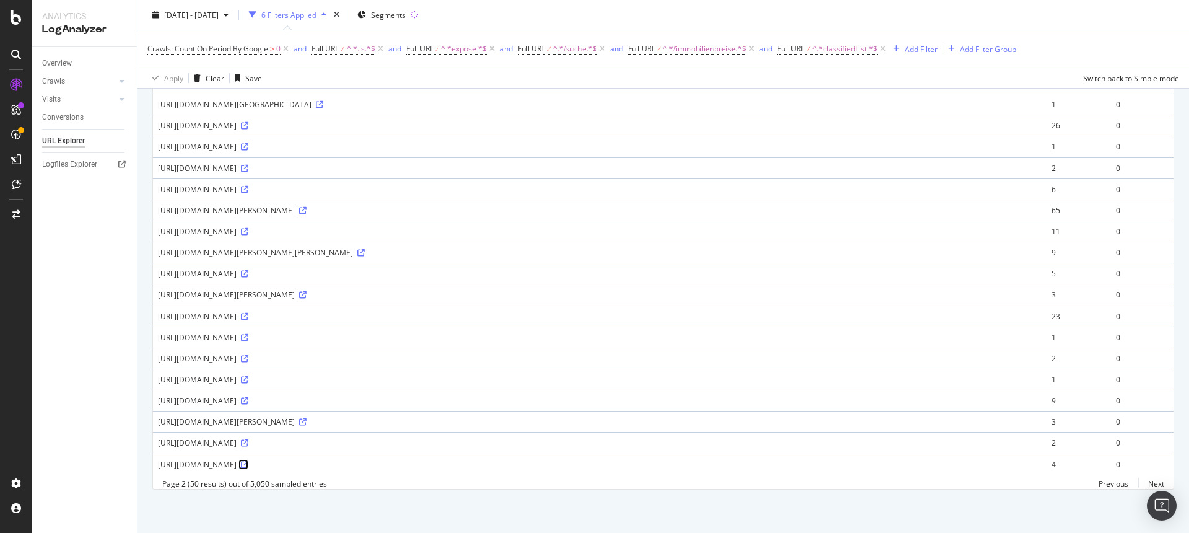
click at [248, 461] on icon at bounding box center [244, 464] width 7 height 7
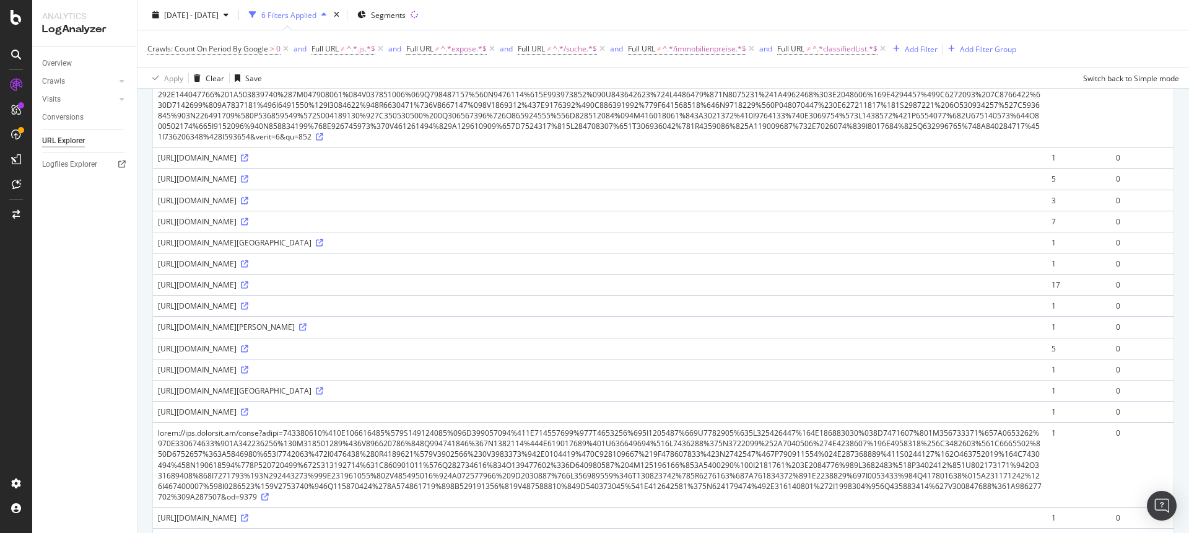
scroll to position [219, 0]
click at [933, 49] on div "Add Filter" at bounding box center [921, 48] width 33 height 11
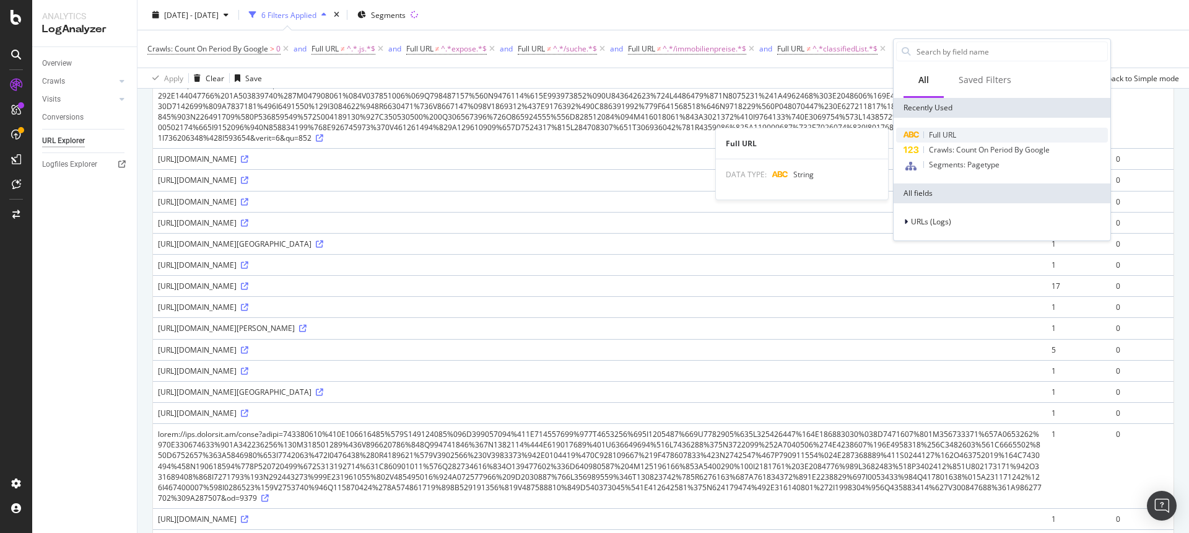
click at [950, 133] on span "Full URL" at bounding box center [942, 134] width 27 height 11
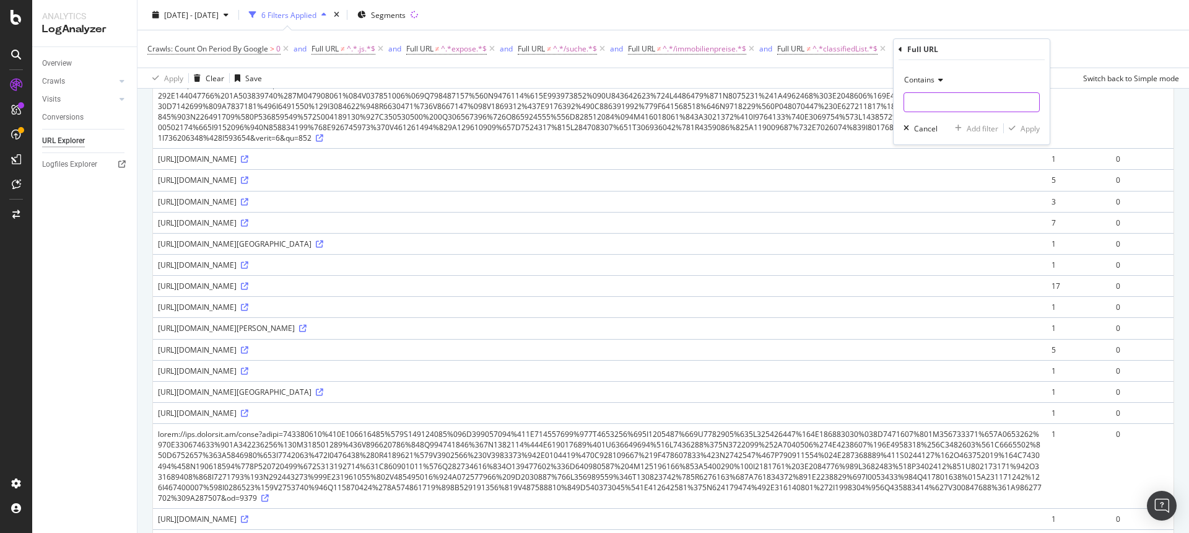
click at [916, 105] on input "text" at bounding box center [971, 102] width 135 height 20
paste input "[DOMAIN_NAME][URL]"
drag, startPoint x: 955, startPoint y: 103, endPoint x: 901, endPoint y: 92, distance: 54.4
click at [901, 92] on div "Contains [DOMAIN_NAME][URL] Cancel Add filter Apply" at bounding box center [972, 102] width 156 height 84
type input "/?geoid"
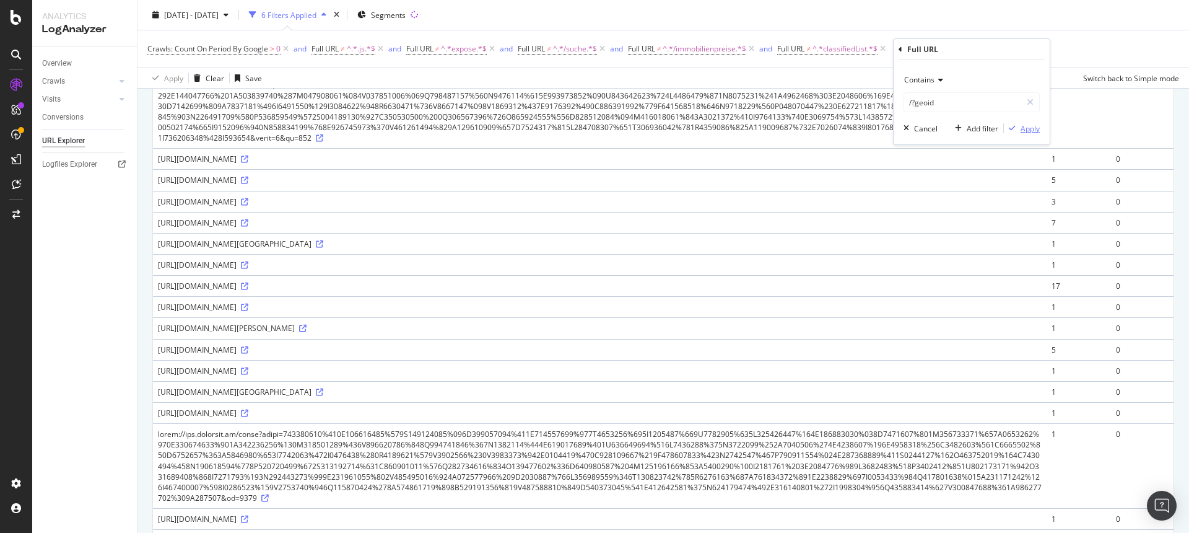
click at [1017, 129] on div "button" at bounding box center [1012, 128] width 17 height 7
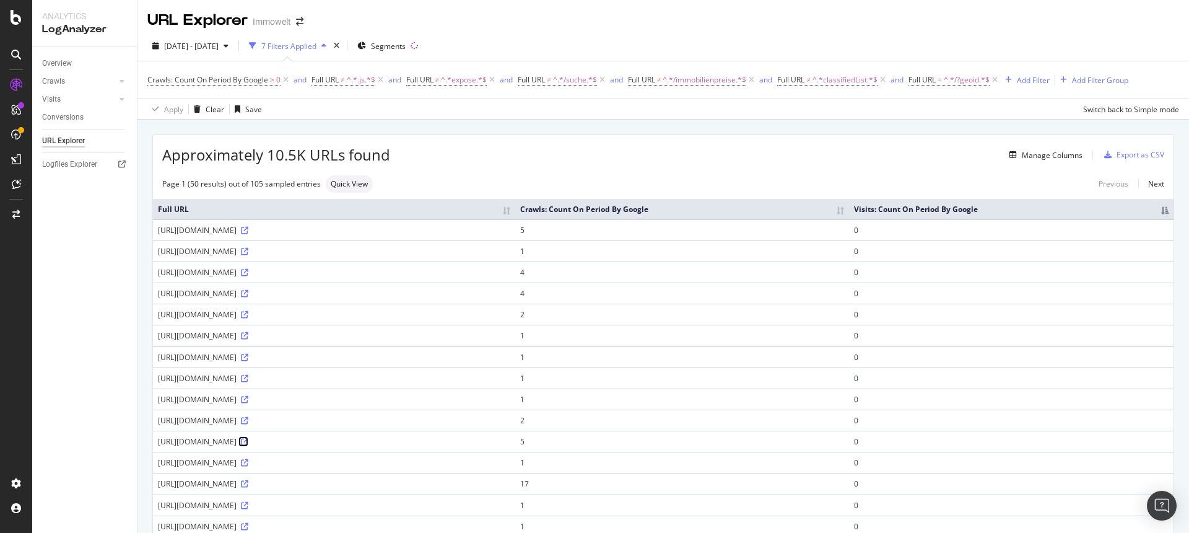
click at [248, 445] on icon at bounding box center [244, 441] width 7 height 7
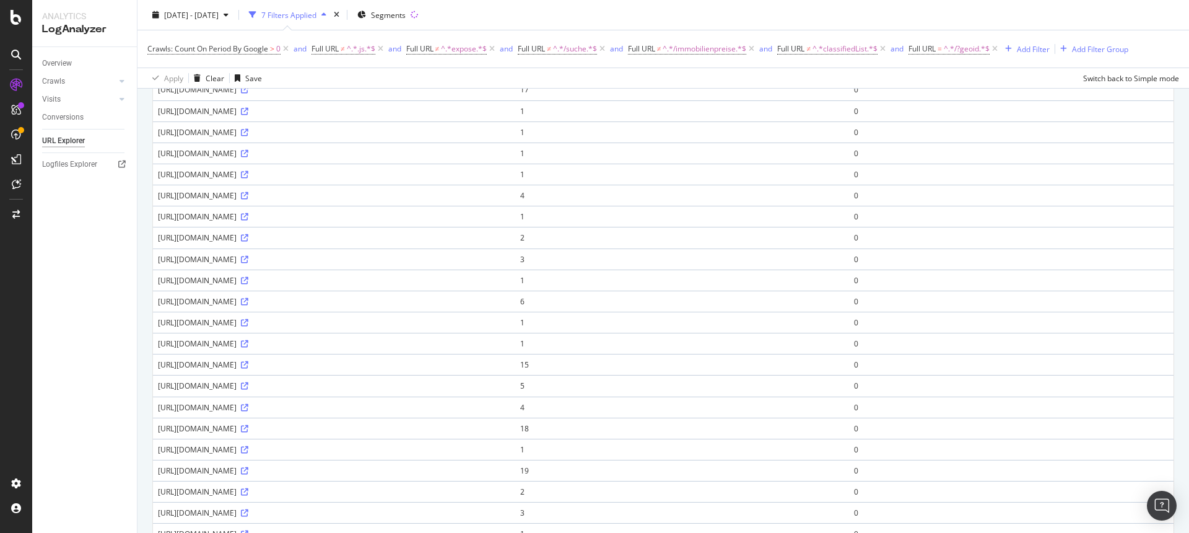
scroll to position [390, 0]
click at [248, 348] on icon at bounding box center [244, 347] width 7 height 7
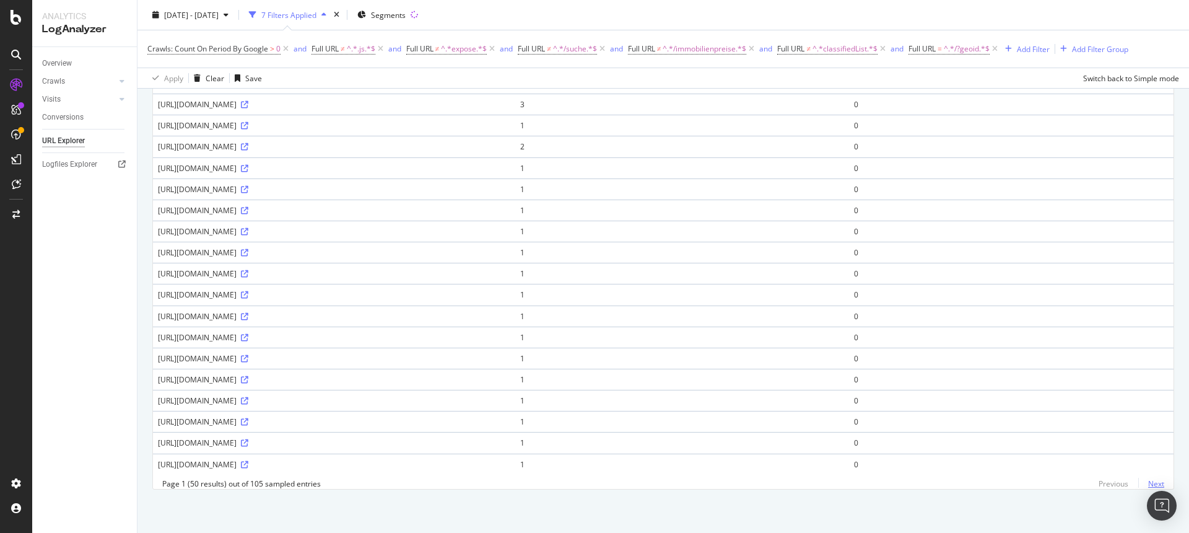
click at [1145, 481] on link "Next" at bounding box center [1151, 483] width 26 height 18
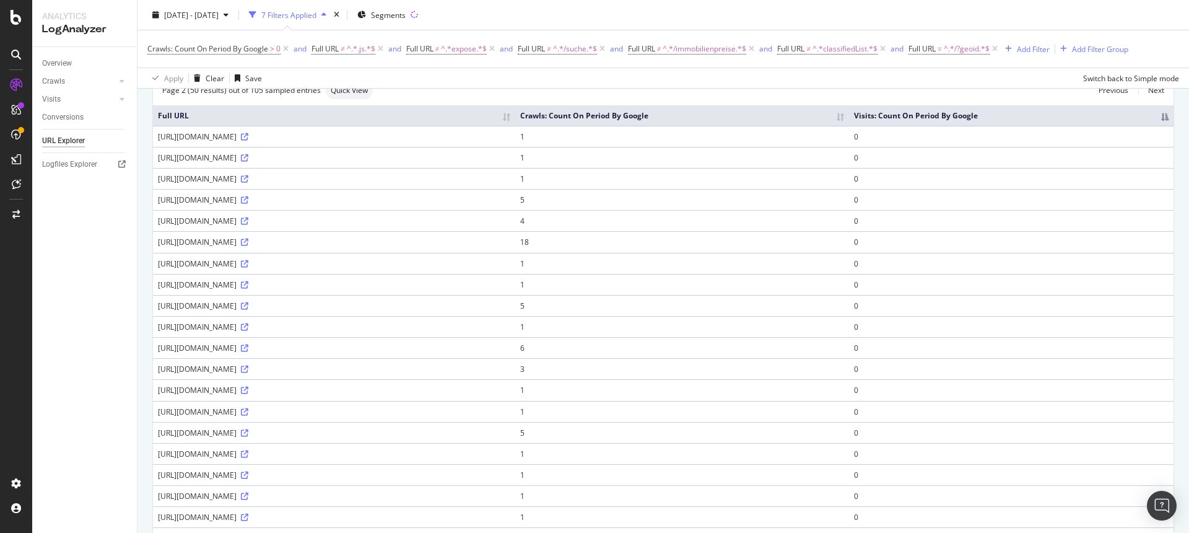
scroll to position [148, 0]
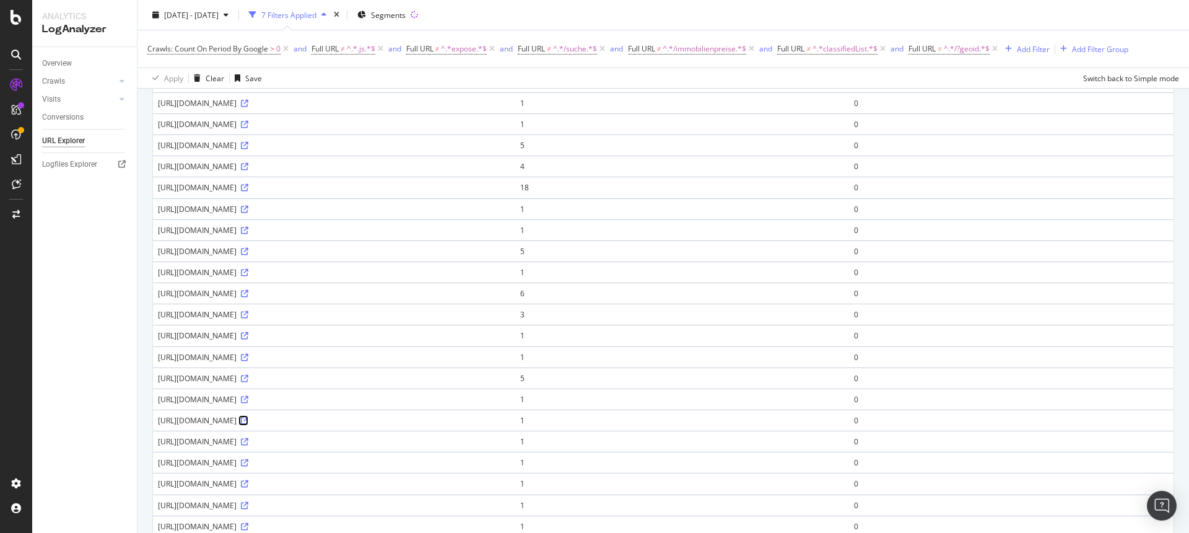
click at [248, 418] on icon at bounding box center [244, 420] width 7 height 7
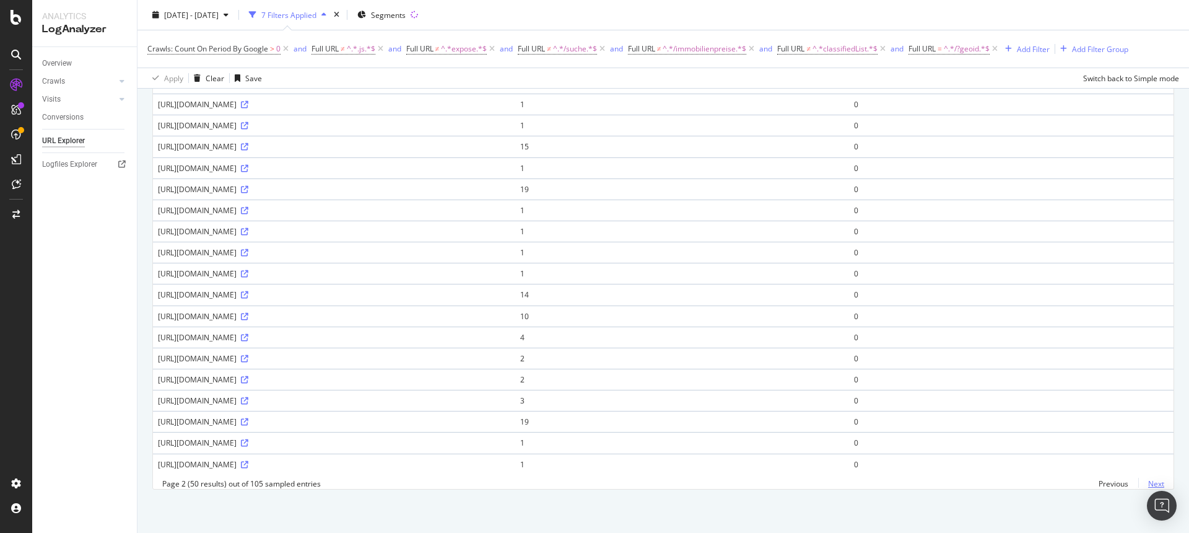
click at [1142, 479] on link "Next" at bounding box center [1151, 483] width 26 height 18
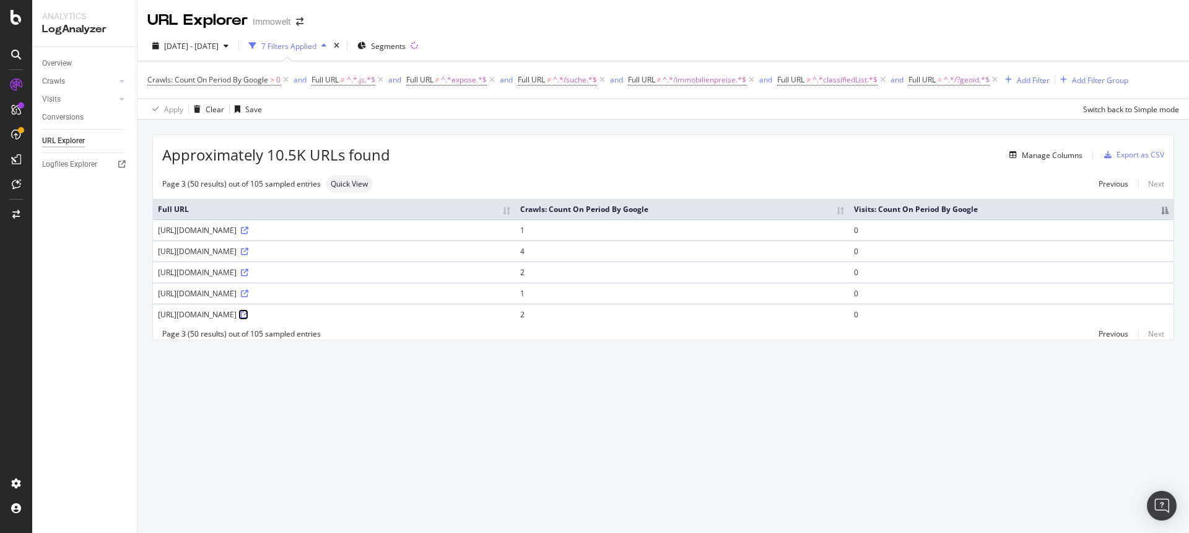
click at [248, 313] on icon at bounding box center [244, 314] width 7 height 7
click at [1143, 153] on div "Export as CSV" at bounding box center [1141, 154] width 48 height 11
click at [138, 338] on div "Approximately 10.5K URLs found Manage Columns Export as CSV Page 3 (50 results)…" at bounding box center [664, 251] width 1052 height 263
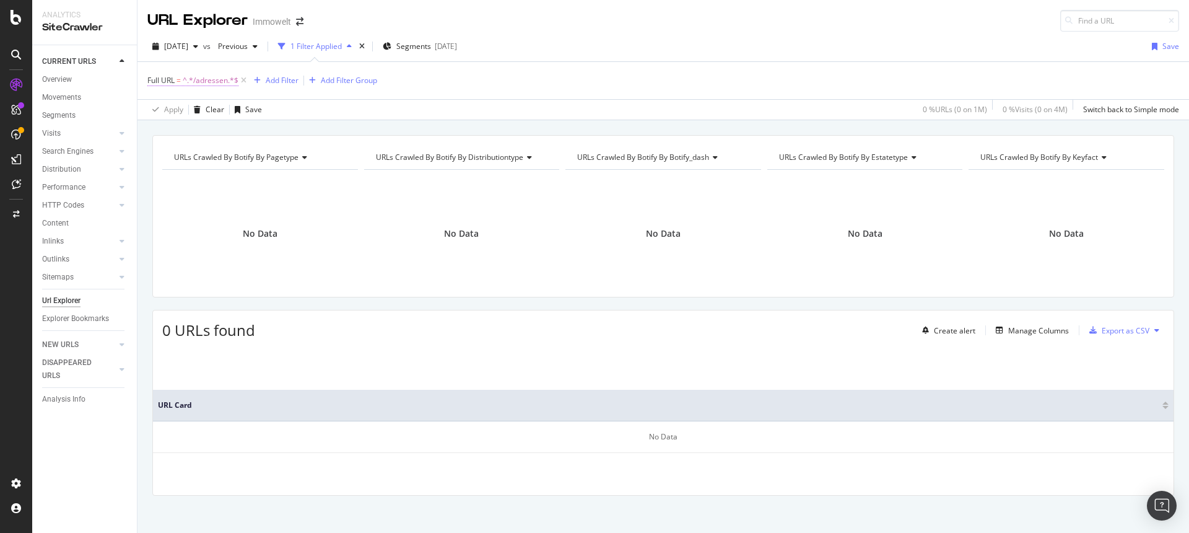
click at [217, 80] on span "^.*/adressen.*$" at bounding box center [211, 80] width 56 height 17
click at [285, 134] on icon at bounding box center [284, 132] width 7 height 9
click at [240, 134] on input "text" at bounding box center [226, 132] width 135 height 20
paste input "[DOMAIN_NAME][URL]"
click at [212, 134] on input "[DOMAIN_NAME][URL]" at bounding box center [217, 132] width 117 height 20
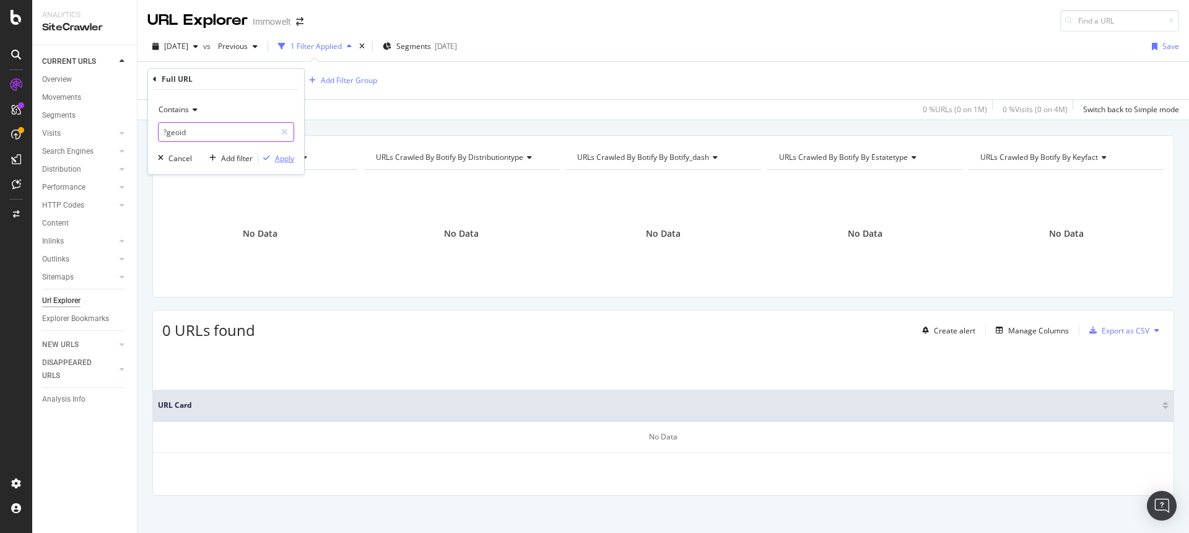
type input "?geoid"
click at [279, 154] on div "Apply" at bounding box center [284, 158] width 19 height 11
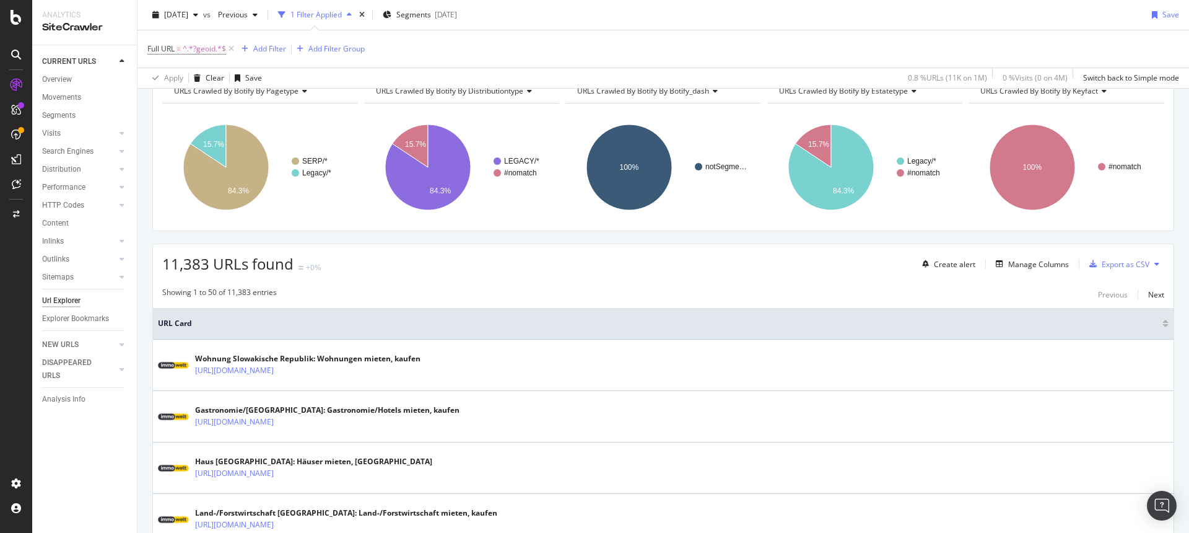
scroll to position [268, 0]
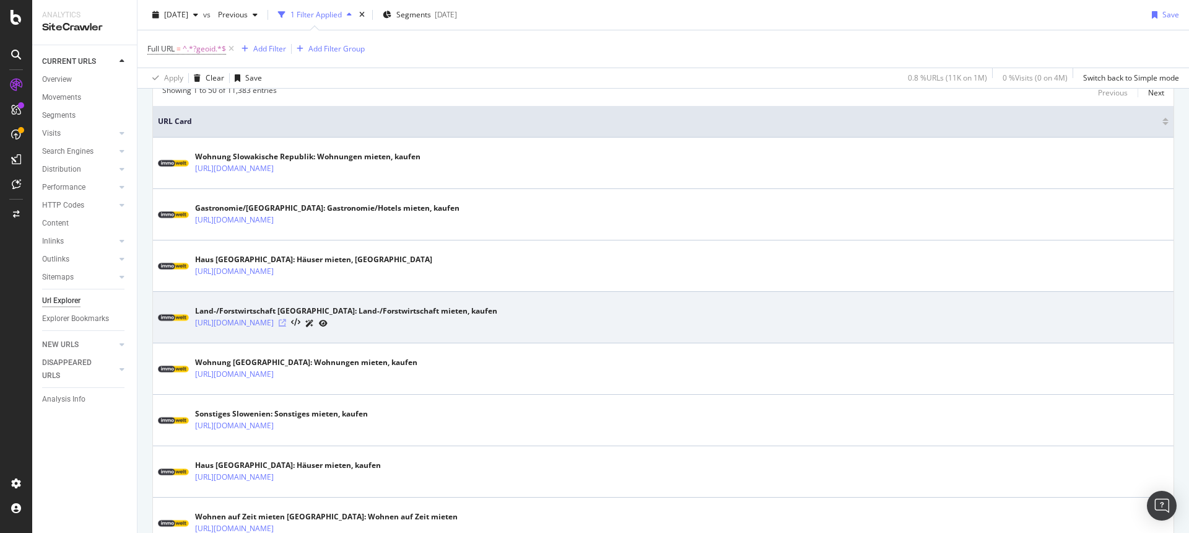
click at [286, 326] on icon at bounding box center [282, 322] width 7 height 7
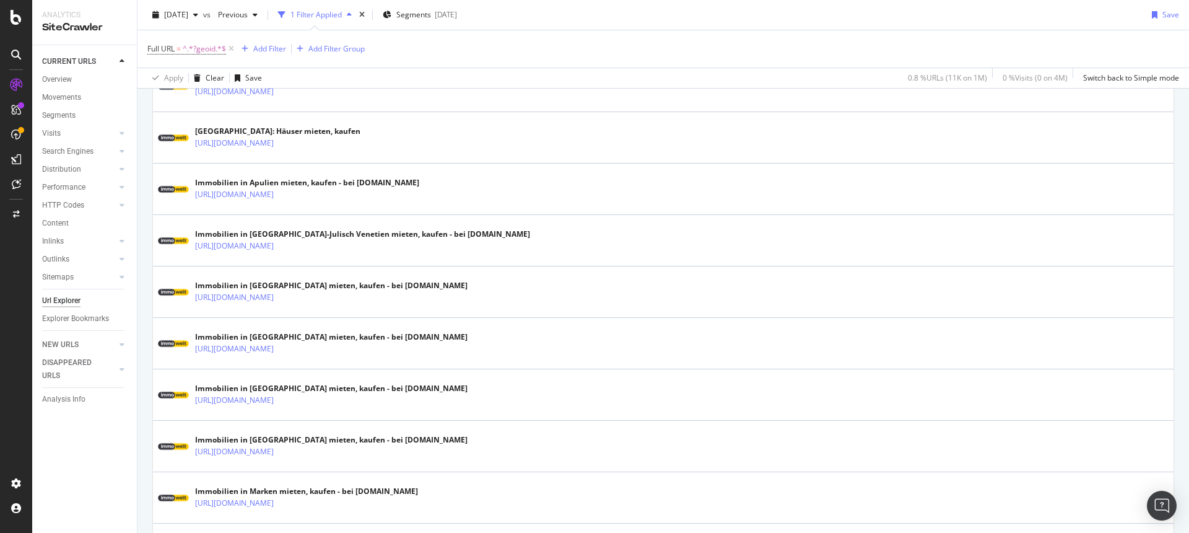
scroll to position [1174, 0]
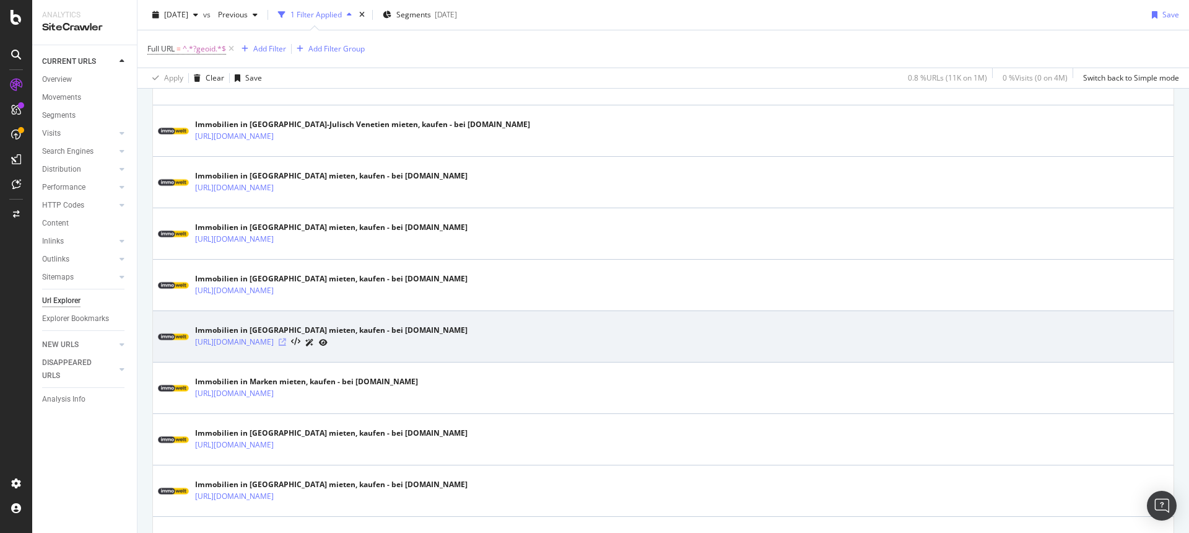
click at [286, 339] on icon at bounding box center [282, 341] width 7 height 7
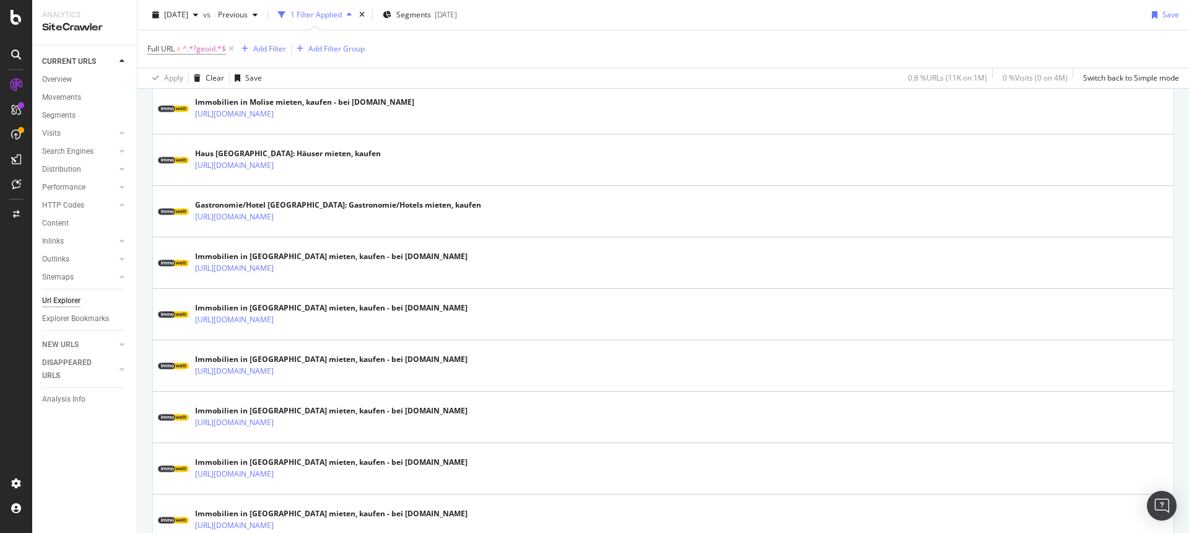
scroll to position [2515, 0]
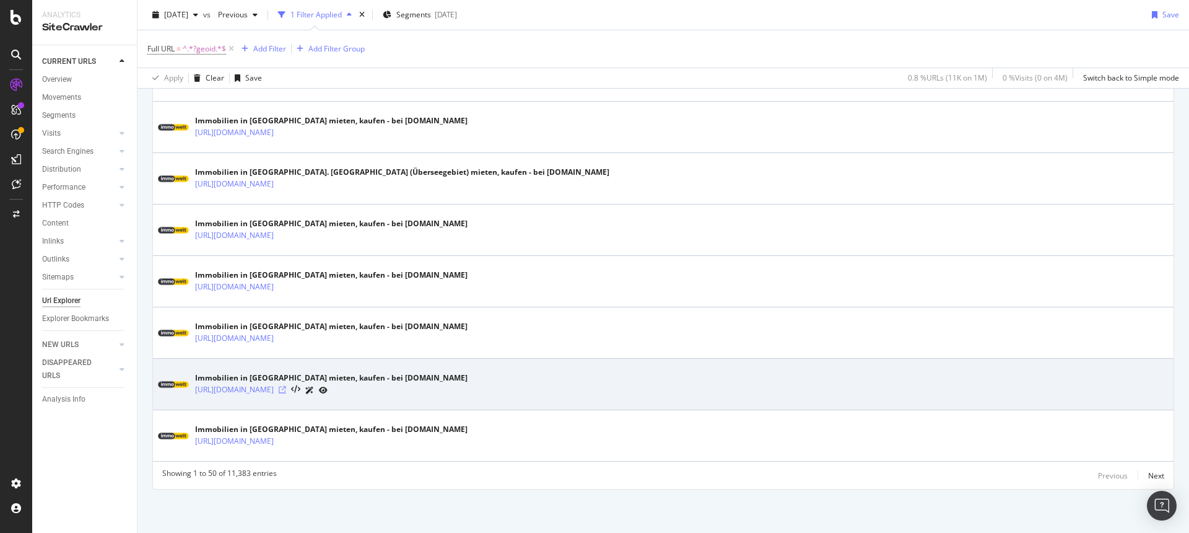
click at [286, 387] on icon at bounding box center [282, 389] width 7 height 7
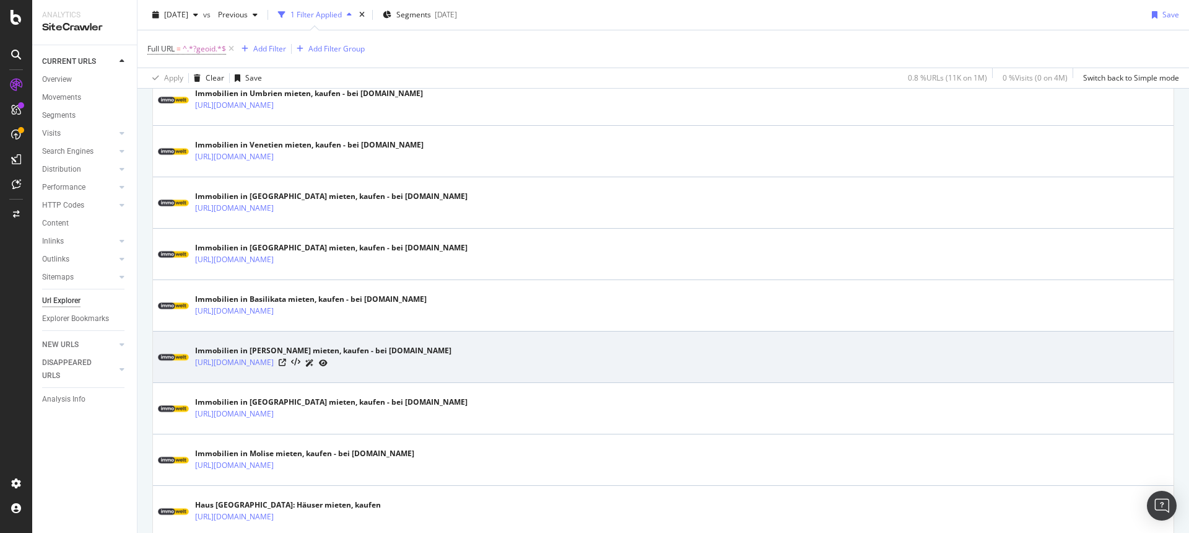
scroll to position [1866, 0]
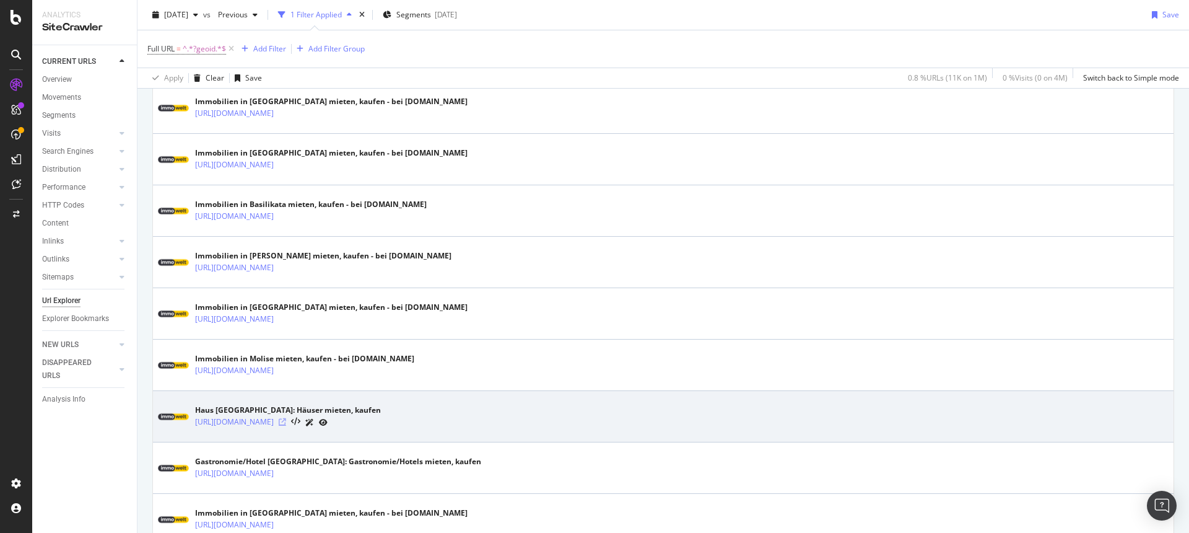
click at [286, 419] on icon at bounding box center [282, 421] width 7 height 7
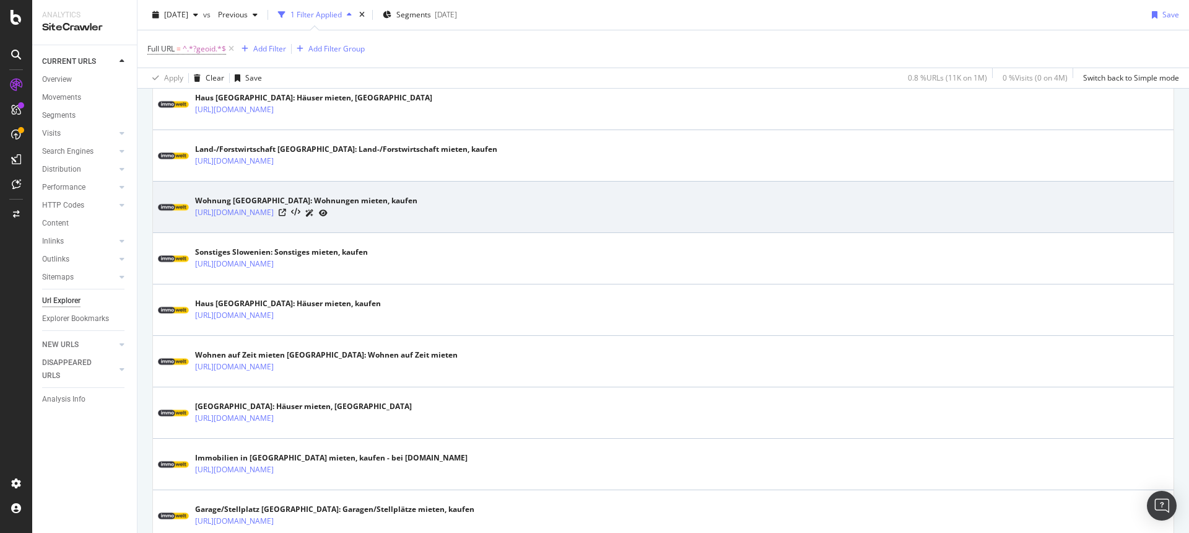
scroll to position [178, 0]
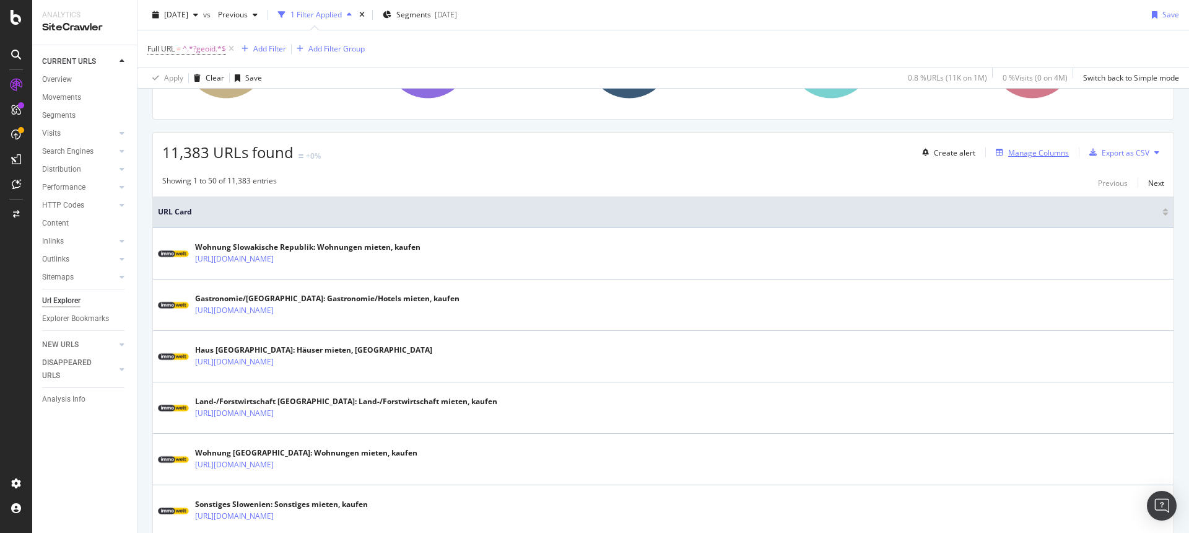
click at [1032, 151] on div "Manage Columns" at bounding box center [1038, 152] width 61 height 11
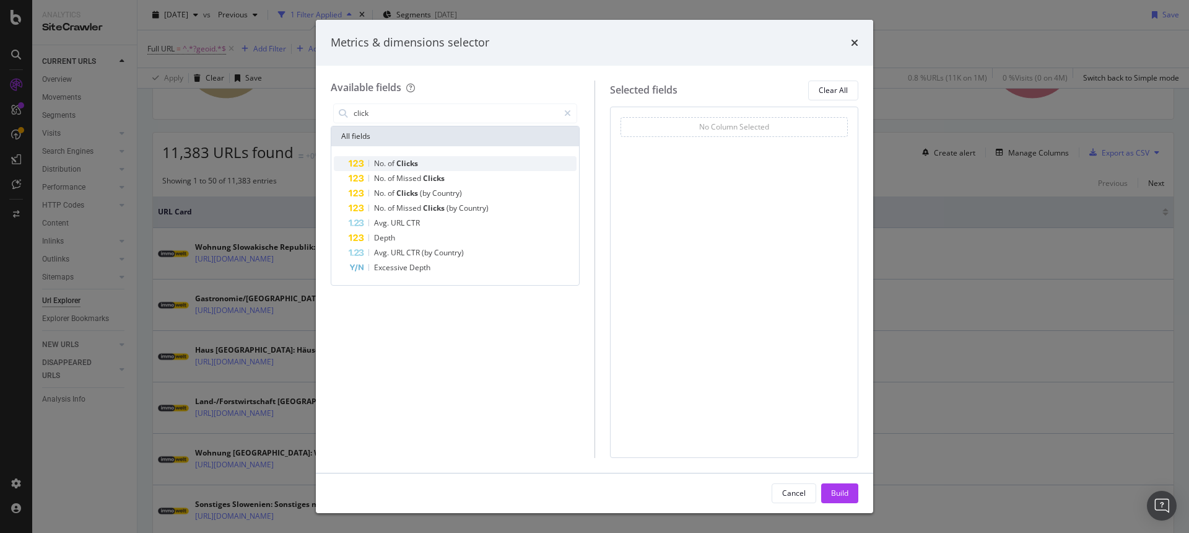
type input "click"
click at [399, 162] on span "Clicks" at bounding box center [407, 163] width 22 height 11
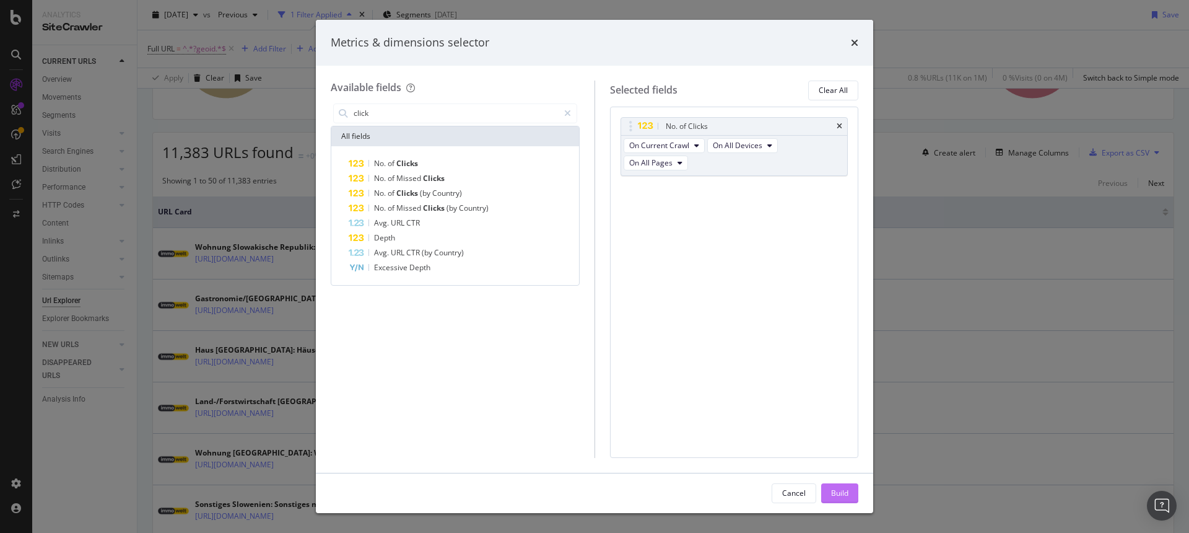
click at [836, 497] on div "Build" at bounding box center [839, 492] width 17 height 11
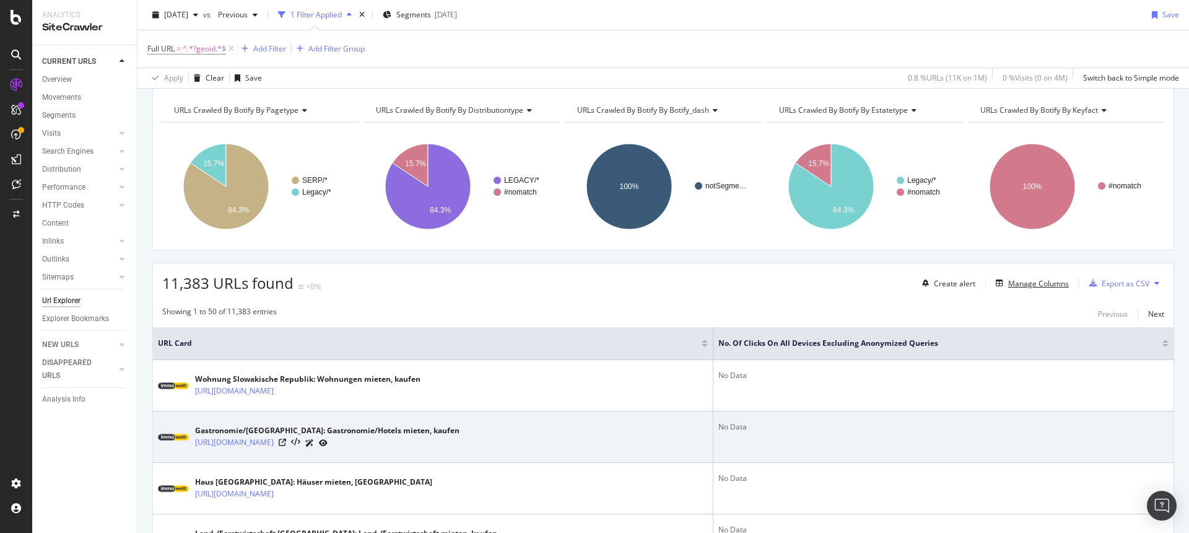
scroll to position [107, 0]
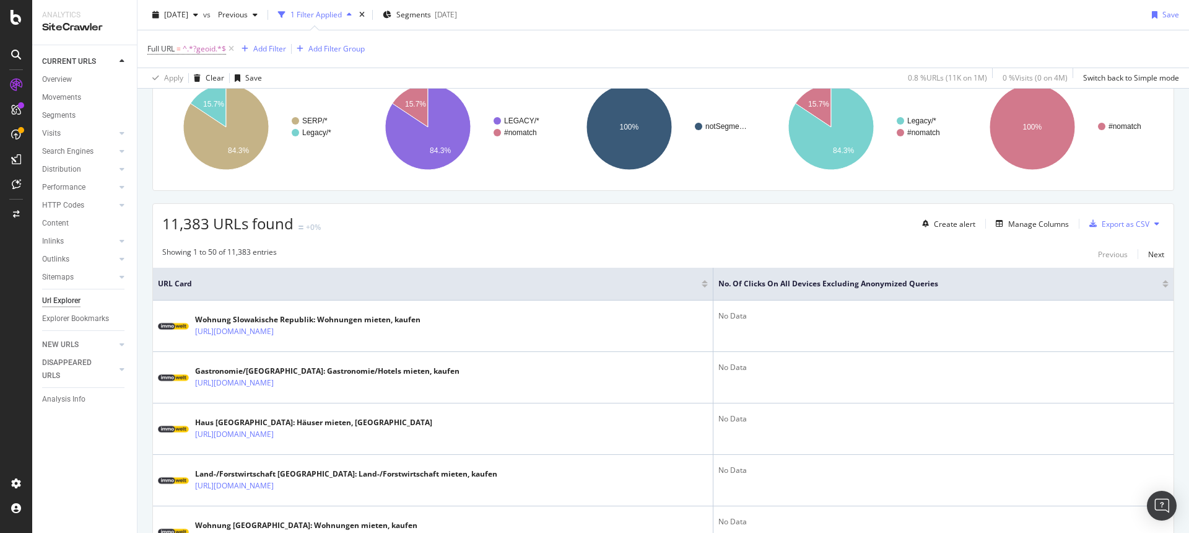
click at [1163, 284] on div at bounding box center [1166, 285] width 6 height 3
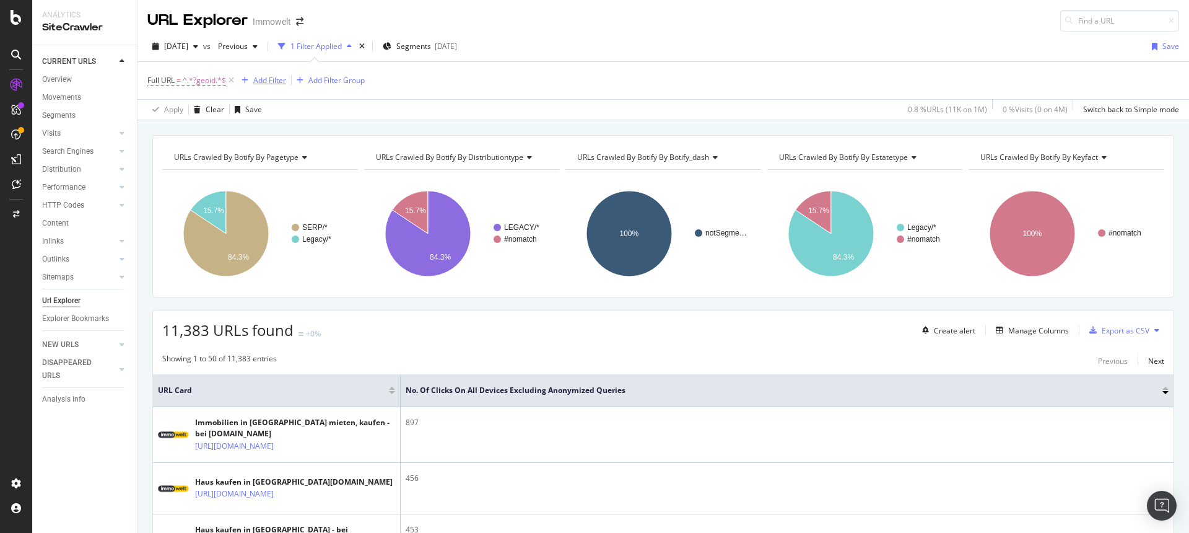
click at [265, 79] on div "Add Filter" at bounding box center [269, 80] width 33 height 11
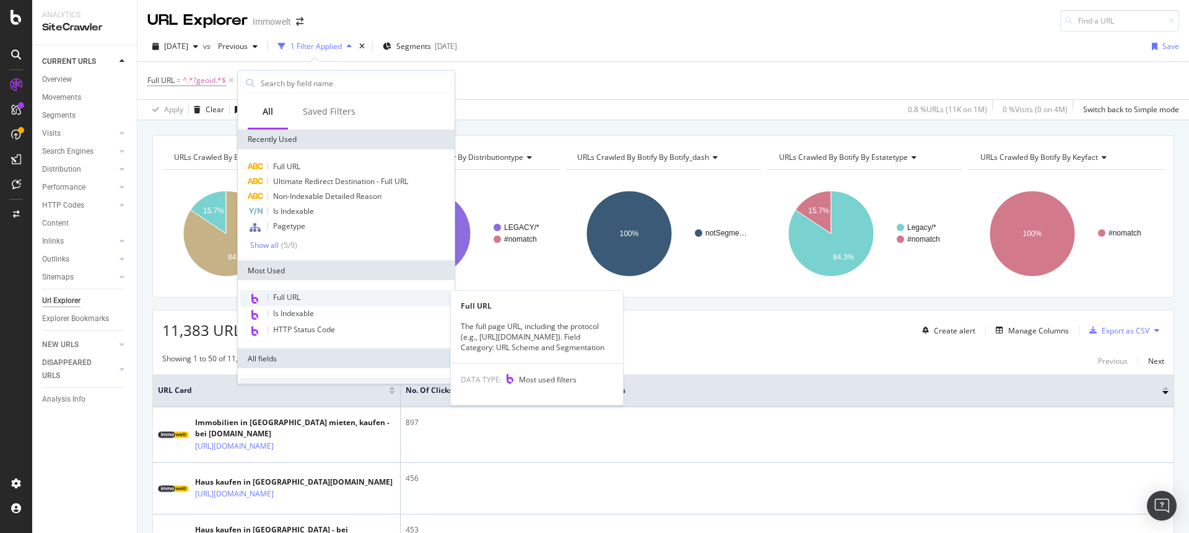
click at [294, 297] on span "Full URL" at bounding box center [286, 297] width 27 height 11
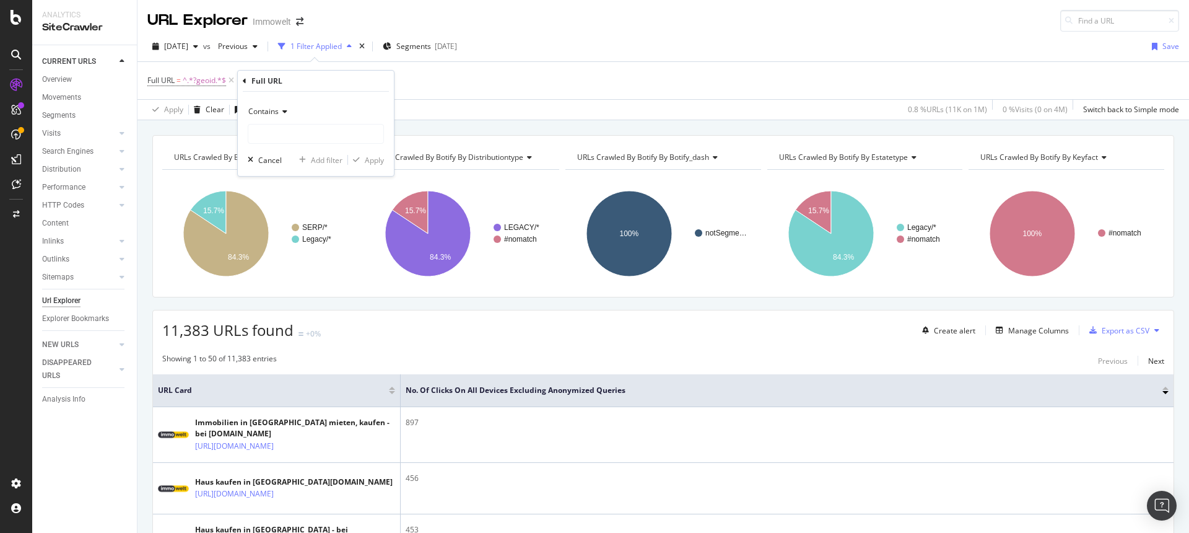
click at [259, 111] on span "Contains" at bounding box center [263, 111] width 30 height 11
click at [274, 248] on span "Doesn't contain" at bounding box center [281, 250] width 54 height 11
click at [286, 138] on input "text" at bounding box center [315, 134] width 135 height 20
type input "ausland"
click at [380, 160] on div "Apply" at bounding box center [374, 160] width 19 height 11
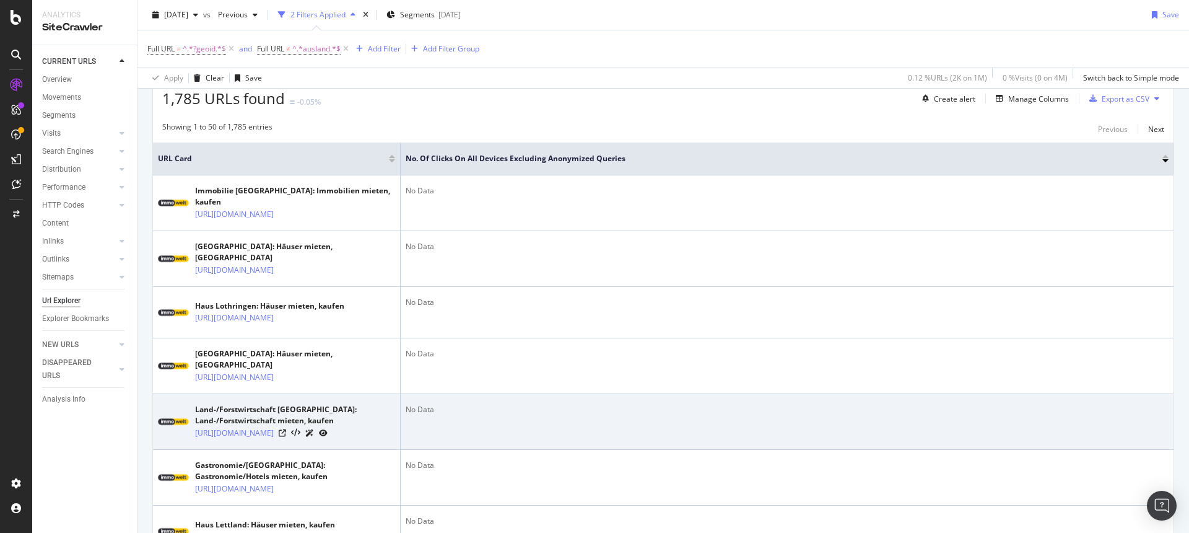
scroll to position [457, 0]
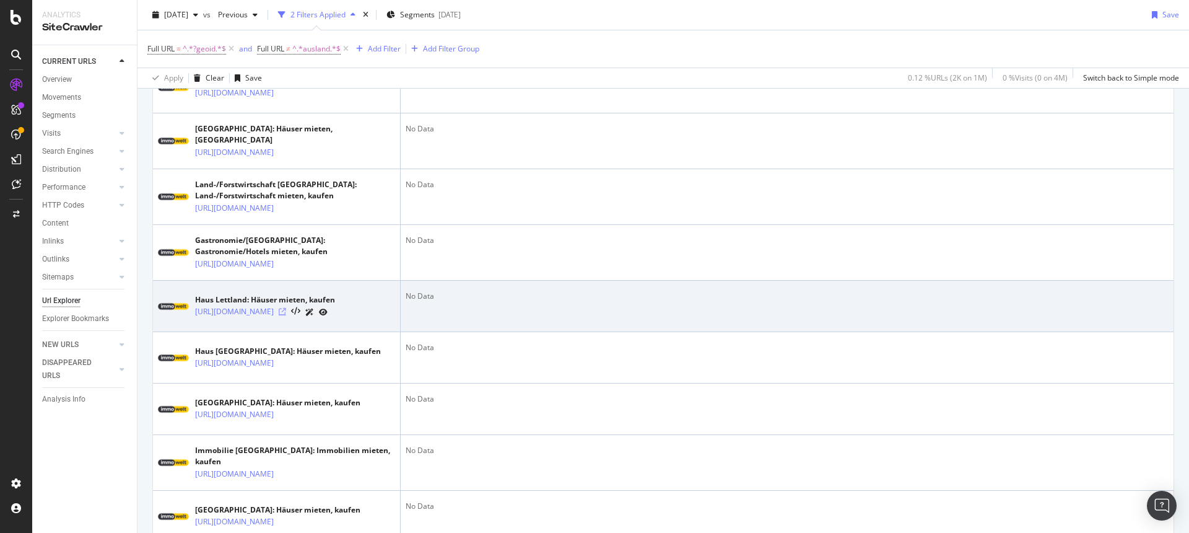
click at [286, 315] on icon at bounding box center [282, 311] width 7 height 7
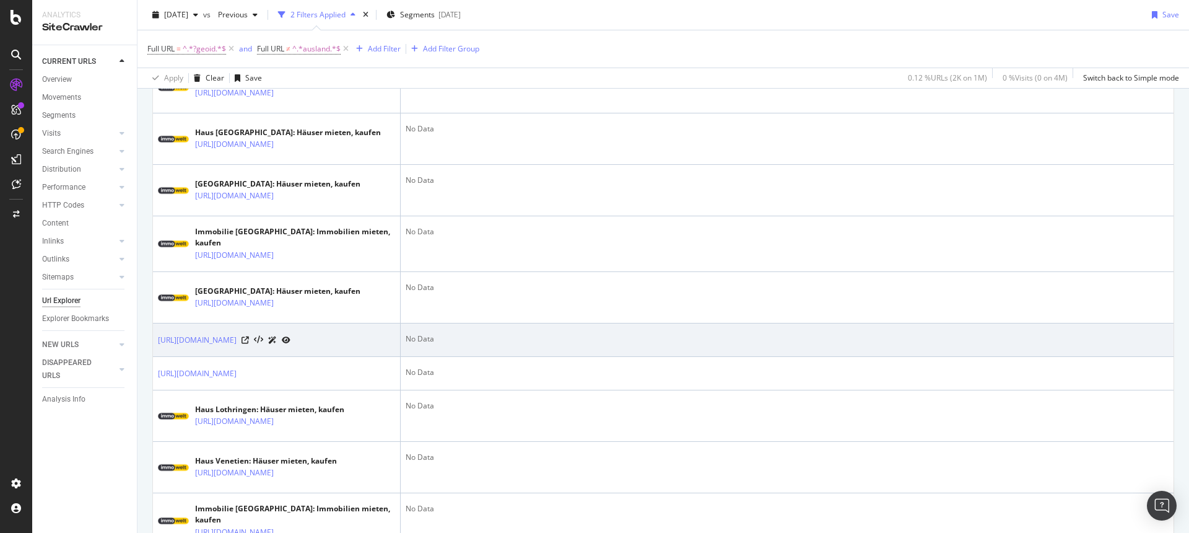
scroll to position [0, 0]
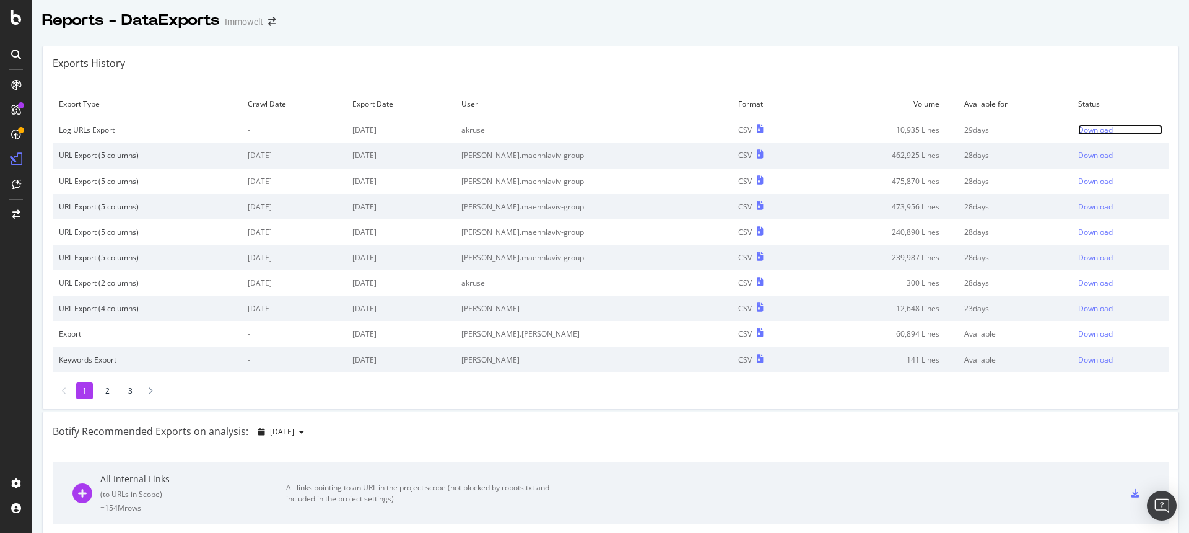
click at [1082, 131] on div "Download" at bounding box center [1095, 130] width 35 height 11
